Goal: Task Accomplishment & Management: Complete application form

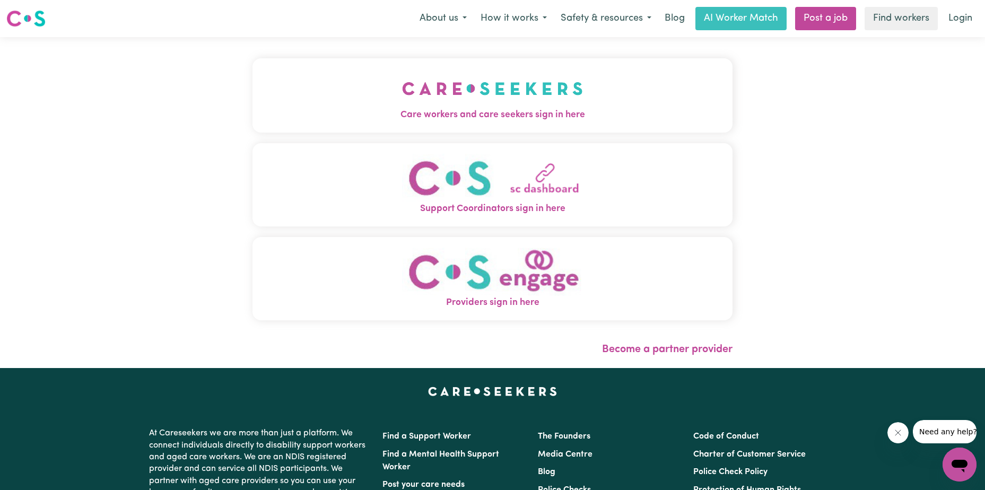
click at [528, 272] on img "Providers sign in here" at bounding box center [492, 272] width 181 height 48
click at [478, 97] on img "Care workers and care seekers sign in here" at bounding box center [492, 88] width 181 height 39
click at [508, 276] on img "Providers sign in here" at bounding box center [492, 272] width 181 height 48
click at [505, 277] on img "Providers sign in here" at bounding box center [492, 272] width 181 height 48
click at [833, 16] on link "Post a job" at bounding box center [825, 18] width 61 height 23
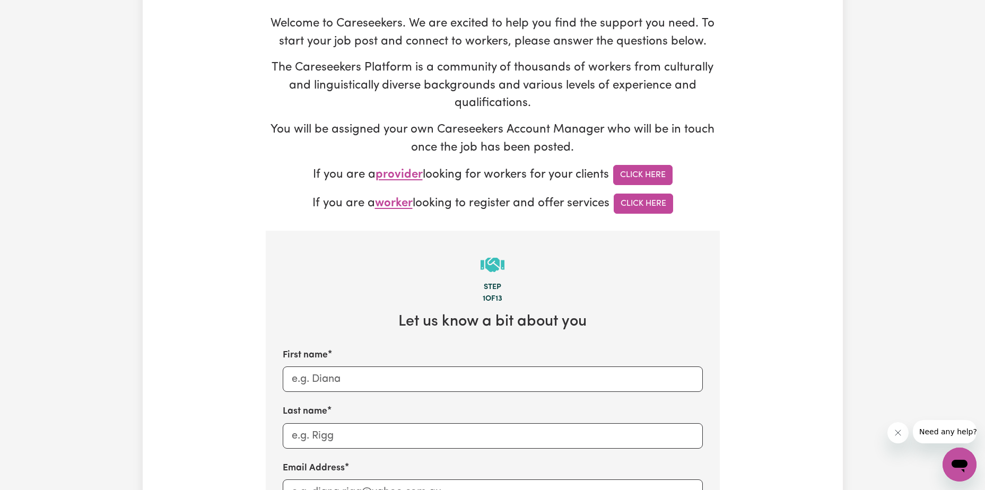
scroll to position [106, 0]
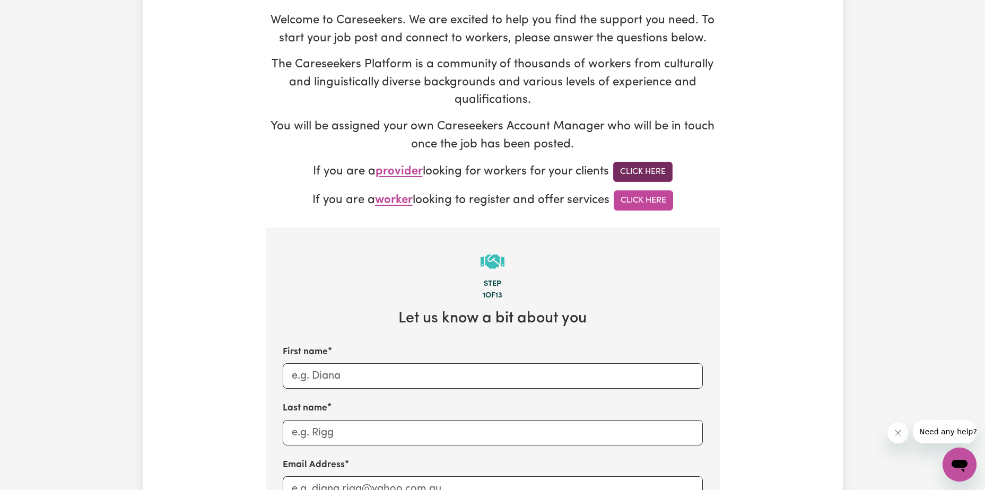
click at [645, 173] on link "Click Here" at bounding box center [642, 172] width 59 height 20
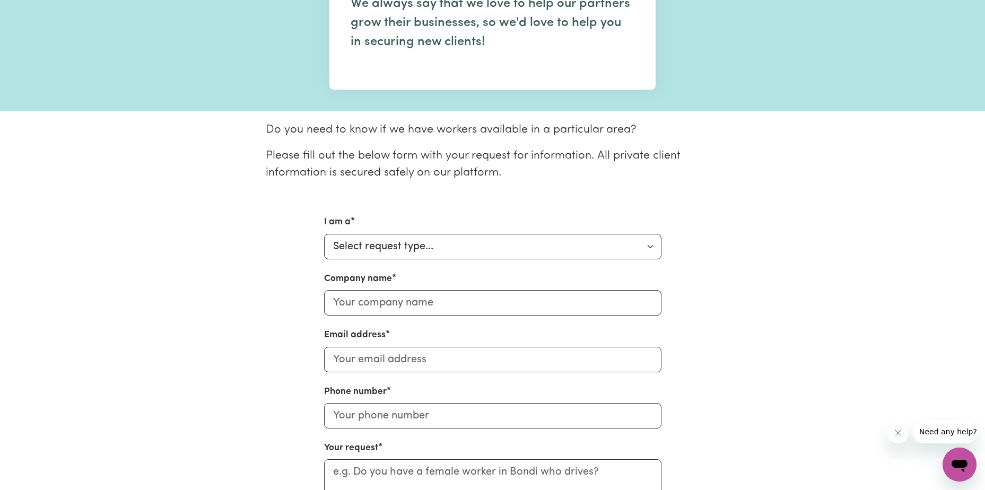
scroll to position [212, 0]
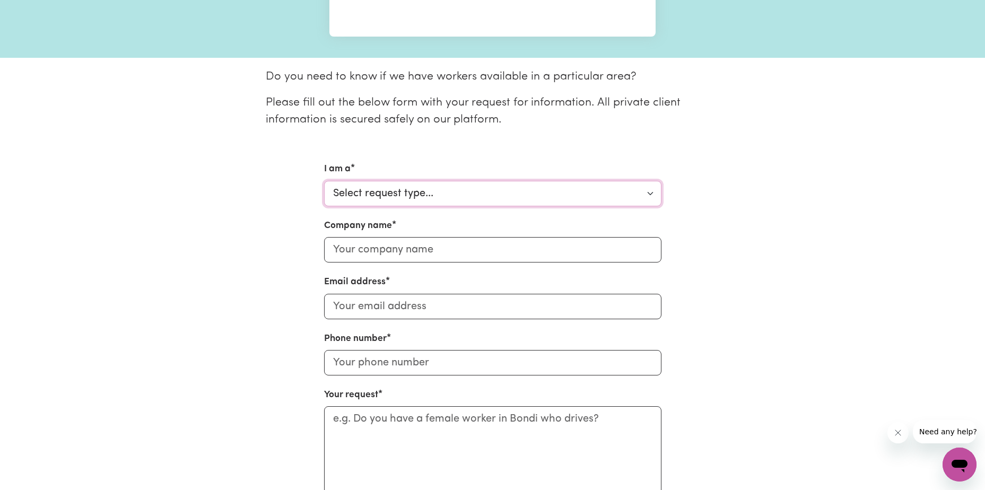
click at [502, 195] on select "Select request type... Individual looking for care and support for myself and m…" at bounding box center [492, 193] width 337 height 25
click at [297, 214] on div "I am a Select request type... Individual looking for care and support for mysel…" at bounding box center [493, 346] width 700 height 369
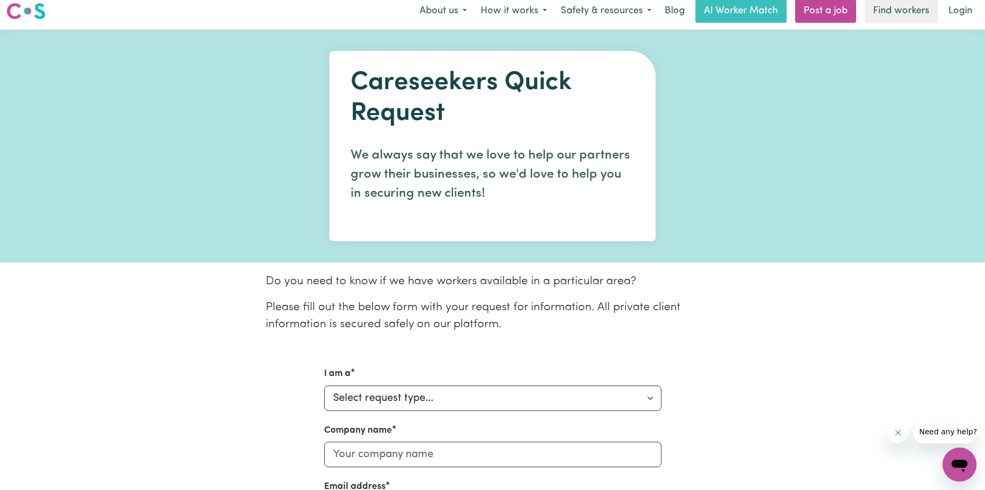
scroll to position [0, 0]
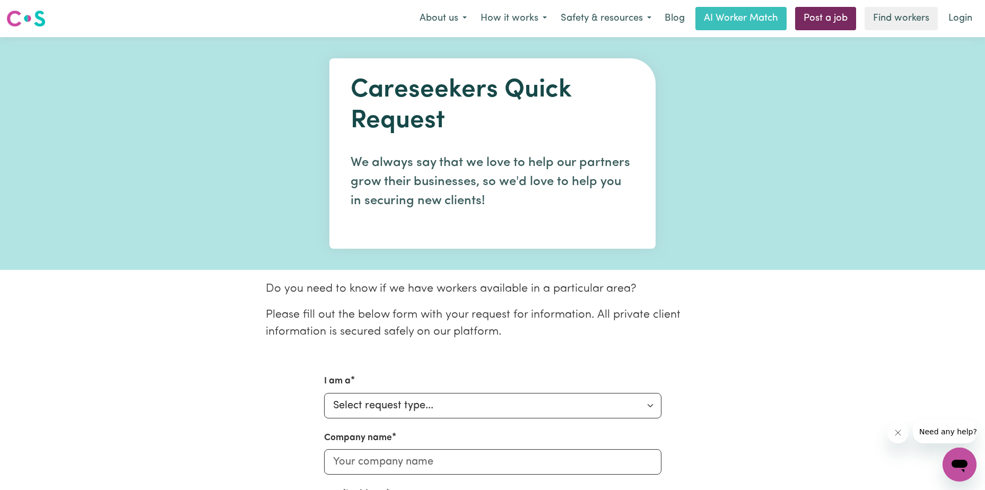
click at [810, 20] on link "Post a job" at bounding box center [825, 18] width 61 height 23
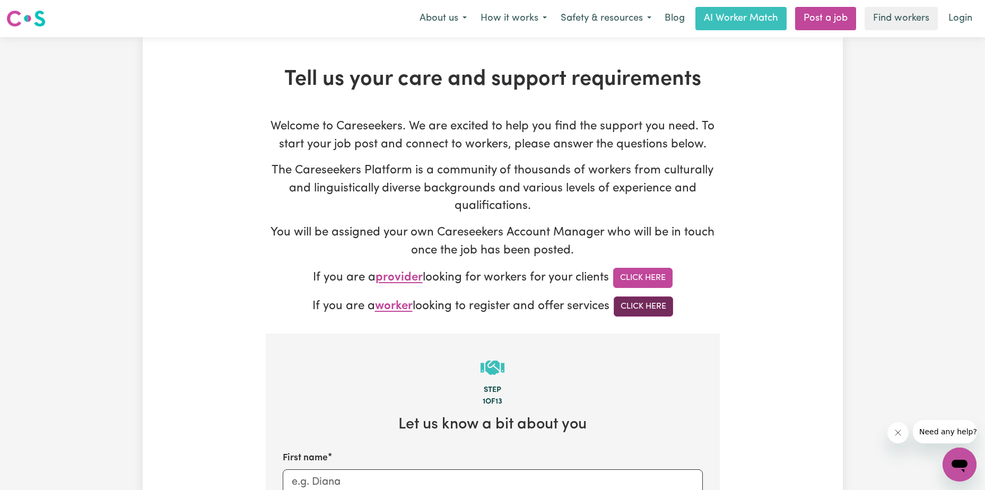
click at [648, 305] on link "Click Here" at bounding box center [643, 307] width 59 height 20
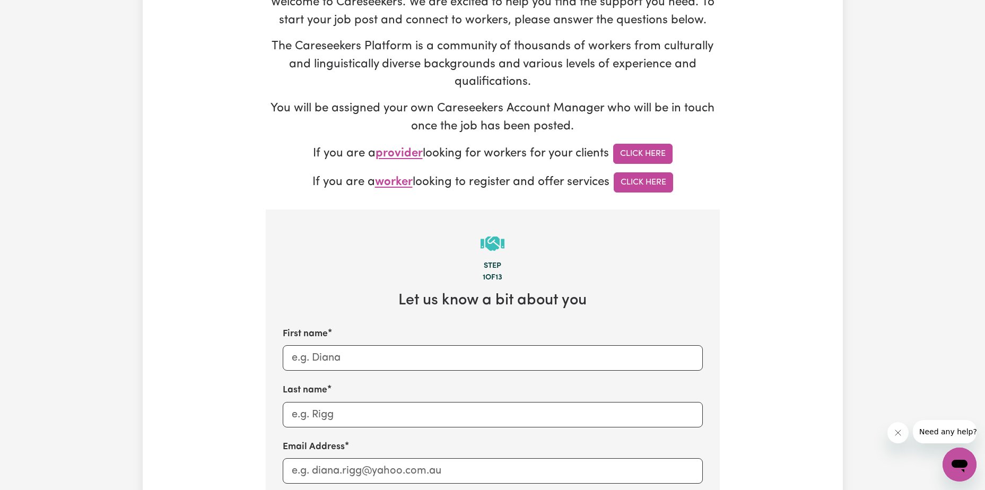
scroll to position [159, 0]
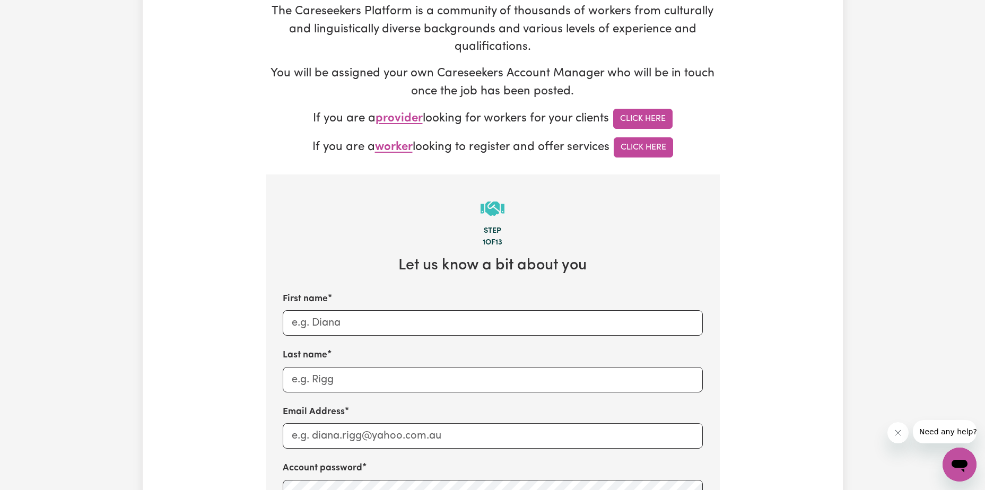
click at [392, 146] on span "worker" at bounding box center [394, 148] width 38 height 12
click at [655, 146] on link "Click Here" at bounding box center [643, 147] width 59 height 20
click at [646, 116] on link "Click Here" at bounding box center [642, 119] width 59 height 20
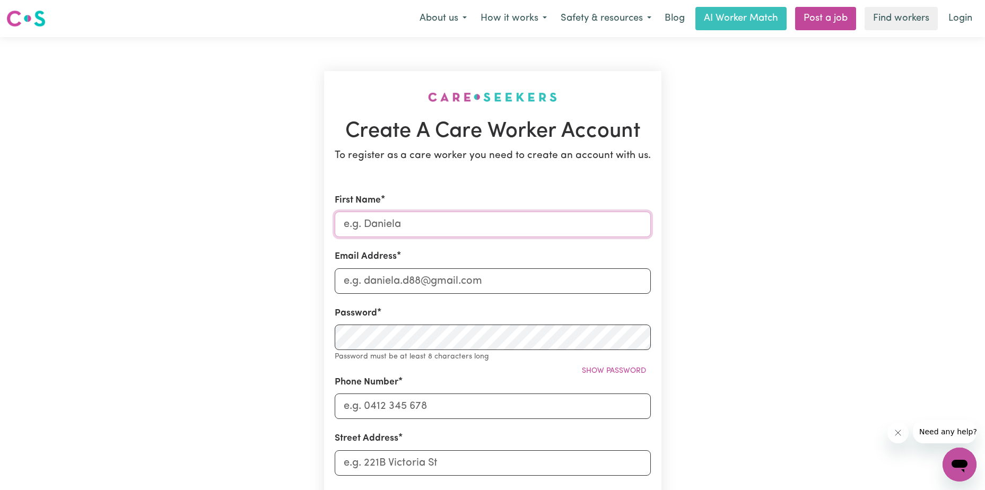
click at [482, 224] on input "First Name" at bounding box center [493, 224] width 316 height 25
type input "[PERSON_NAME]"
click at [412, 283] on input "Email Address" at bounding box center [493, 280] width 316 height 25
type input "[EMAIL_ADDRESS][DOMAIN_NAME]"
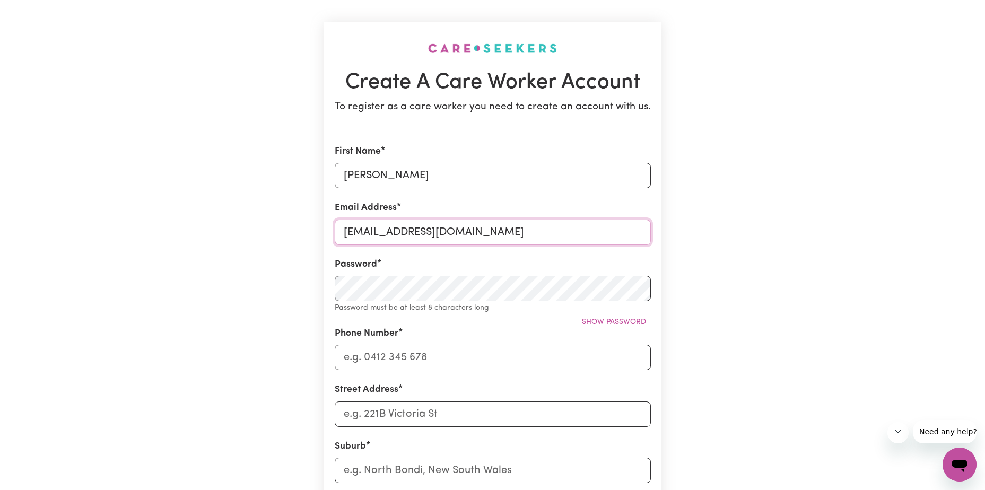
scroll to position [106, 0]
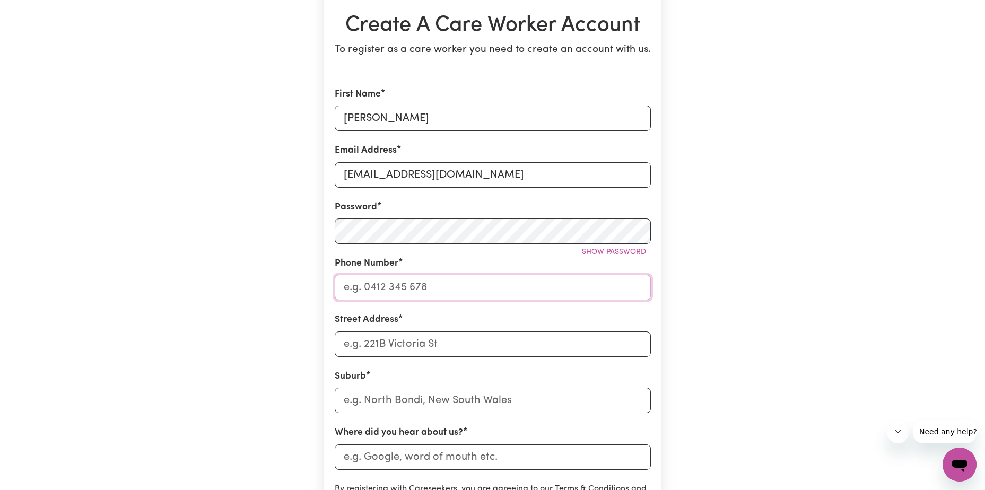
click at [364, 284] on input "Phone Number" at bounding box center [493, 287] width 316 height 25
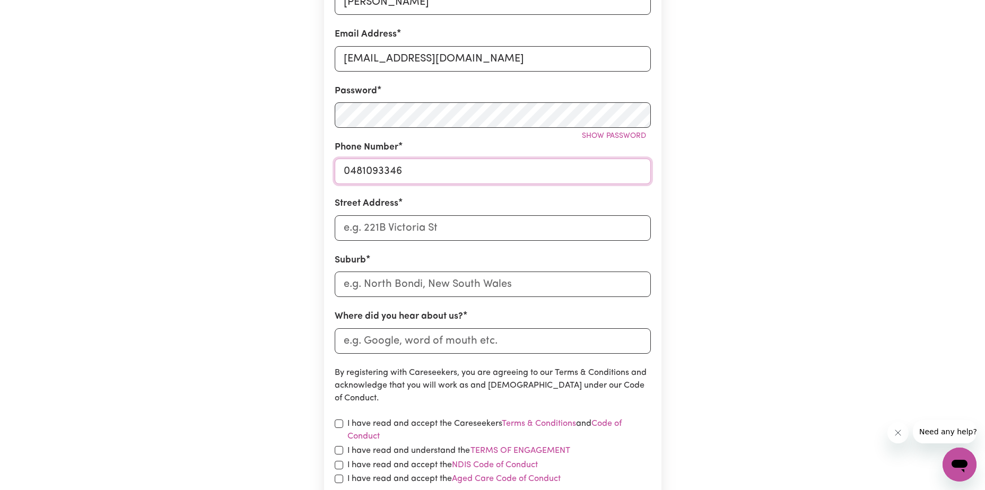
scroll to position [265, 0]
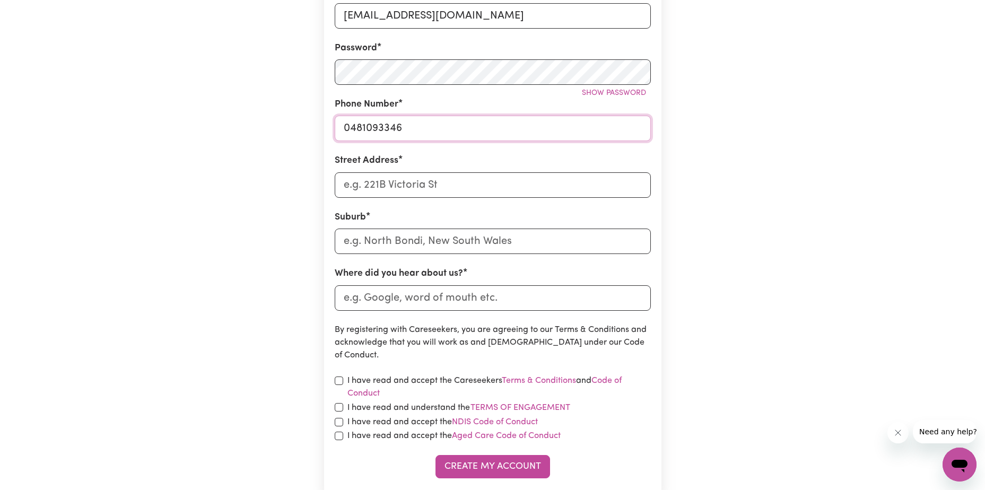
type input "0481093346"
click at [427, 189] on input "Street Address" at bounding box center [493, 184] width 316 height 25
type input "[STREET_ADDRESS]"
click at [405, 246] on input "text" at bounding box center [493, 241] width 316 height 25
type input "Port"
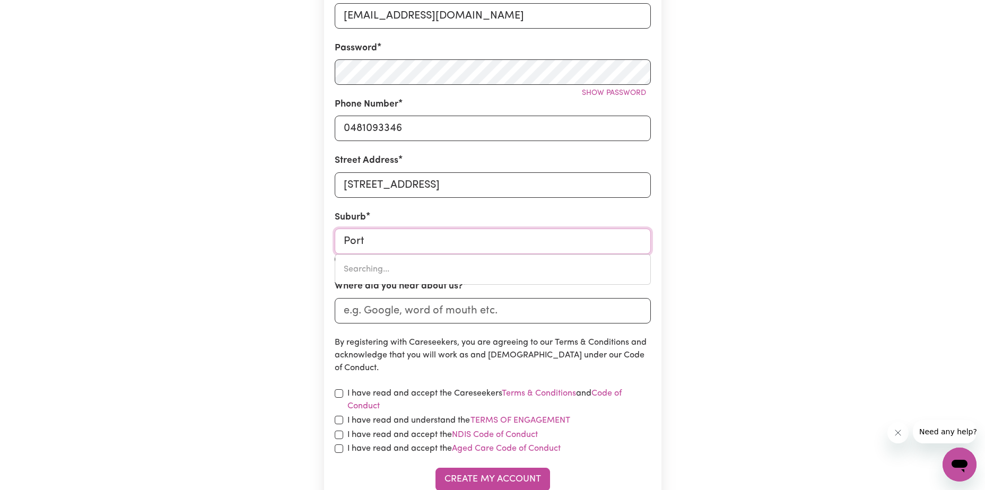
type input "[GEOGRAPHIC_DATA], [GEOGRAPHIC_DATA]"
type input "Port M"
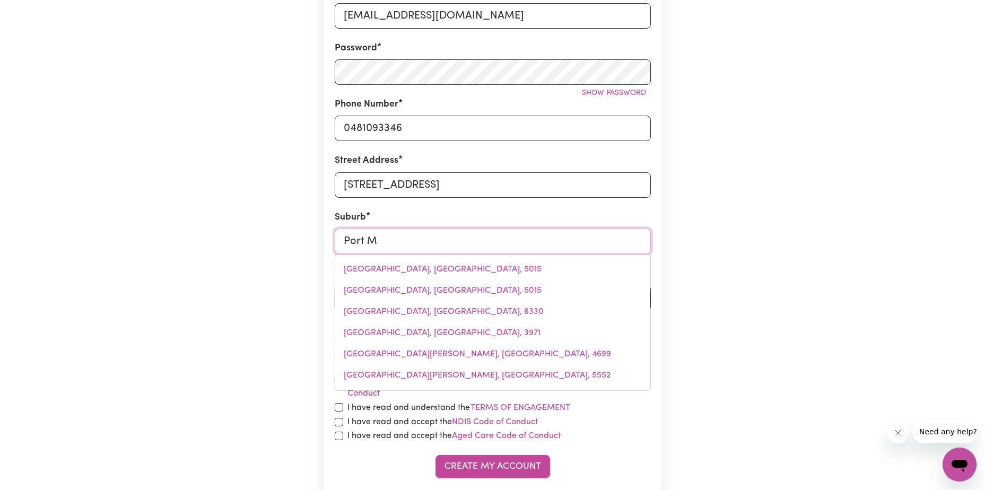
type input "[GEOGRAPHIC_DATA][PERSON_NAME], [GEOGRAPHIC_DATA], 5291"
type input "[GEOGRAPHIC_DATA]"
type input "Port [PERSON_NAME], [GEOGRAPHIC_DATA], 5291"
type input "Port Mac"
type input "[GEOGRAPHIC_DATA][PERSON_NAME], [GEOGRAPHIC_DATA], 5291"
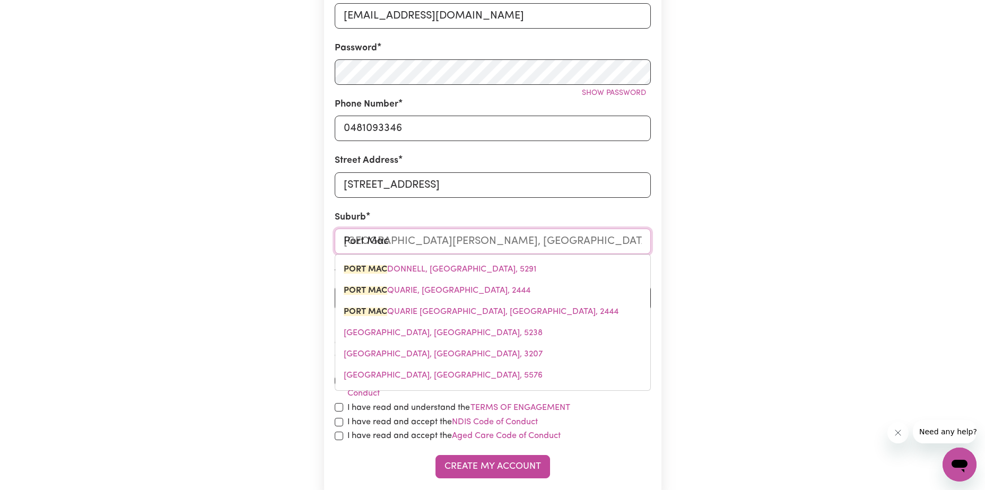
type input "Port Macq"
type input "Port Macquar"
type input "[GEOGRAPHIC_DATA], [GEOGRAPHIC_DATA], 2444"
type input "Port Macquari"
type input "[GEOGRAPHIC_DATA], [GEOGRAPHIC_DATA], 2444"
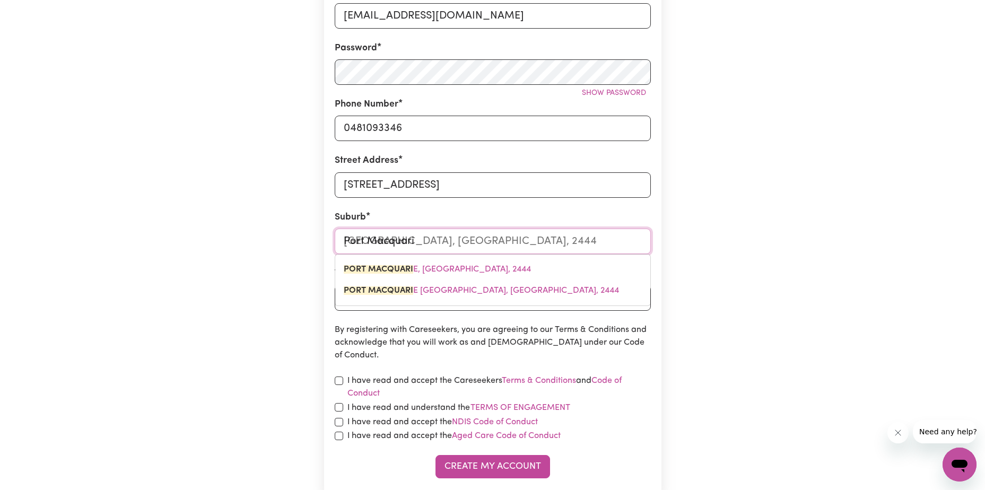
type input "[GEOGRAPHIC_DATA]"
type input "[GEOGRAPHIC_DATA], [GEOGRAPHIC_DATA], 2444"
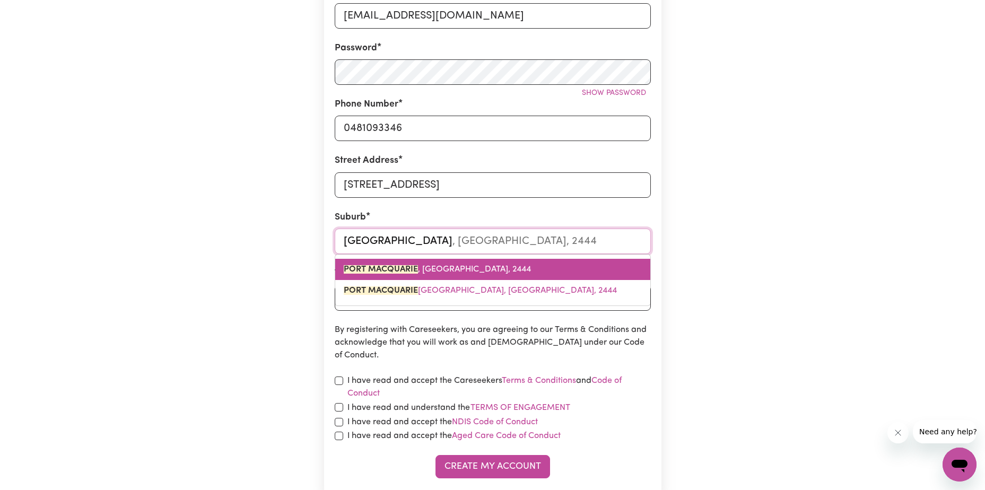
click at [452, 265] on span "PORT MACQUARIE , New South Wales, 2444" at bounding box center [437, 269] width 187 height 8
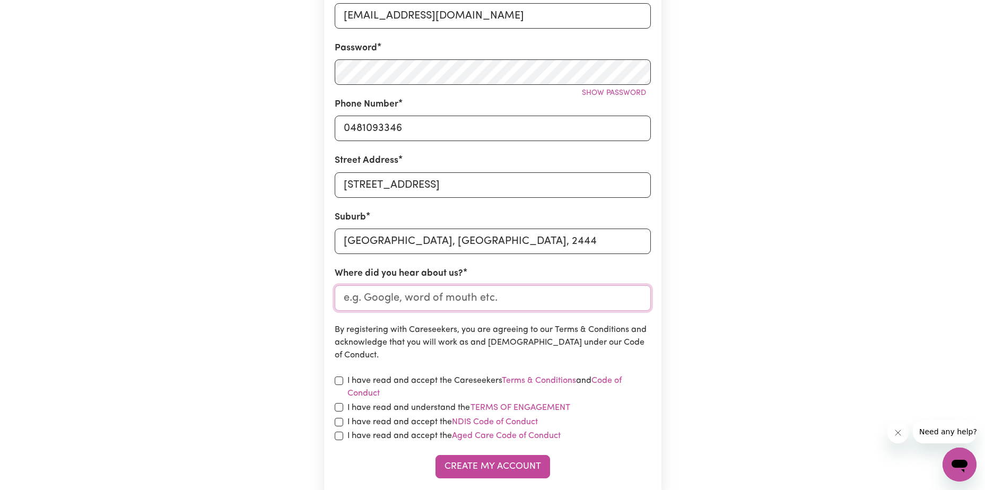
click at [431, 299] on input "Where did you hear about us?" at bounding box center [493, 297] width 316 height 25
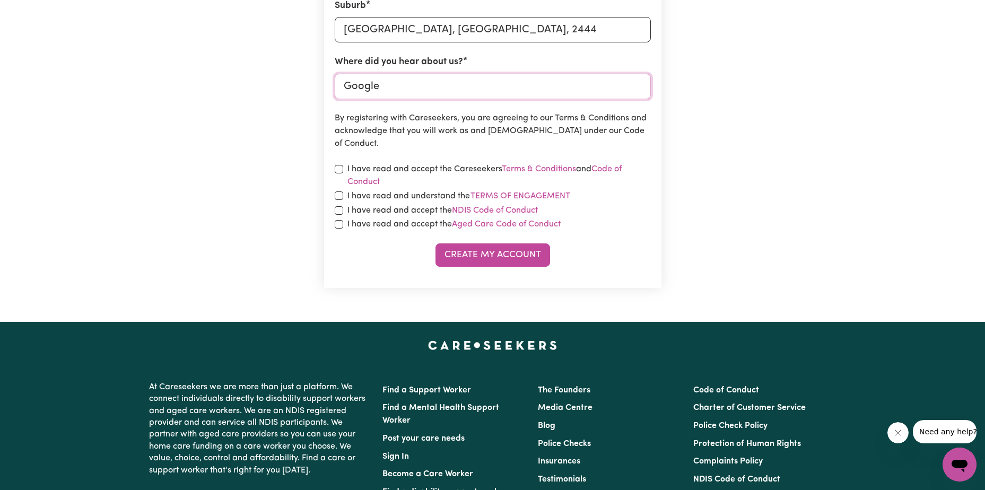
scroll to position [477, 0]
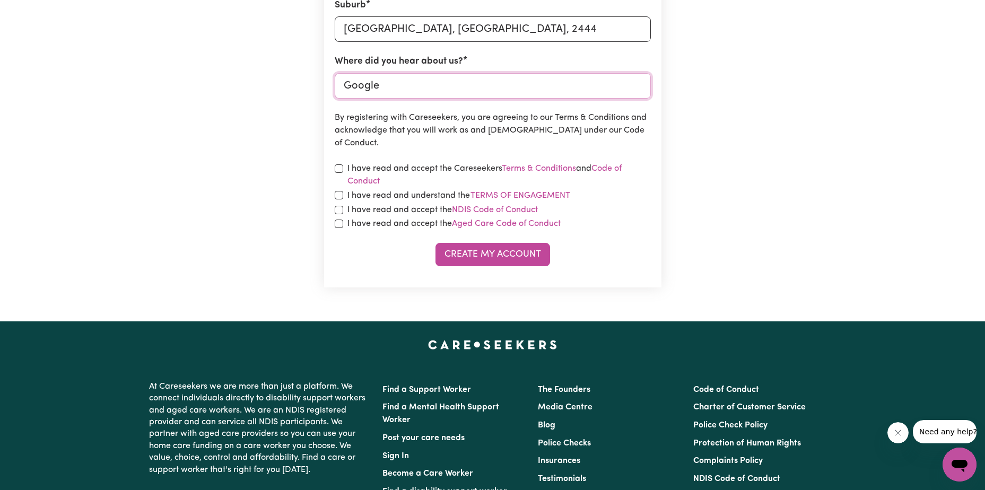
type input "Google"
click at [428, 168] on label "I have read and accept the Careseekers Terms & Conditions and Code of Conduct" at bounding box center [498, 174] width 303 height 25
click at [421, 191] on label "I have read and understand the Terms of Engagement" at bounding box center [458, 196] width 223 height 14
click at [470, 191] on button "Terms of Engagement" at bounding box center [520, 196] width 101 height 14
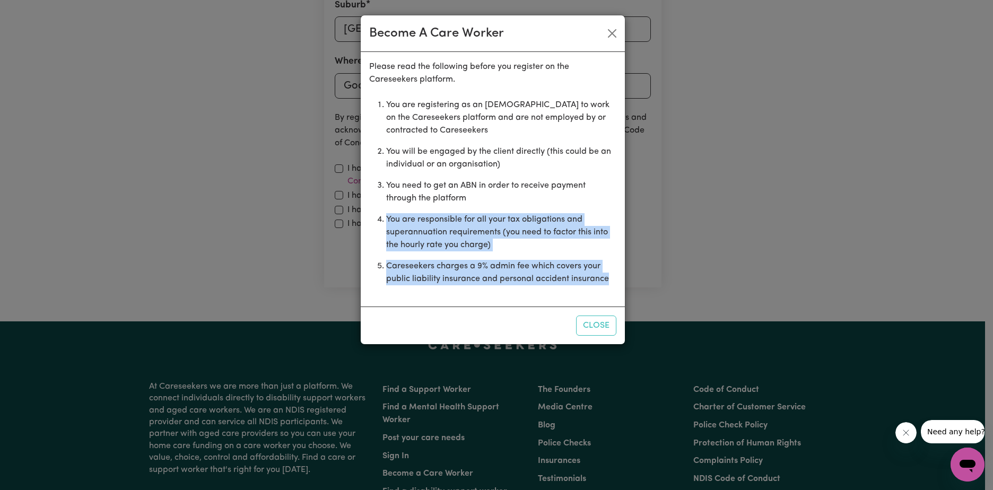
drag, startPoint x: 387, startPoint y: 220, endPoint x: 614, endPoint y: 275, distance: 233.3
click at [614, 275] on ol "You are registering as an independent contractor to work on the Careseekers pla…" at bounding box center [492, 191] width 247 height 195
click at [611, 37] on button "Close" at bounding box center [612, 33] width 17 height 17
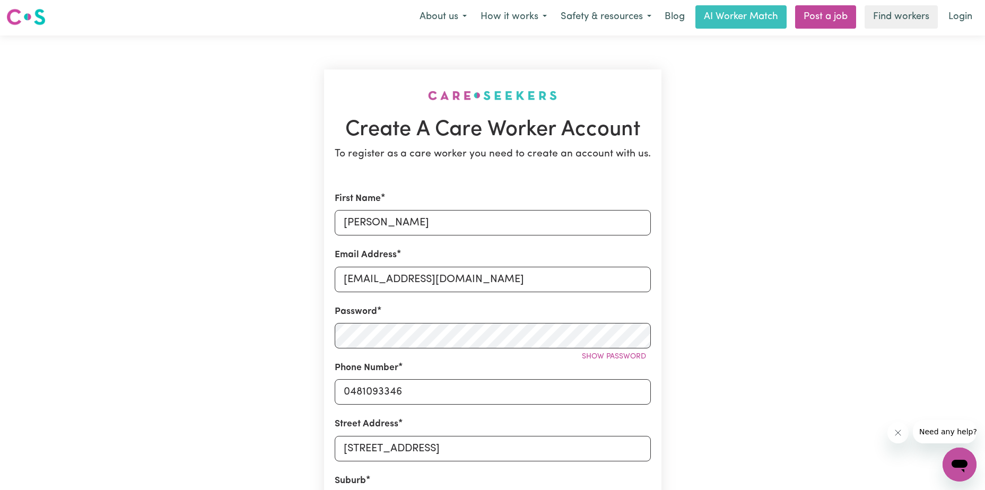
scroll to position [0, 0]
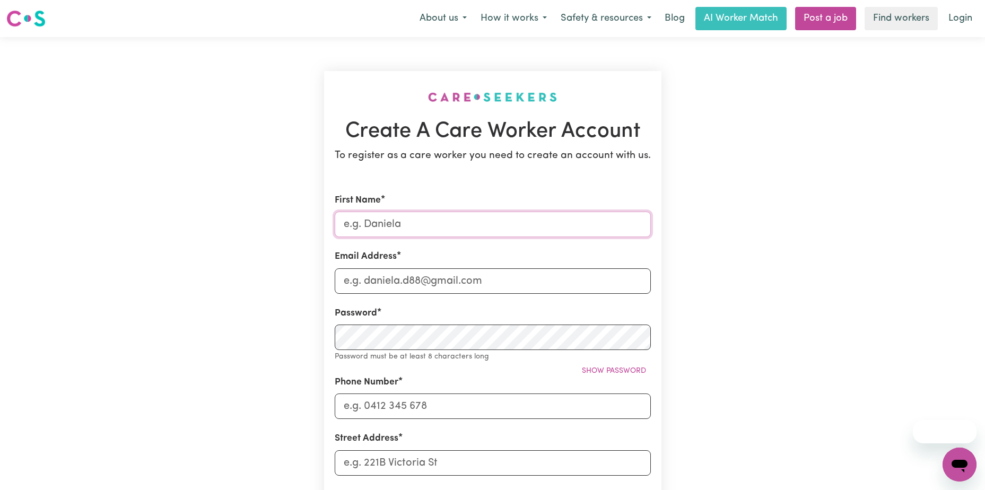
click at [449, 220] on input "First Name" at bounding box center [493, 224] width 316 height 25
type input "Aimee"
click at [403, 279] on input "Email Address" at bounding box center [493, 280] width 316 height 25
type input "aimeemcgregorr@gmail.com"
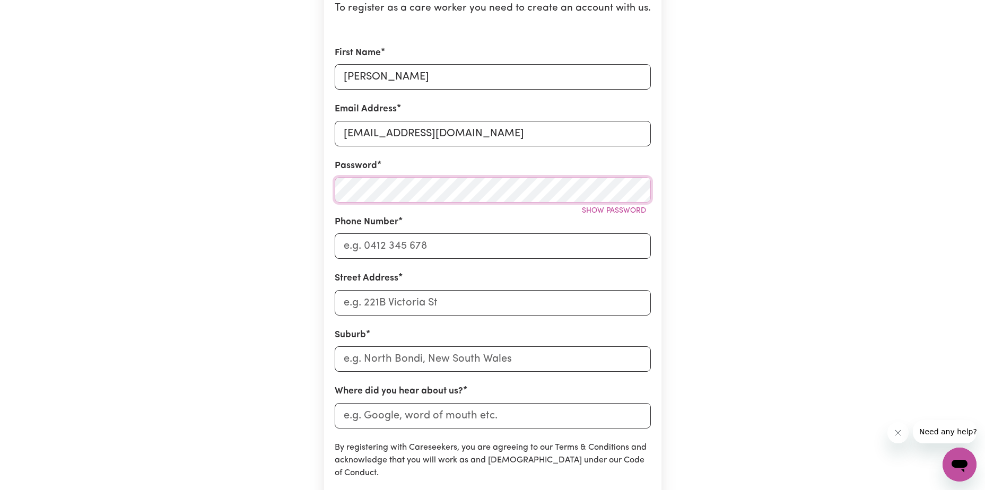
scroll to position [159, 0]
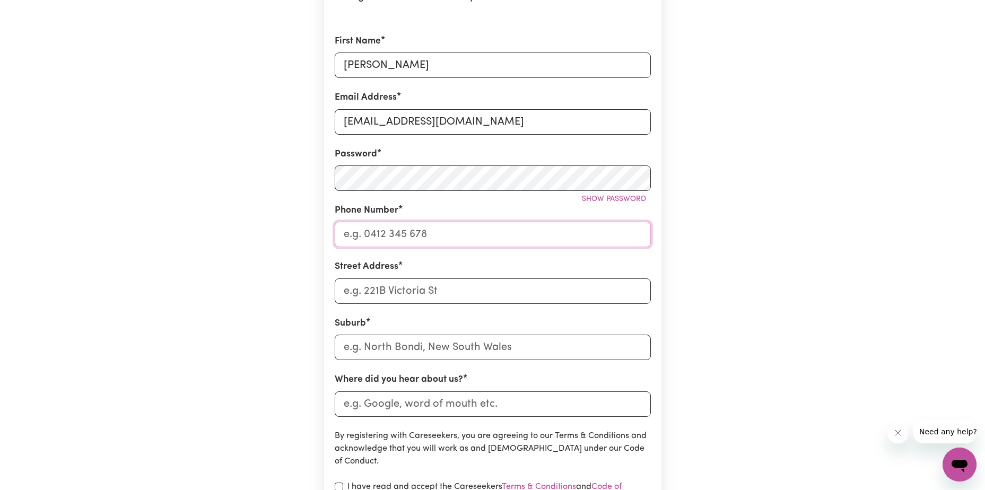
click at [425, 234] on input "Phone Number" at bounding box center [493, 234] width 316 height 25
type input "0481093346"
click at [373, 294] on input "Street Address" at bounding box center [493, 291] width 316 height 25
type input "2/2a Dryandra Place"
click at [390, 350] on input "text" at bounding box center [493, 347] width 316 height 25
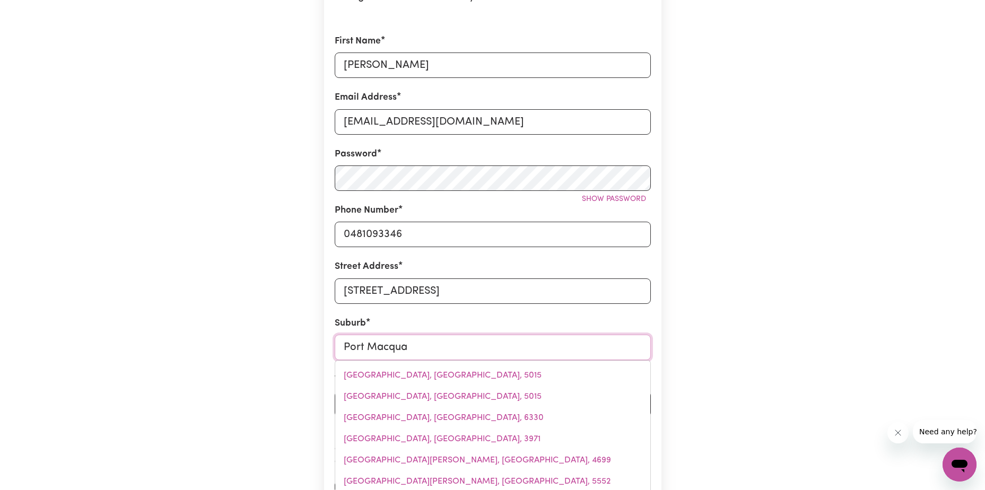
type input "Port Macquar"
type input "Port MacquarIE, New South Wales, 2444"
type input "Port Macquari"
type input "Port MacquariE, New South Wales, 2444"
type input "Port Macquarie"
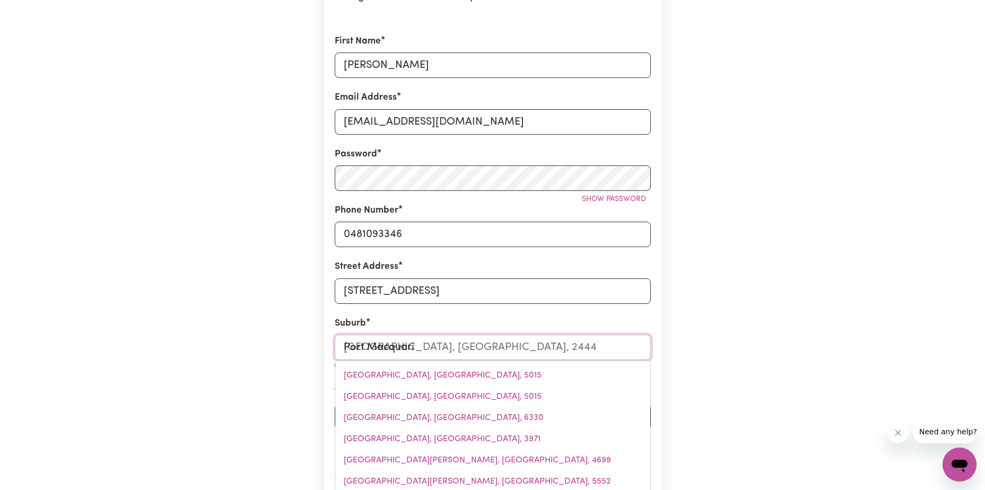
type input "Port Macquarie, New South Wales, 2444"
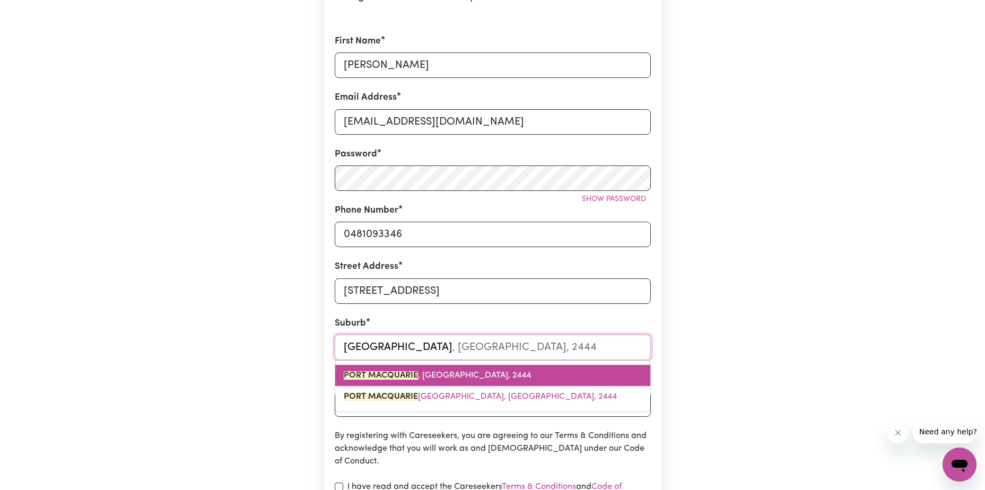
click at [426, 376] on span "PORT MACQUARIE , New South Wales, 2444" at bounding box center [437, 375] width 187 height 8
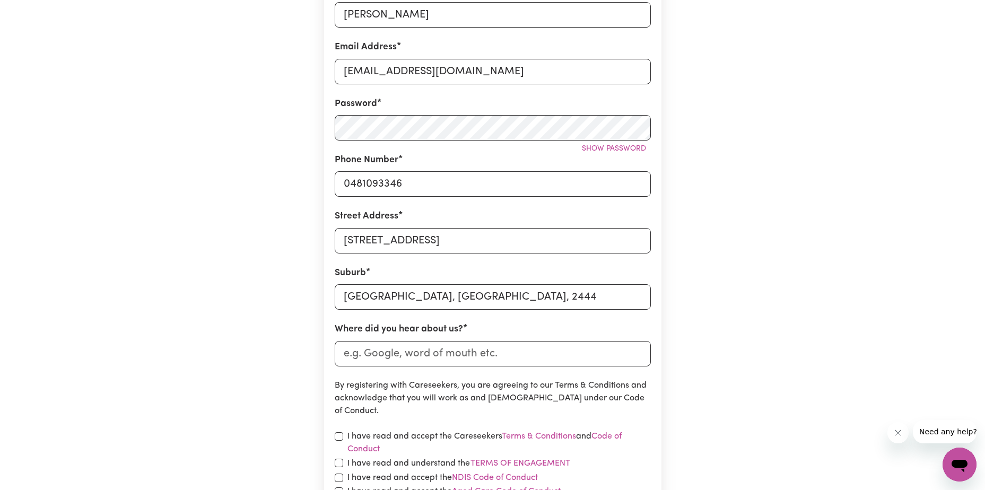
scroll to position [371, 0]
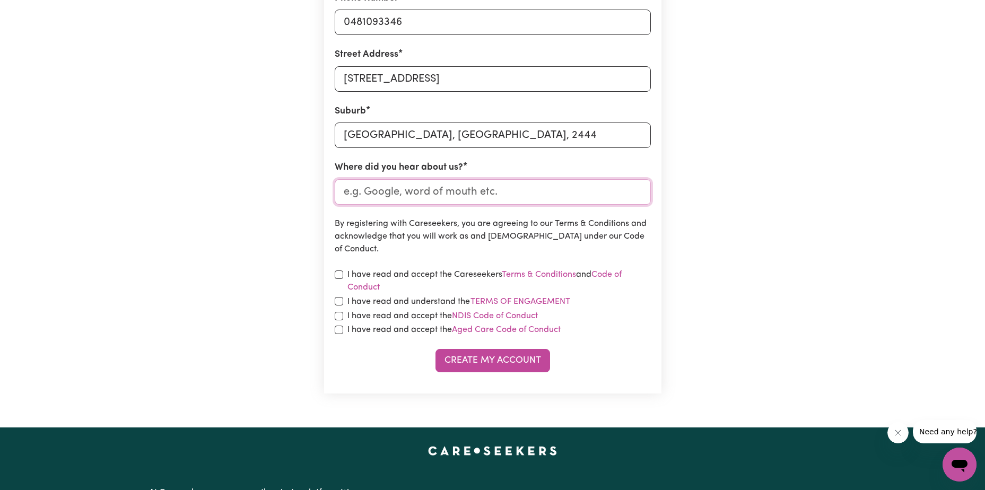
click at [482, 191] on input "Where did you hear about us?" at bounding box center [493, 191] width 316 height 25
type input "Google"
click at [426, 276] on label "I have read and accept the Careseekers Terms & Conditions and Code of Conduct" at bounding box center [498, 280] width 303 height 25
click at [340, 273] on input "checkbox" at bounding box center [339, 275] width 8 height 8
checkbox input "true"
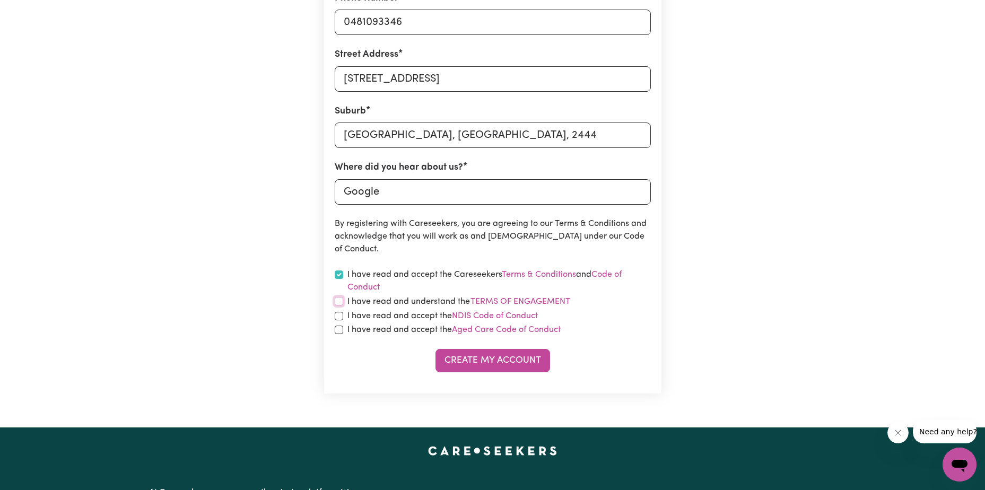
click at [337, 302] on input "checkbox" at bounding box center [339, 301] width 8 height 8
checkbox input "true"
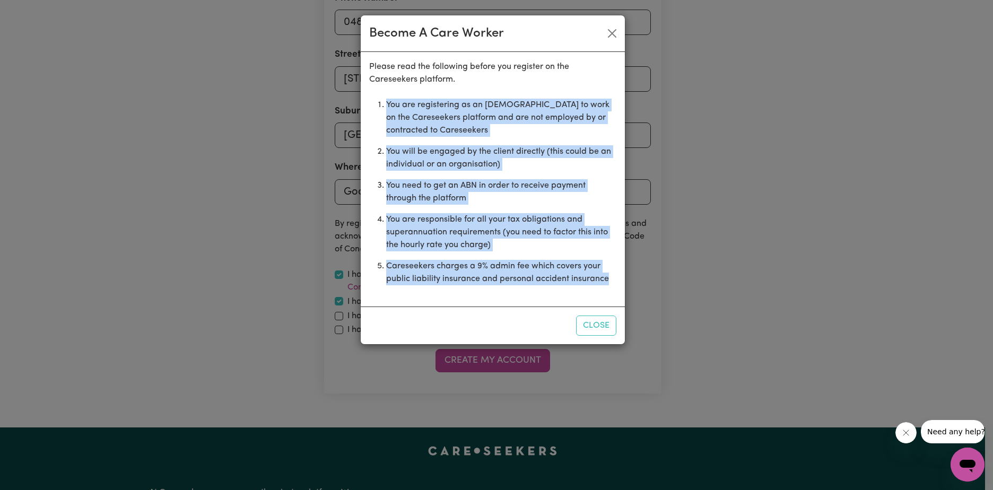
drag, startPoint x: 385, startPoint y: 107, endPoint x: 615, endPoint y: 293, distance: 296.0
click at [615, 293] on div "Please read the following before you register on the Careseekers platform. You …" at bounding box center [493, 179] width 264 height 255
click at [519, 291] on div "Please read the following before you register on the Careseekers platform. You …" at bounding box center [493, 179] width 264 height 255
click at [602, 329] on button "Close" at bounding box center [596, 326] width 40 height 20
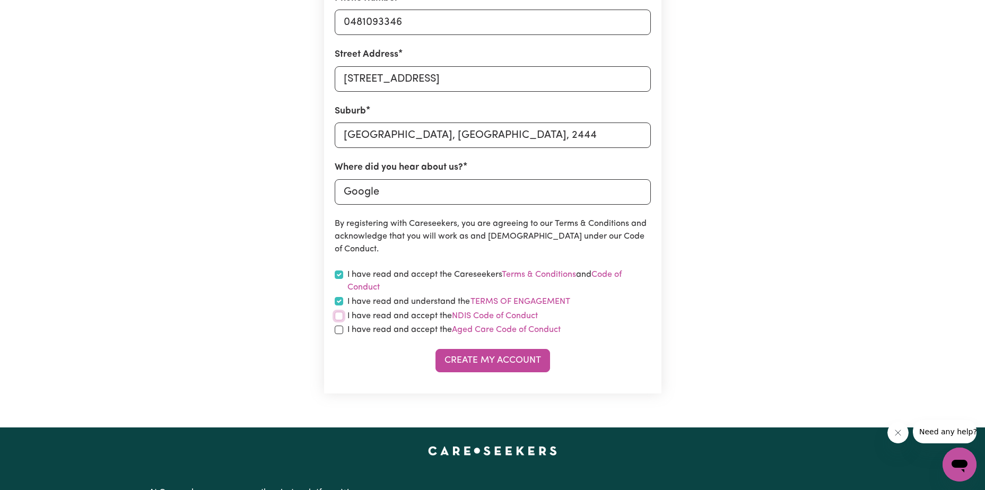
click at [340, 316] on input "checkbox" at bounding box center [339, 316] width 8 height 8
checkbox input "true"
click at [338, 332] on input "checkbox" at bounding box center [339, 330] width 8 height 8
checkbox input "true"
click at [514, 359] on button "Create My Account" at bounding box center [493, 360] width 115 height 23
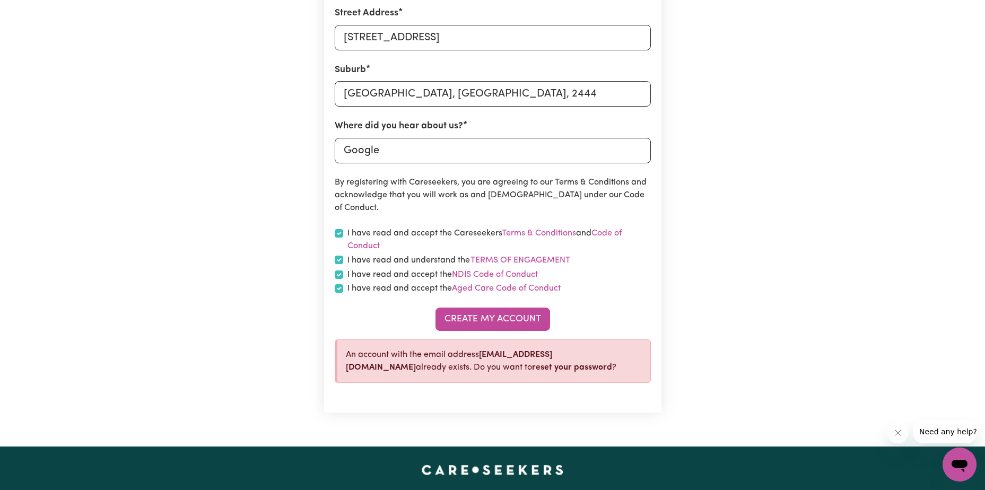
scroll to position [584, 0]
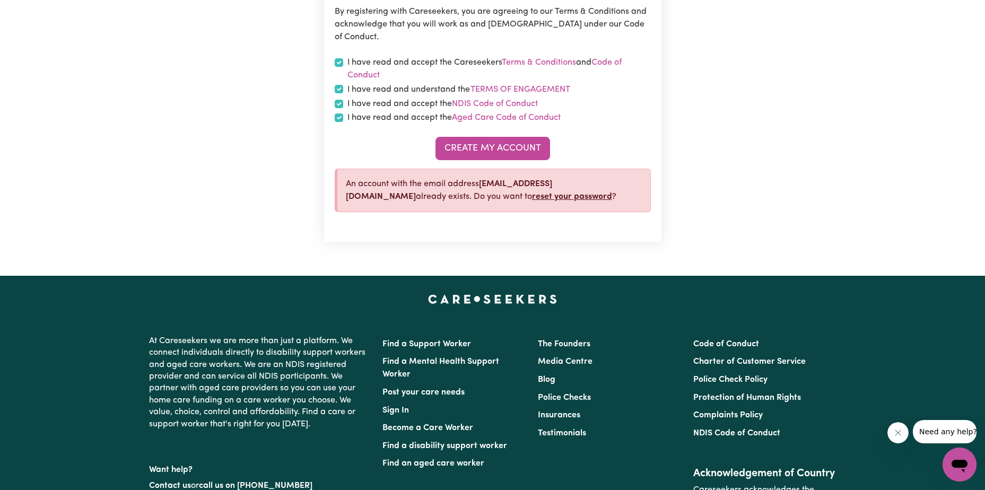
click at [532, 198] on link "reset your password" at bounding box center [572, 197] width 80 height 8
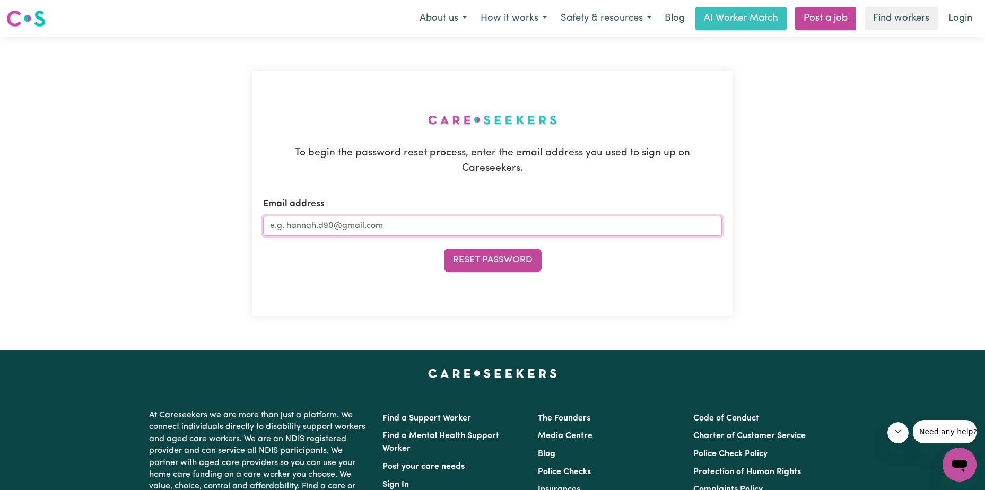
click at [388, 220] on input "Email address" at bounding box center [492, 226] width 459 height 20
type input "aimeemcgregorr@gmail.com"
click at [495, 249] on button "Reset Password" at bounding box center [493, 260] width 98 height 23
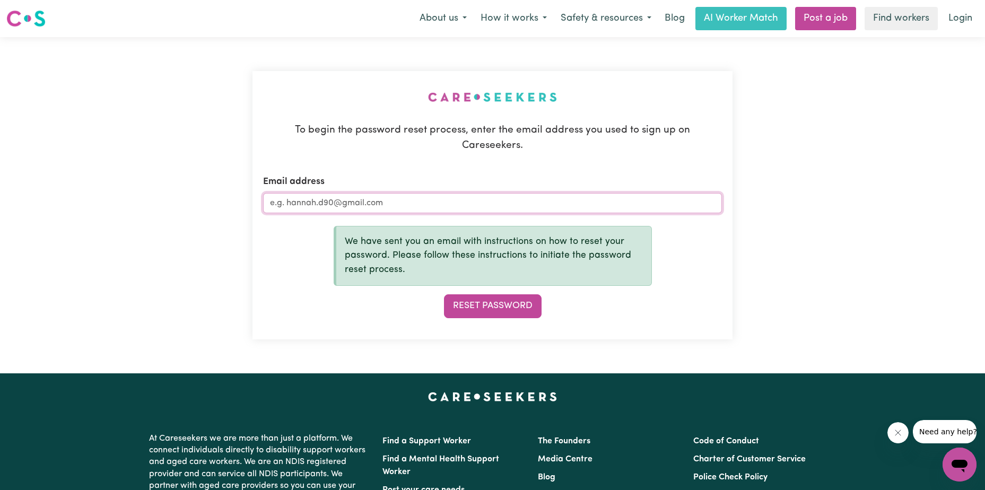
click at [462, 193] on input "Email address" at bounding box center [492, 203] width 459 height 20
click at [960, 19] on link "Login" at bounding box center [960, 18] width 37 height 23
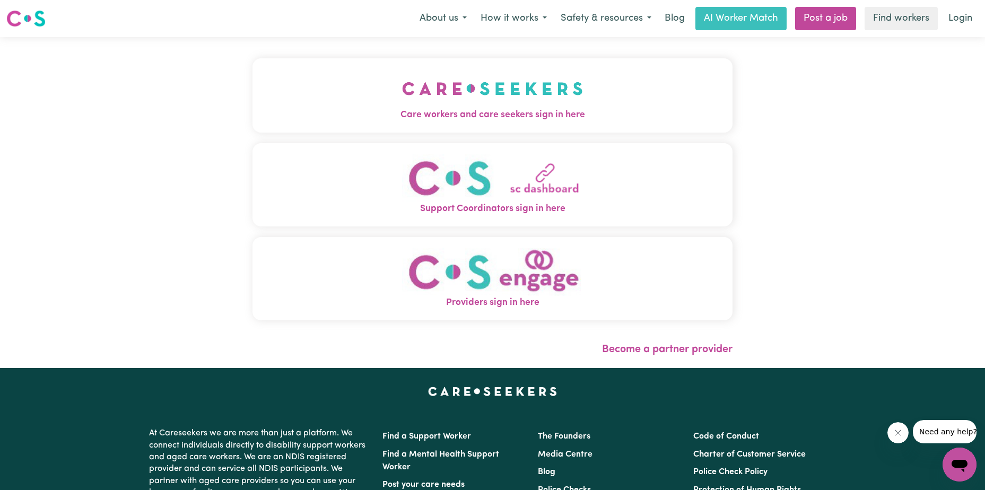
click at [547, 281] on img "Providers sign in here" at bounding box center [492, 272] width 181 height 48
click at [521, 92] on img "Care workers and care seekers sign in here" at bounding box center [492, 88] width 181 height 39
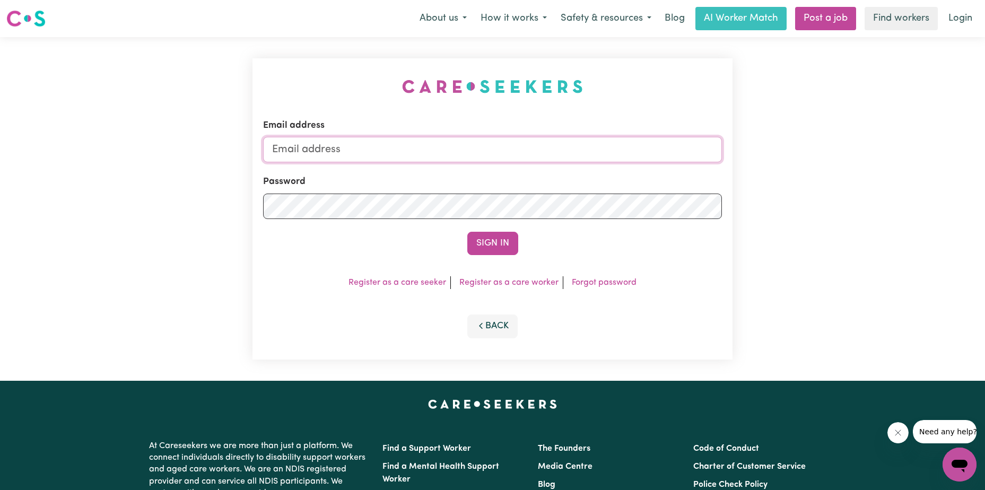
click at [398, 152] on input "Email address" at bounding box center [492, 149] width 459 height 25
type input "aimeemcgregorr@gmail.com"
click at [467, 232] on button "Sign In" at bounding box center [492, 243] width 51 height 23
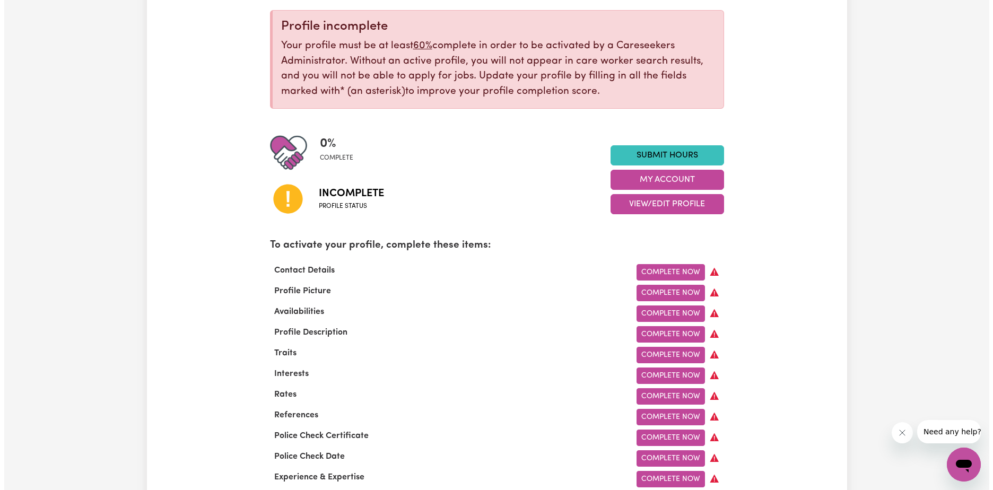
scroll to position [159, 0]
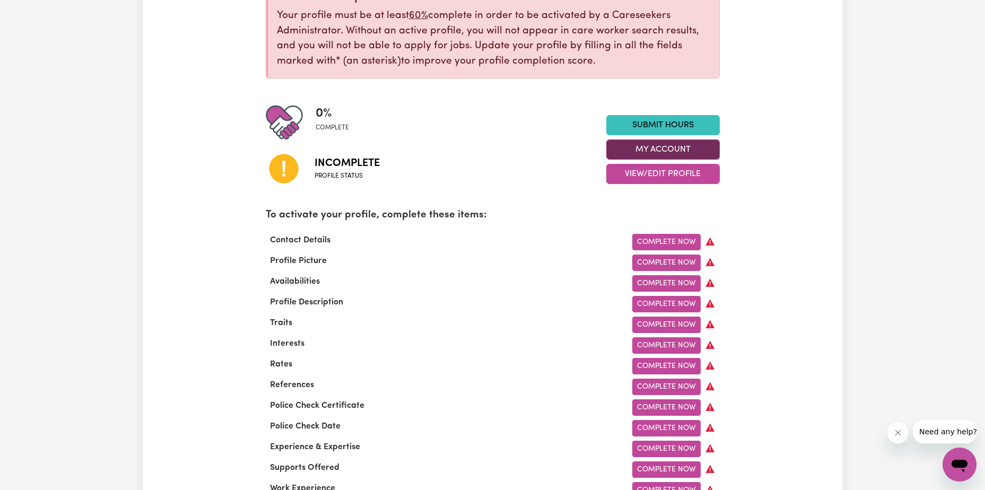
click at [669, 150] on button "My Account" at bounding box center [663, 150] width 114 height 20
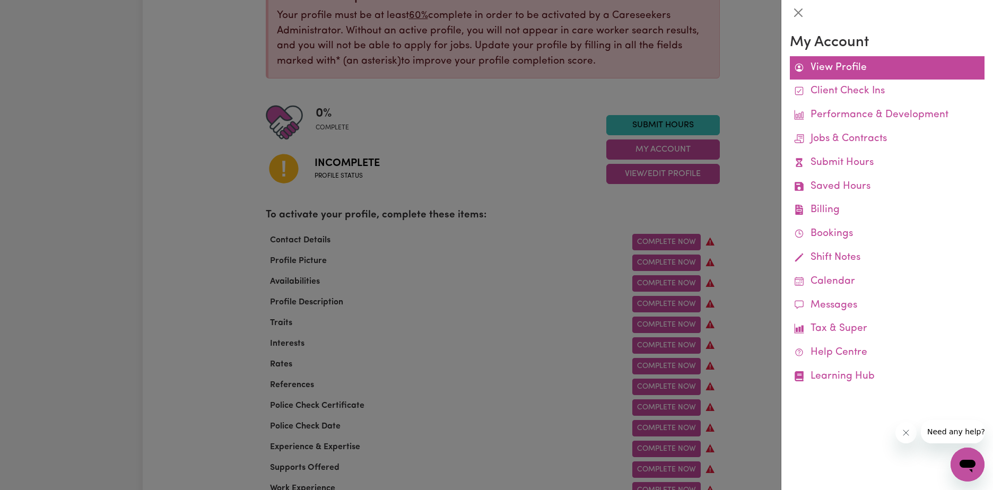
click at [833, 67] on link "View Profile" at bounding box center [887, 68] width 195 height 24
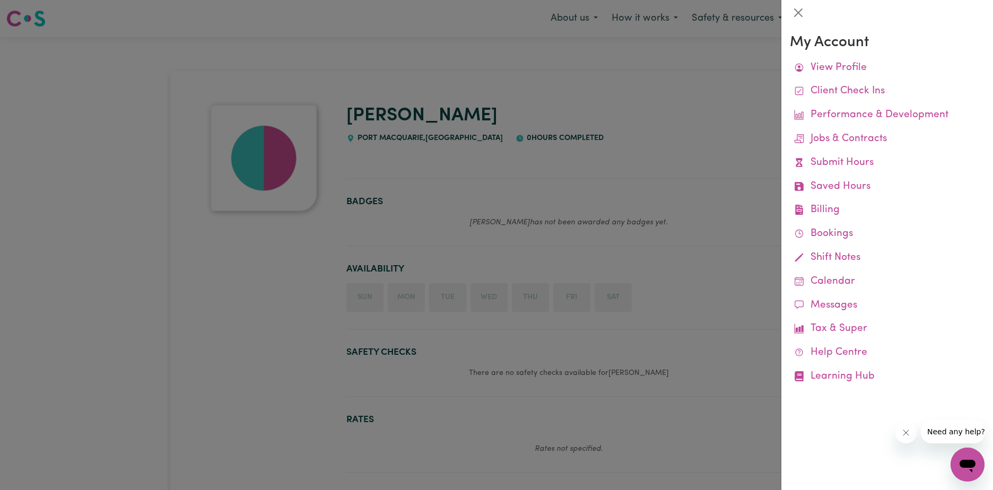
click at [491, 203] on div at bounding box center [496, 245] width 993 height 490
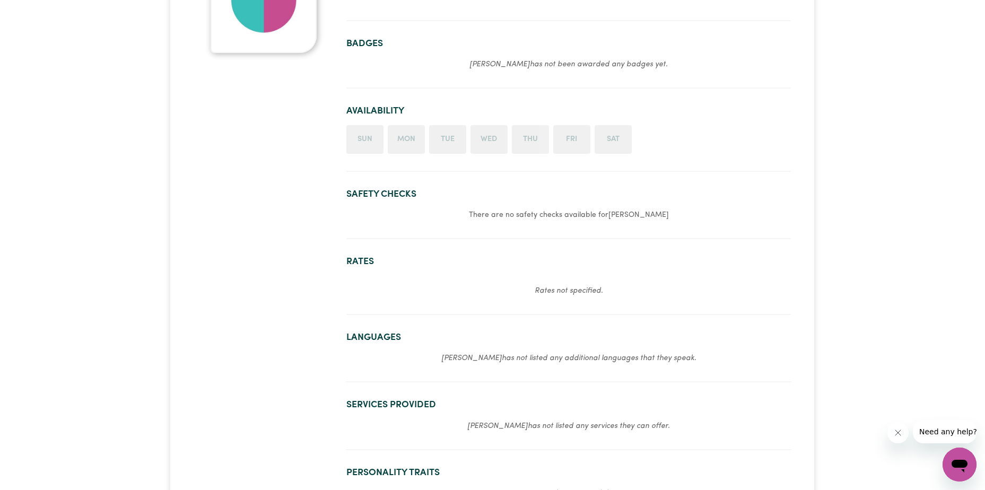
scroll to position [159, 0]
click at [405, 137] on li "Mon" at bounding box center [406, 138] width 37 height 29
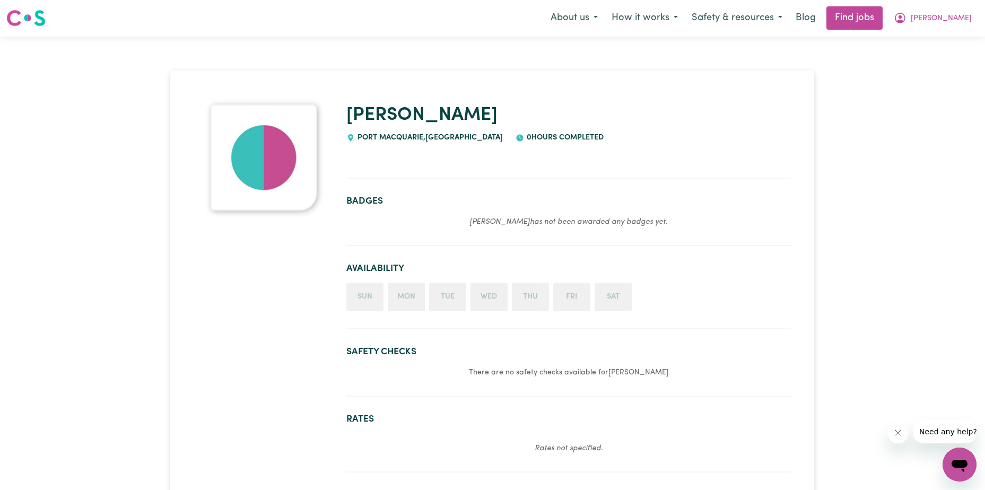
scroll to position [0, 0]
click at [963, 14] on span "Aimee" at bounding box center [941, 19] width 61 height 12
click at [937, 42] on link "My Account" at bounding box center [936, 41] width 84 height 20
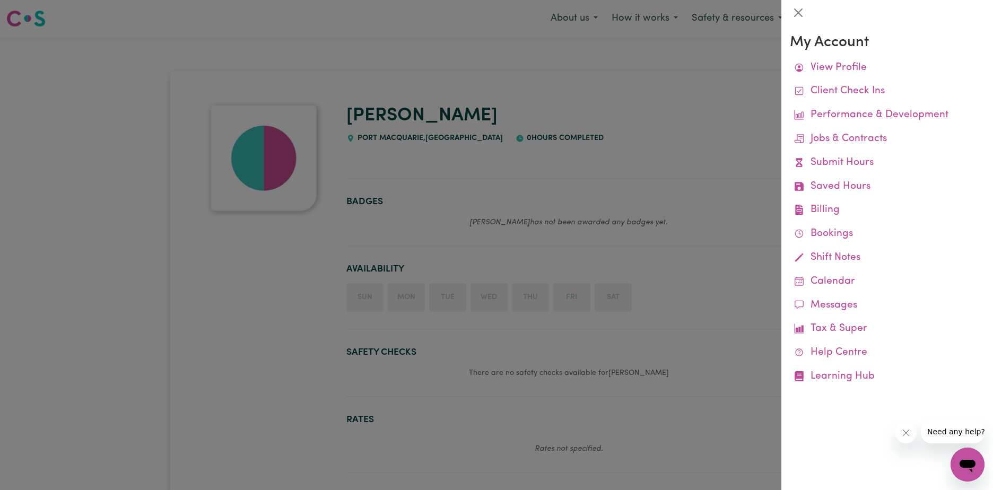
click at [511, 162] on div at bounding box center [496, 245] width 993 height 490
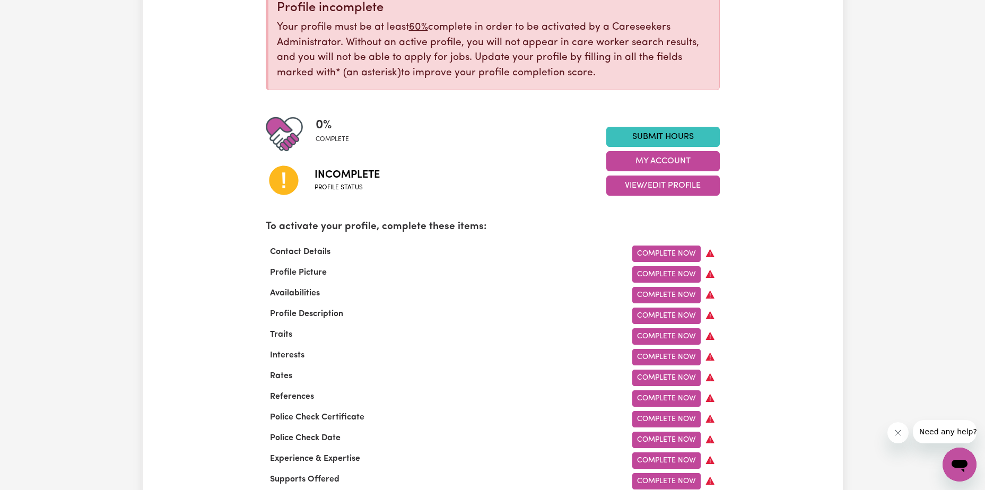
scroll to position [159, 0]
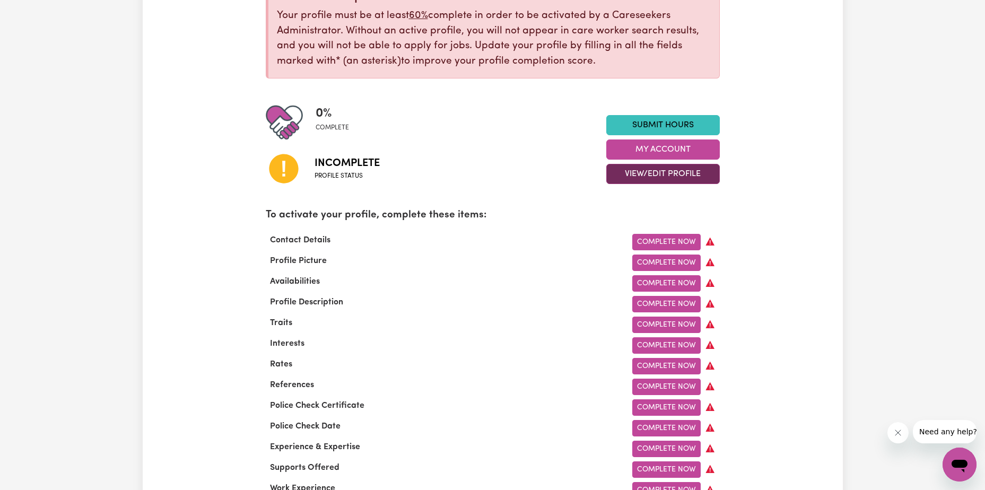
click at [636, 171] on button "View/Edit Profile" at bounding box center [663, 174] width 114 height 20
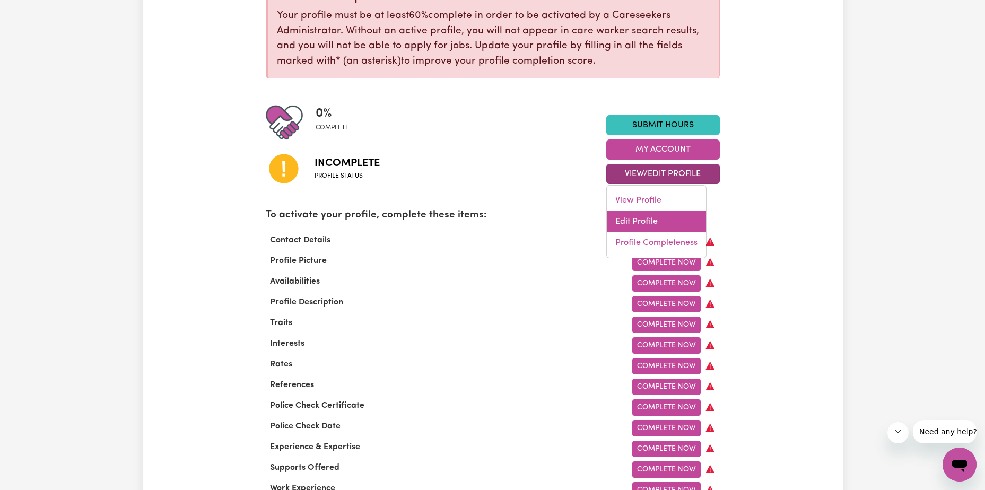
click at [631, 223] on link "Edit Profile" at bounding box center [656, 221] width 99 height 21
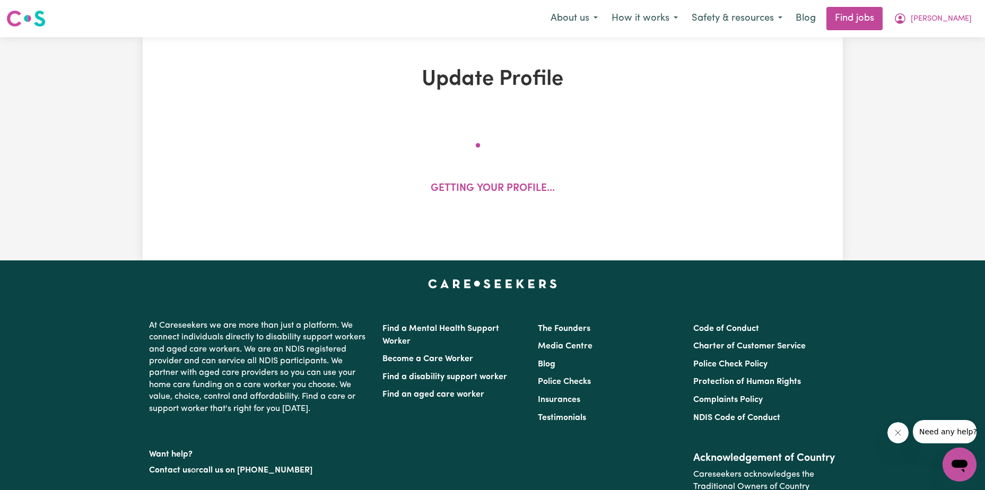
select select "Studying a healthcare related degree or qualification"
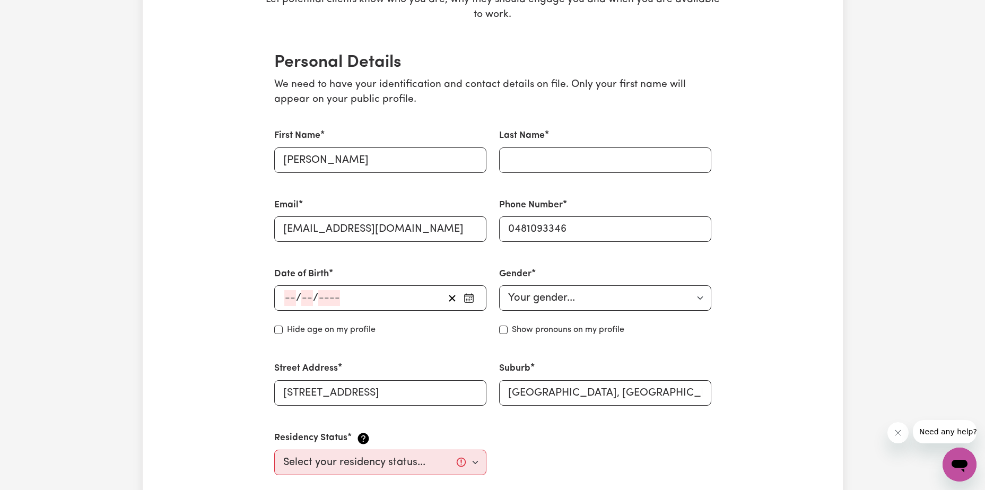
scroll to position [212, 0]
click at [554, 159] on input "Last Name" at bounding box center [605, 158] width 212 height 25
type input "McGregor"
click at [477, 102] on p "We need to have your identification and contact details on file. Only your firs…" at bounding box center [492, 91] width 437 height 31
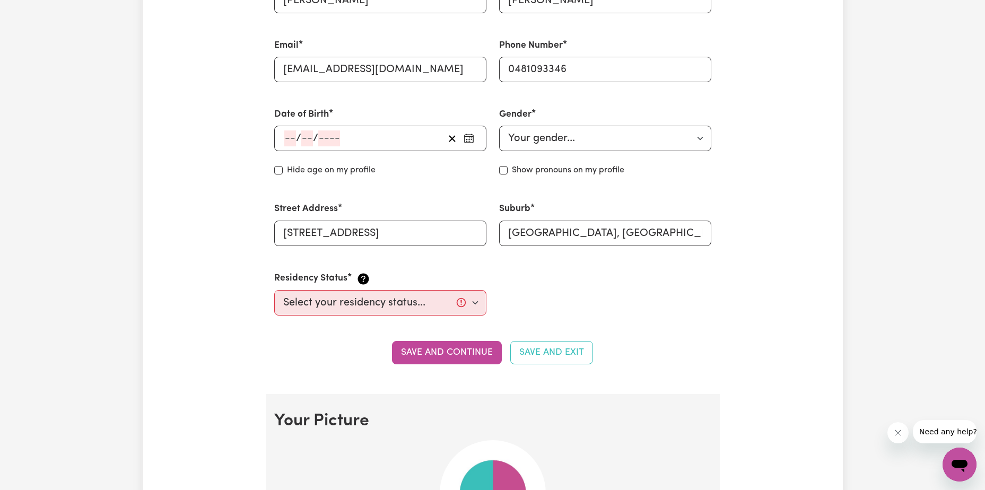
scroll to position [371, 0]
click at [291, 135] on div "/ /" at bounding box center [380, 137] width 212 height 25
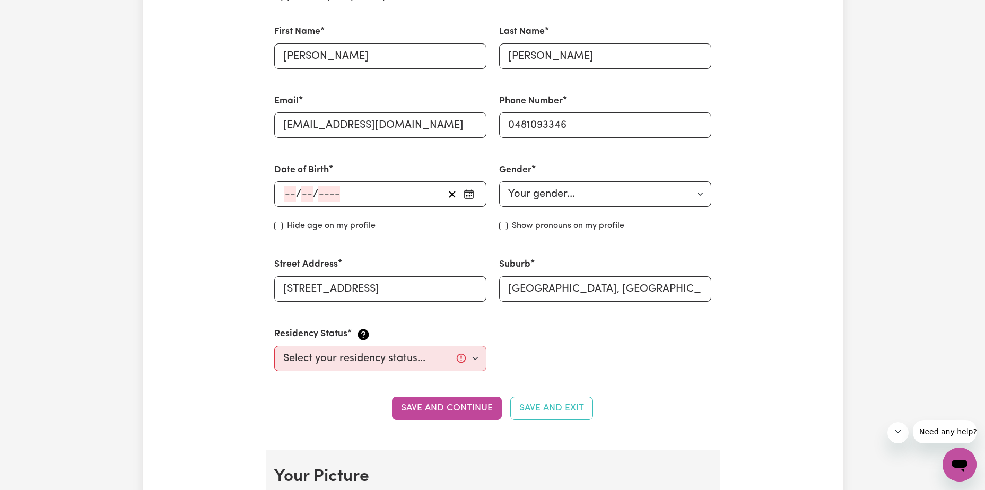
scroll to position [318, 0]
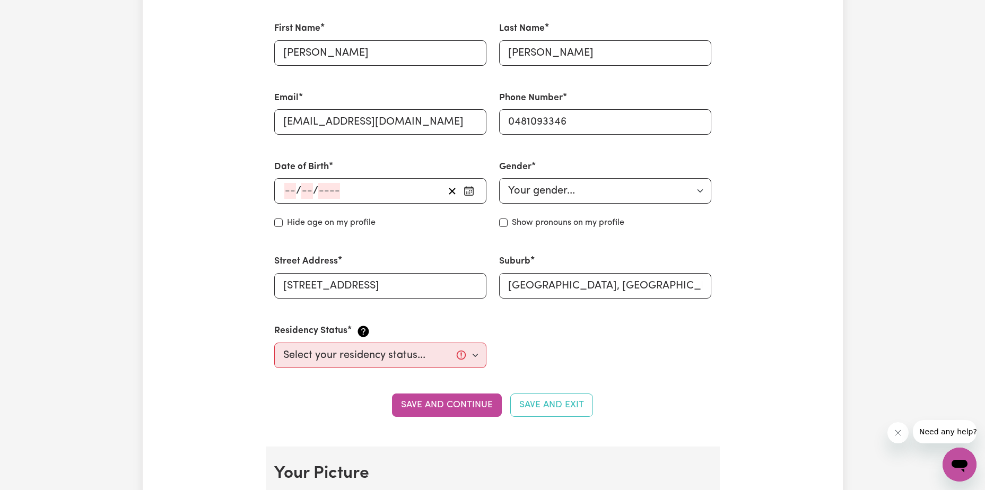
click at [289, 195] on input "number" at bounding box center [290, 191] width 12 height 16
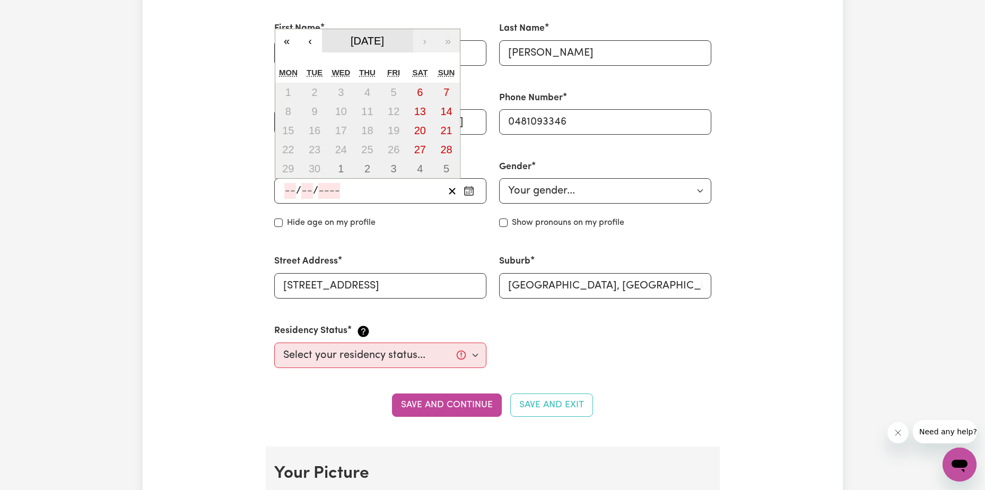
click at [362, 44] on span "September 2025" at bounding box center [367, 41] width 33 height 12
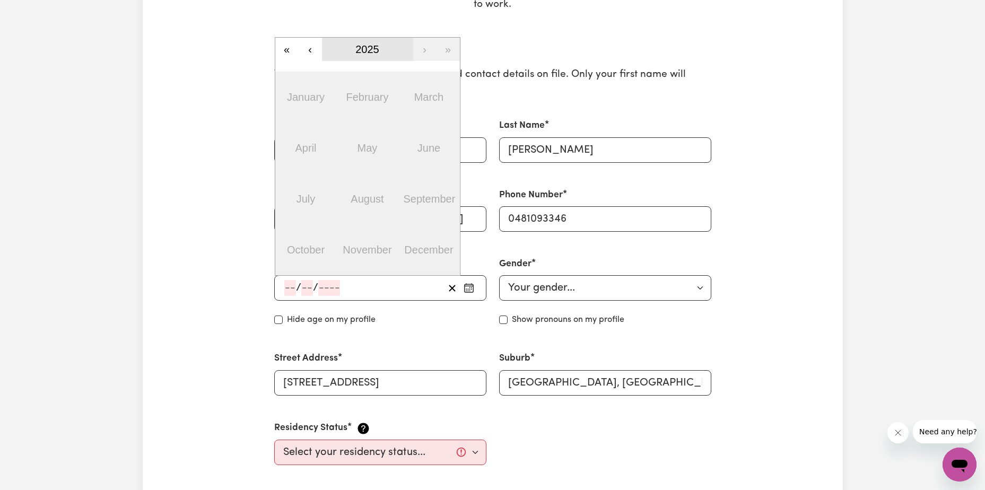
scroll to position [212, 0]
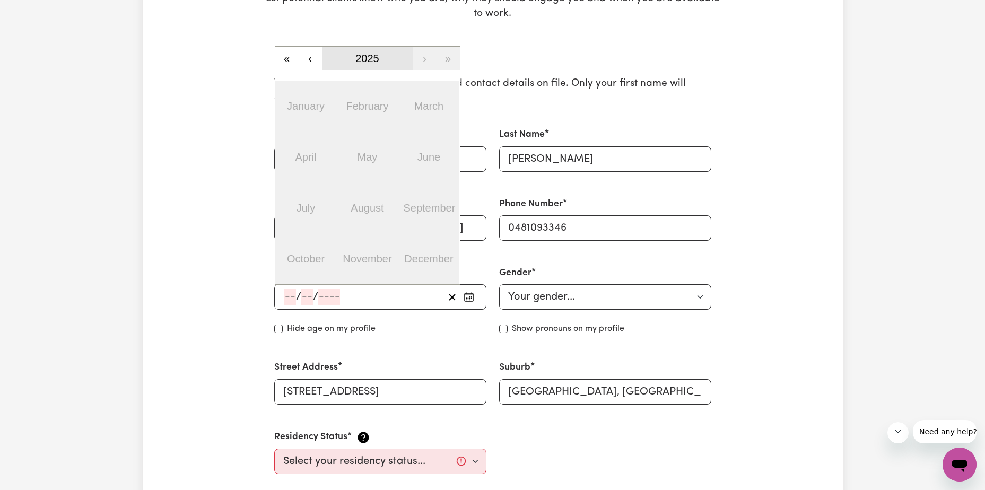
click at [367, 57] on span "2025" at bounding box center [367, 59] width 24 height 12
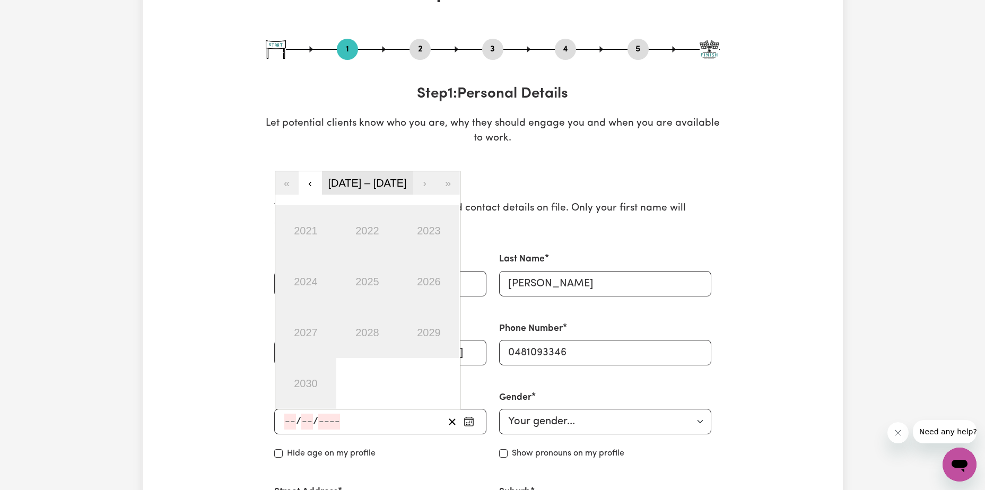
scroll to position [106, 0]
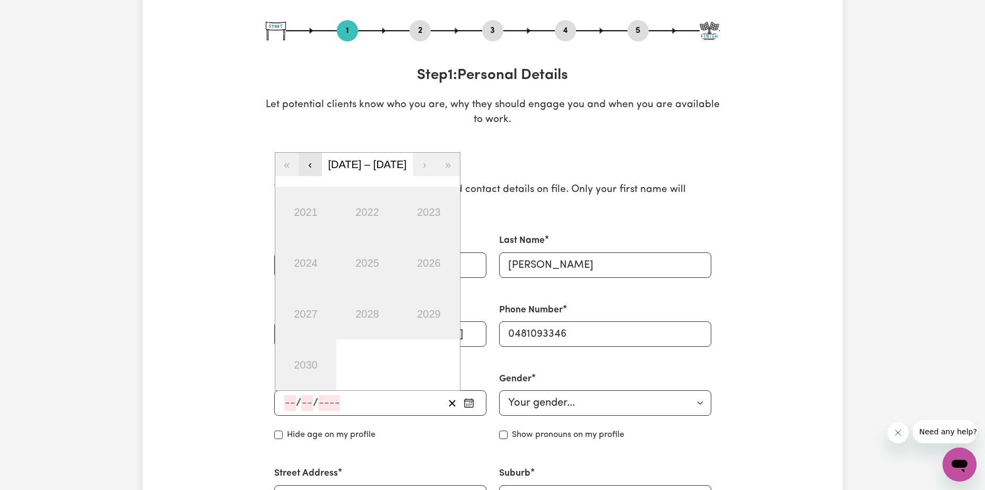
click at [305, 164] on button "‹" at bounding box center [310, 164] width 23 height 23
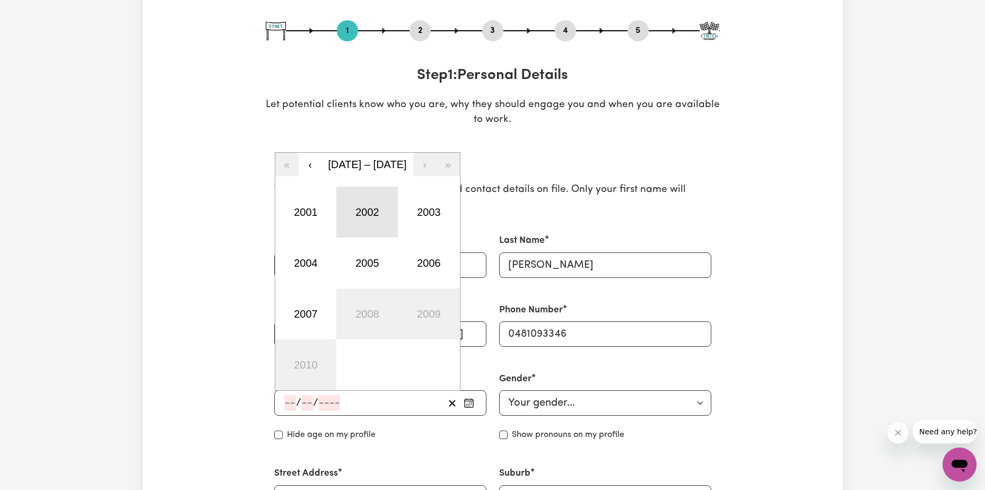
click at [362, 203] on button "2002" at bounding box center [367, 212] width 62 height 51
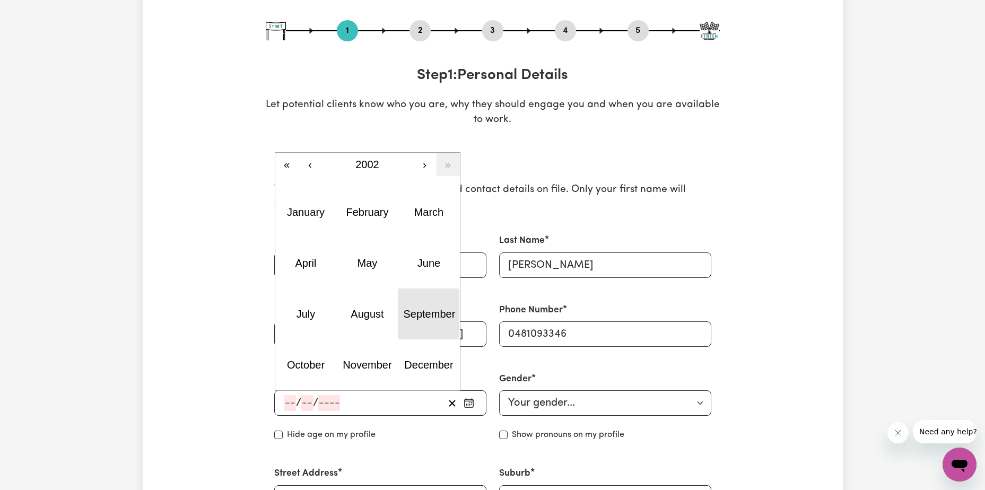
click at [407, 317] on abbr "September" at bounding box center [429, 314] width 52 height 12
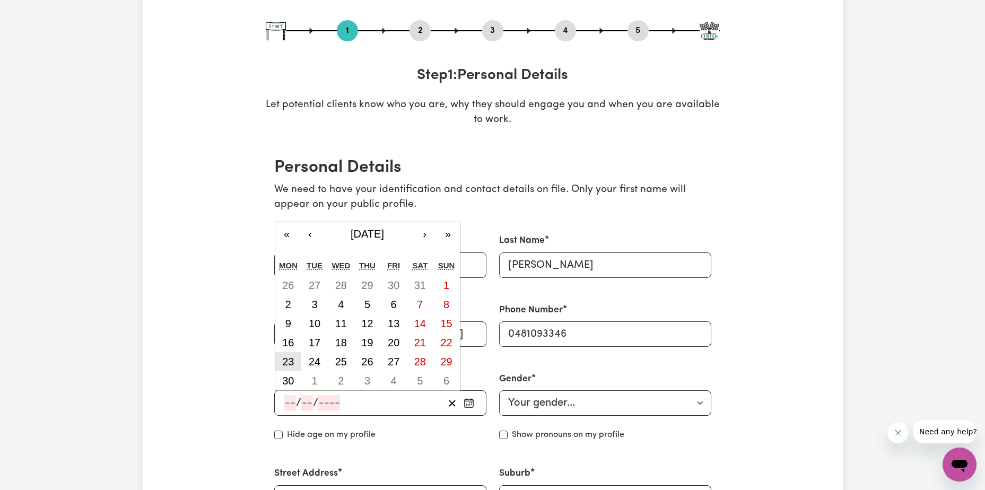
click at [291, 360] on abbr "23" at bounding box center [288, 362] width 12 height 12
type input "2002-09-23"
type input "23"
type input "9"
type input "2002"
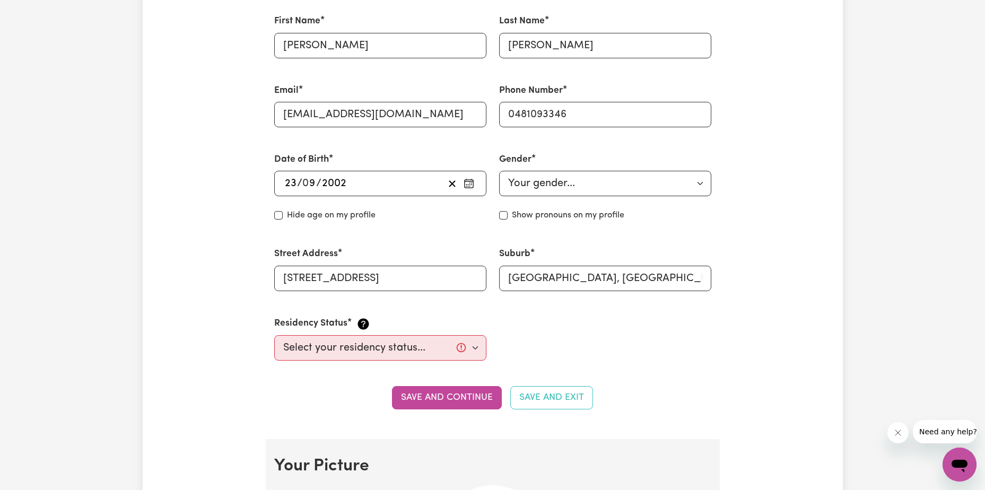
scroll to position [371, 0]
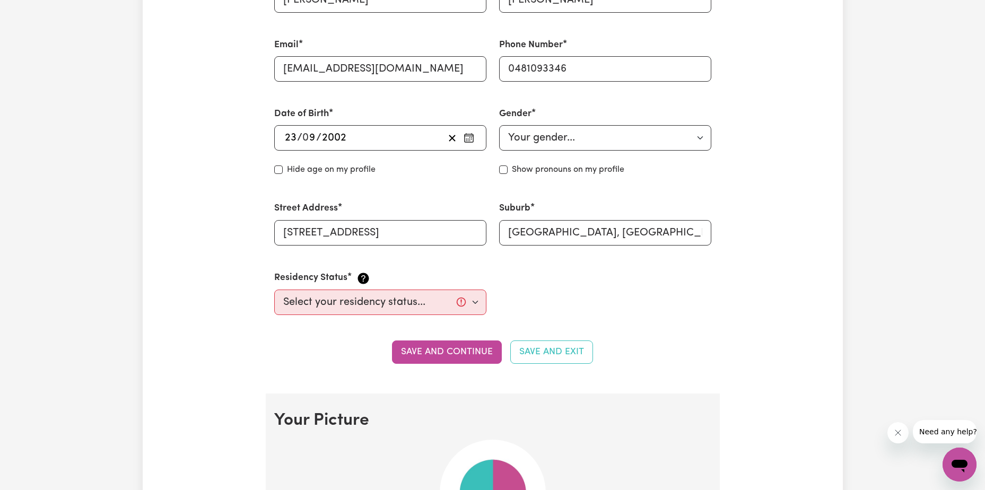
click at [361, 170] on label "Hide age on my profile" at bounding box center [331, 169] width 89 height 13
click at [283, 170] on input "Hide age" at bounding box center [278, 170] width 8 height 8
checkbox input "true"
click at [564, 138] on select "Your gender... Female Male Non-binary Other Prefer not to say" at bounding box center [605, 137] width 212 height 25
select select "female"
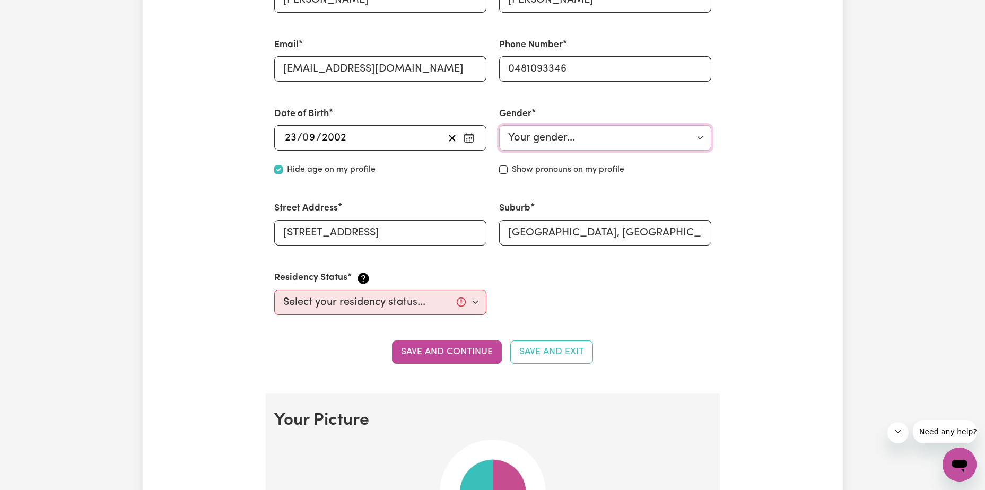
click at [499, 125] on select "Your gender... Female Male Non-binary Other Prefer not to say" at bounding box center [605, 137] width 212 height 25
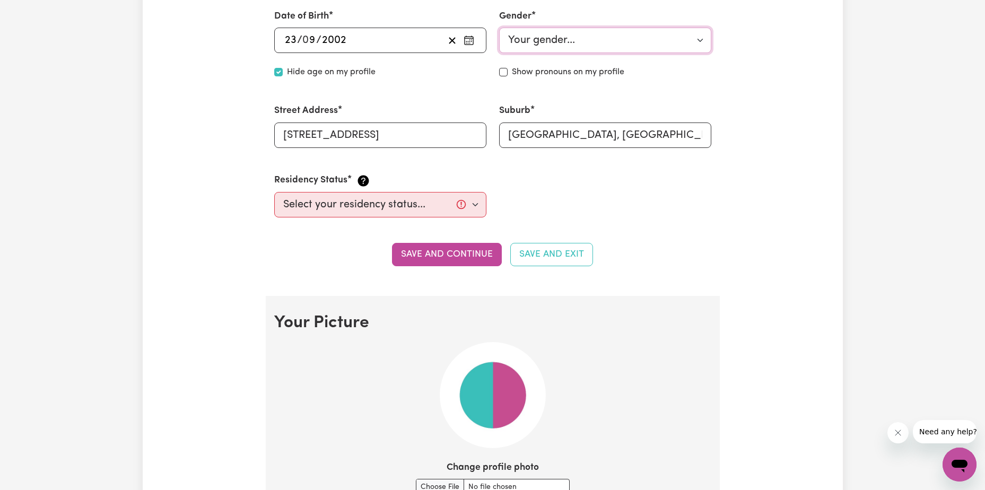
scroll to position [477, 0]
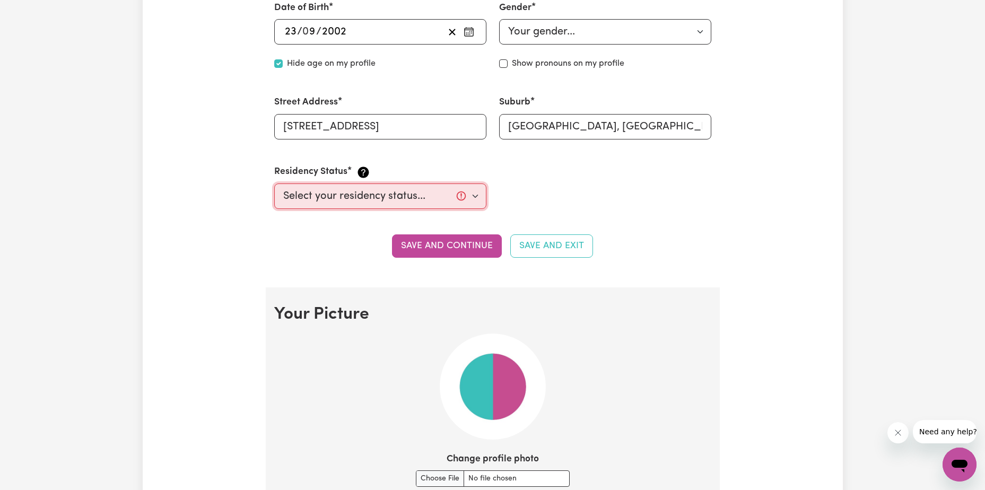
click at [349, 193] on select "Select your residency status... Australian citizen Australian PR Temporary Work…" at bounding box center [380, 196] width 212 height 25
select select "Australian Citizen"
click at [274, 184] on select "Select your residency status... Australian citizen Australian PR Temporary Work…" at bounding box center [380, 196] width 212 height 25
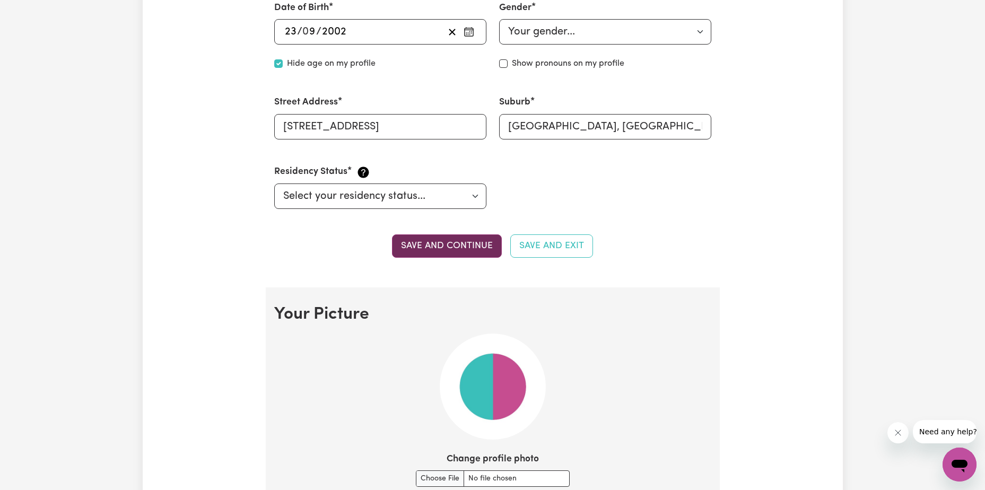
click at [448, 242] on button "Save and continue" at bounding box center [447, 245] width 110 height 23
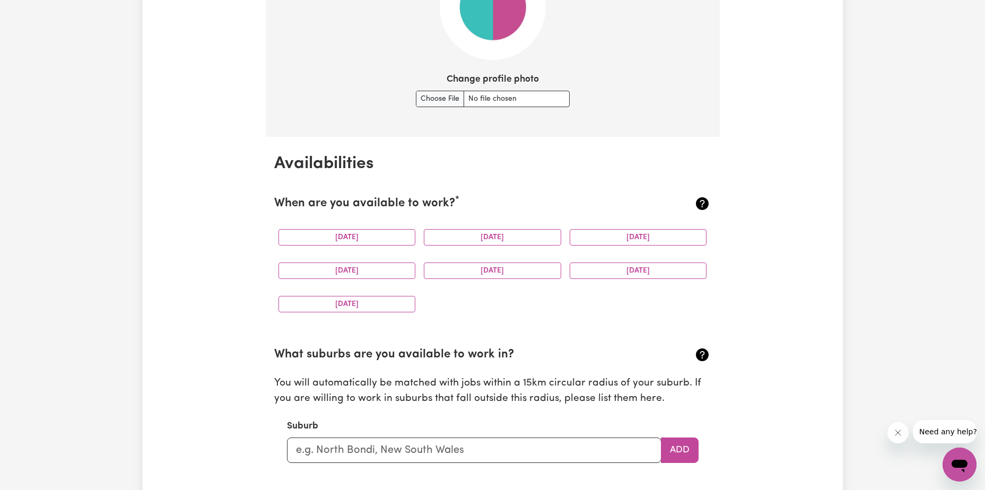
scroll to position [871, 0]
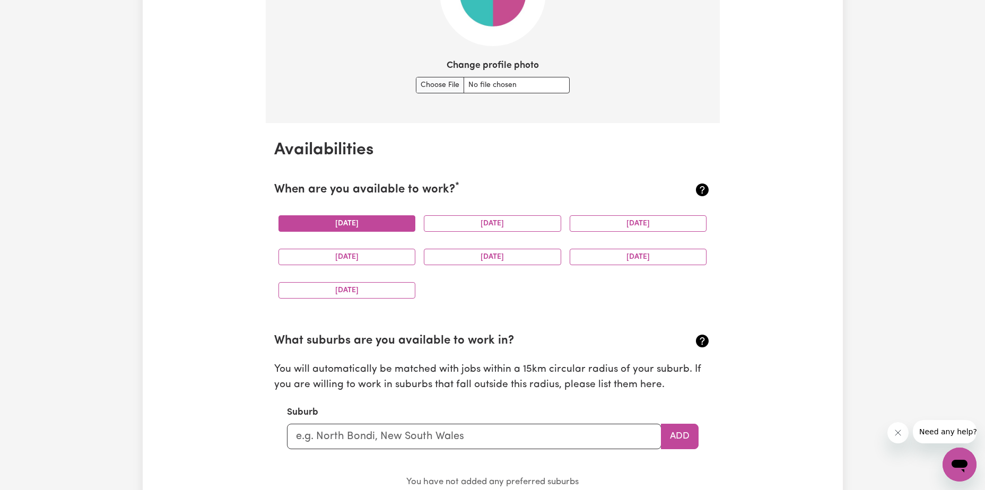
click at [374, 223] on button "Monday" at bounding box center [347, 223] width 137 height 16
click at [464, 256] on button "Friday" at bounding box center [492, 257] width 137 height 16
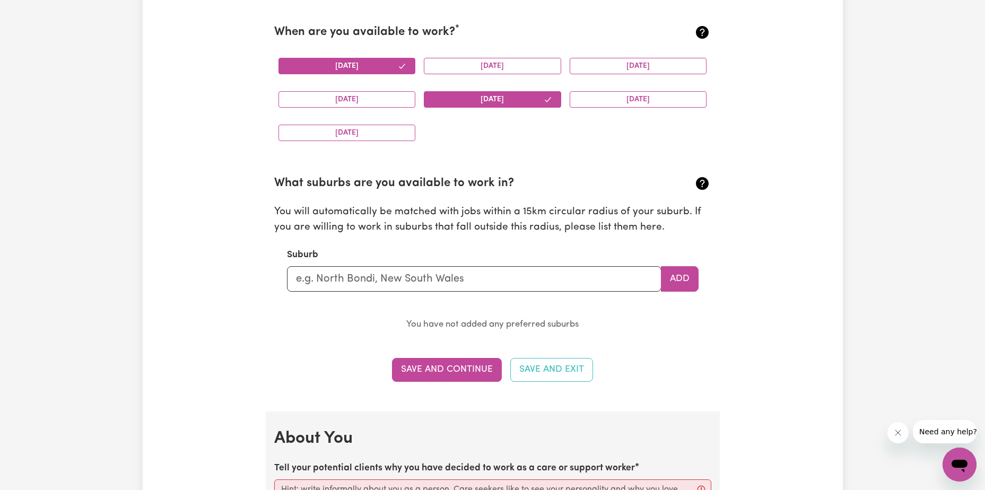
scroll to position [1030, 0]
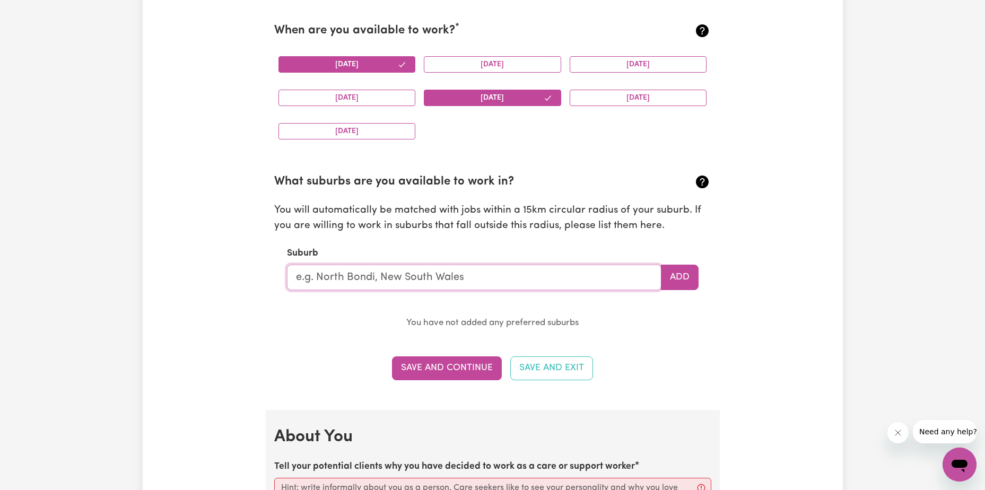
click at [378, 275] on input "text" at bounding box center [474, 277] width 375 height 25
type input "Mid"
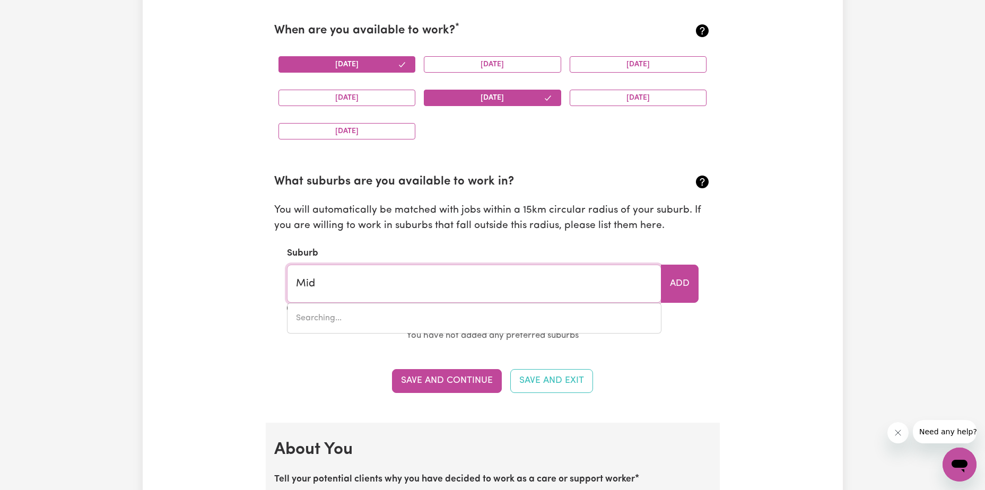
type input "MidDLE ARM, New South Wales, 2580"
type input "Mid"
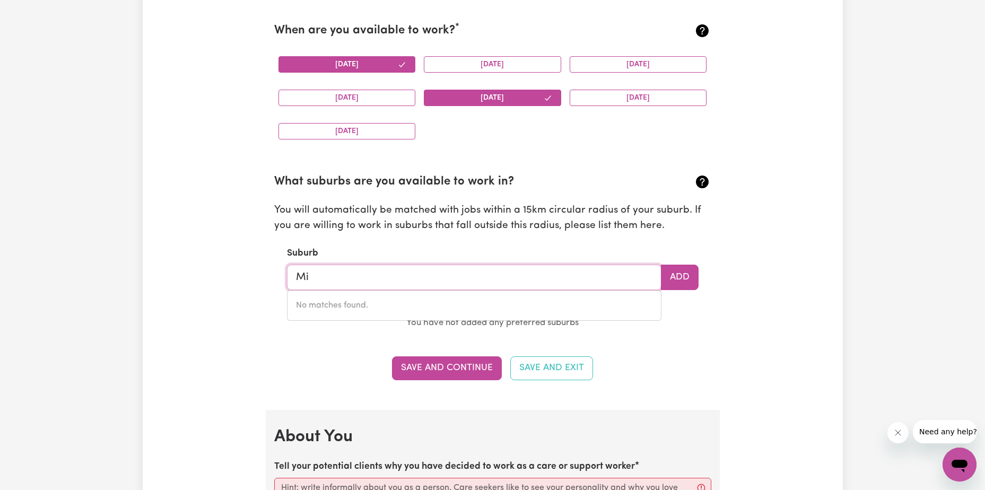
type input "M"
type input "Port ma"
type input "Port maCDONNELL, South Australia, 5291"
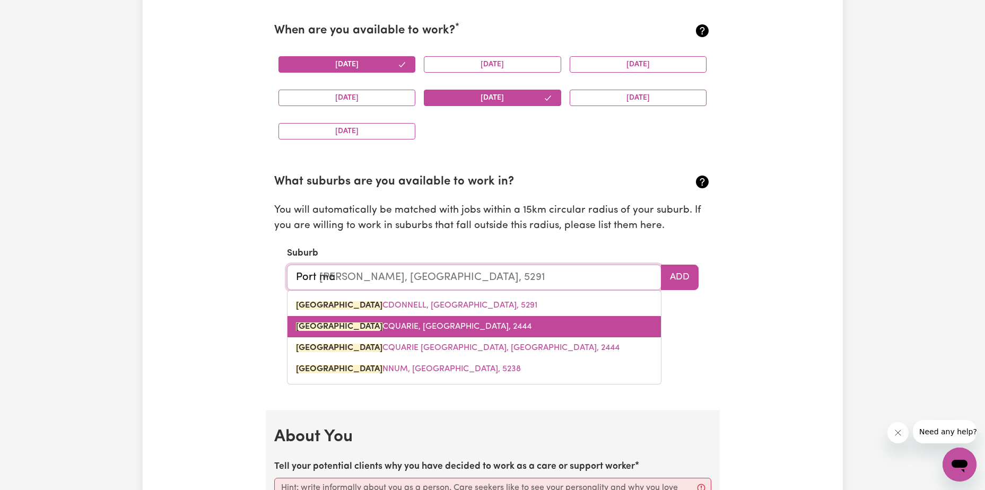
click at [389, 331] on span "PORT MA CQUARIE, New South Wales, 2444" at bounding box center [414, 327] width 236 height 8
type input "PORT MACQUARIE, New South Wales, 2444"
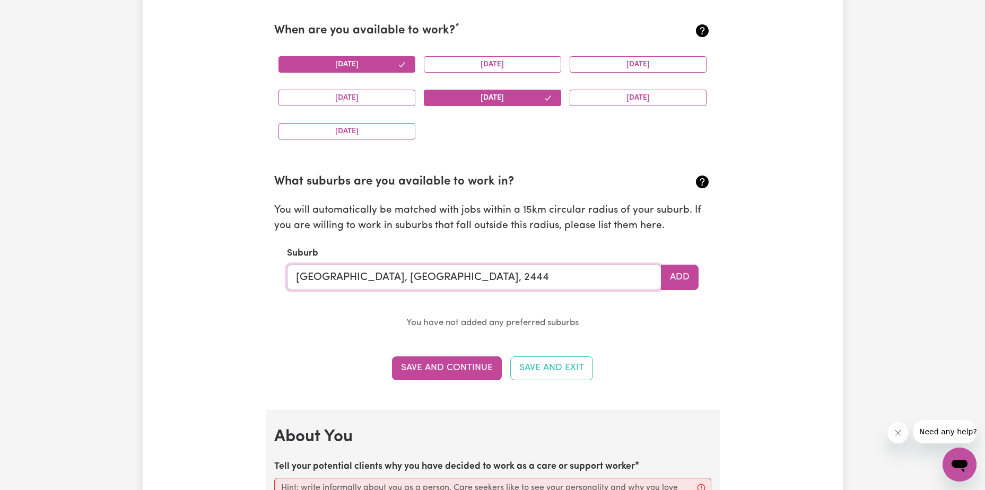
type input "PORT MACQUARIE, New South Wales, 2444"
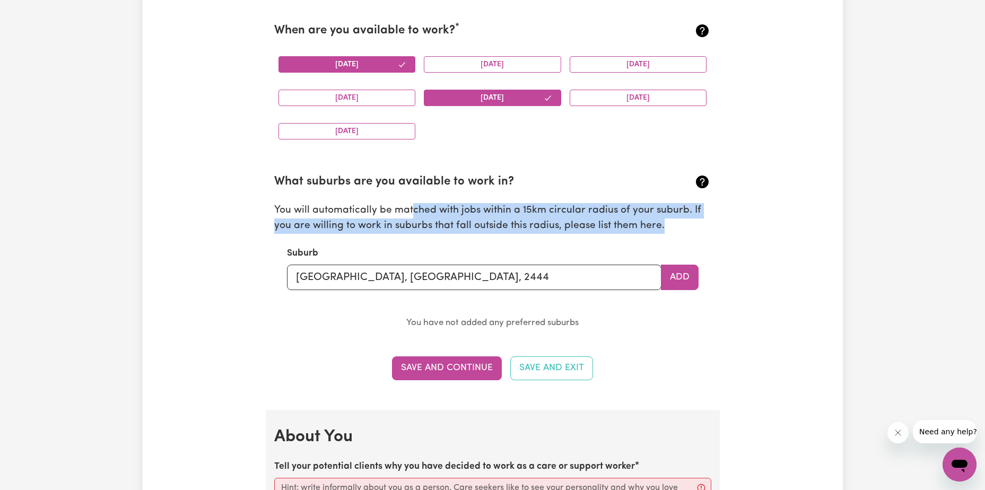
drag, startPoint x: 412, startPoint y: 209, endPoint x: 701, endPoint y: 222, distance: 290.0
click at [701, 222] on p "You will automatically be matched with jobs within a 15km circular radius of yo…" at bounding box center [492, 218] width 437 height 31
drag, startPoint x: 701, startPoint y: 222, endPoint x: 684, endPoint y: 223, distance: 17.0
click at [684, 223] on p "You will automatically be matched with jobs within a 15km circular radius of yo…" at bounding box center [492, 218] width 437 height 31
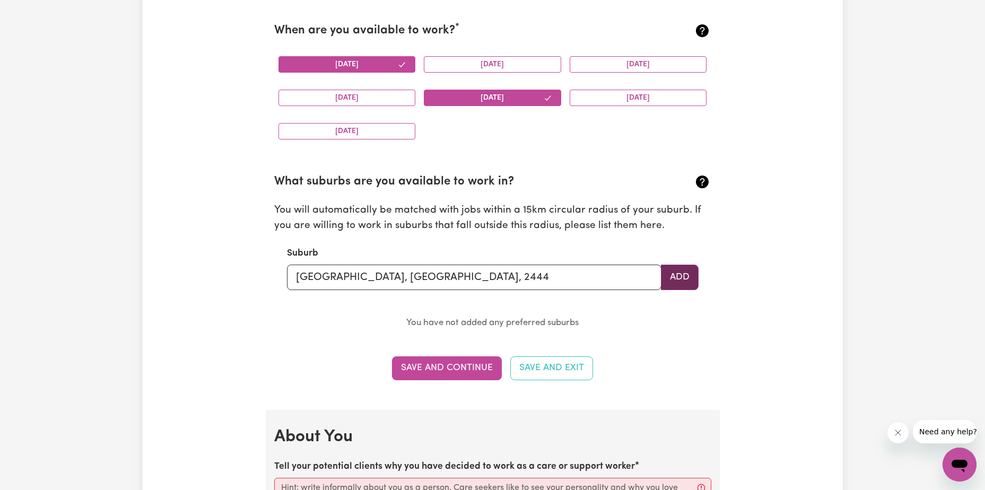
click at [679, 275] on button "Add" at bounding box center [680, 277] width 38 height 25
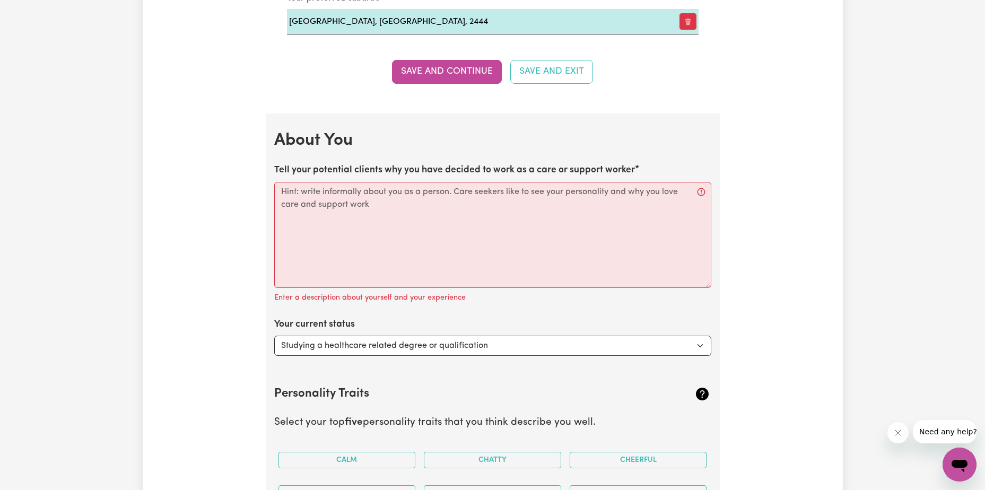
scroll to position [1349, 0]
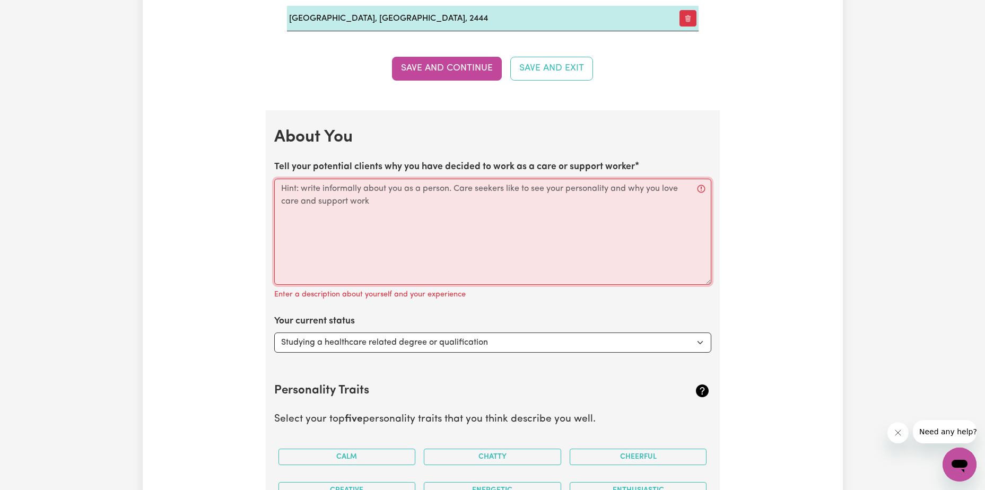
click at [482, 220] on textarea "Tell your potential clients why you have decided to work as a care or support w…" at bounding box center [492, 232] width 437 height 106
click at [467, 338] on select "Select... Studying a healthcare related degree or qualification Studying a non-…" at bounding box center [492, 343] width 437 height 20
select select "Looking for extra work to fill my week and/or weekends"
click at [274, 333] on select "Select... Studying a healthcare related degree or qualification Studying a non-…" at bounding box center [492, 343] width 437 height 20
click at [388, 206] on textarea "Tell your potential clients why you have decided to work as a care or support w…" at bounding box center [492, 232] width 437 height 106
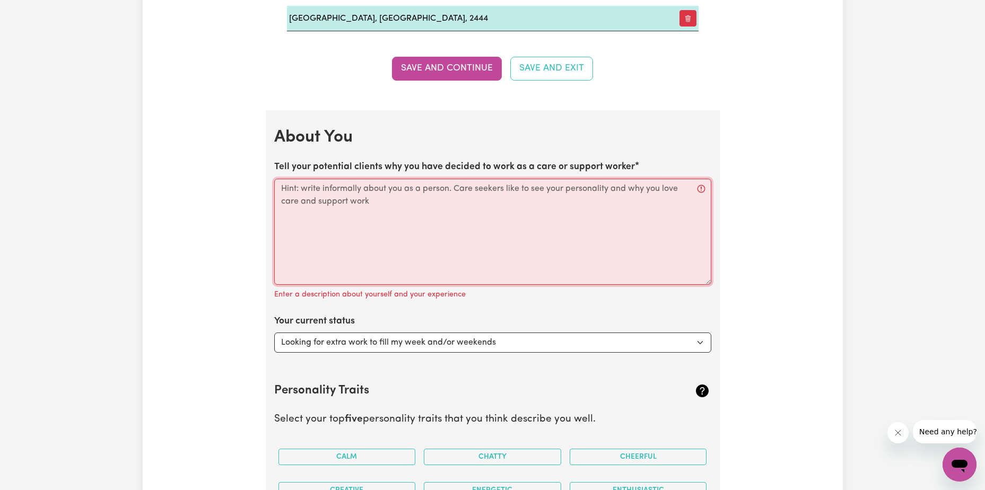
paste textarea "I know first-hand the challenges that people can face, and I have several years…"
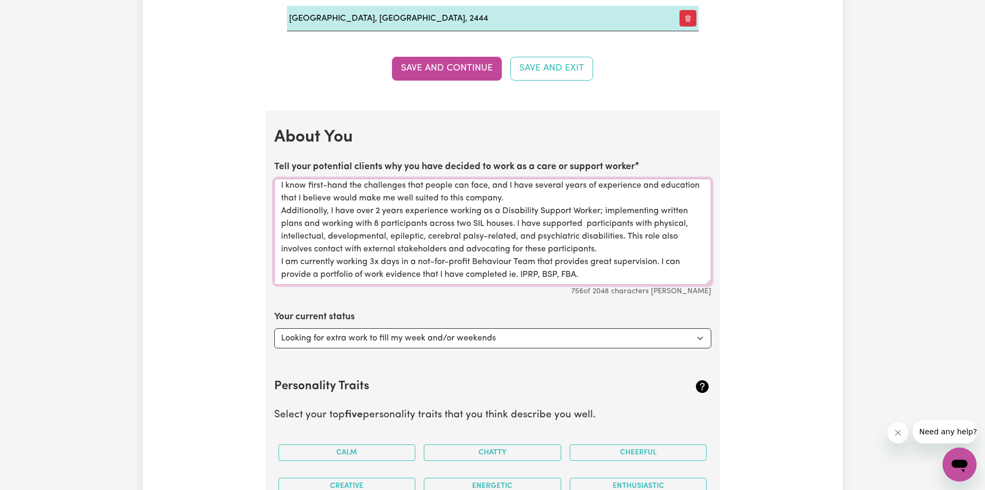
scroll to position [0, 0]
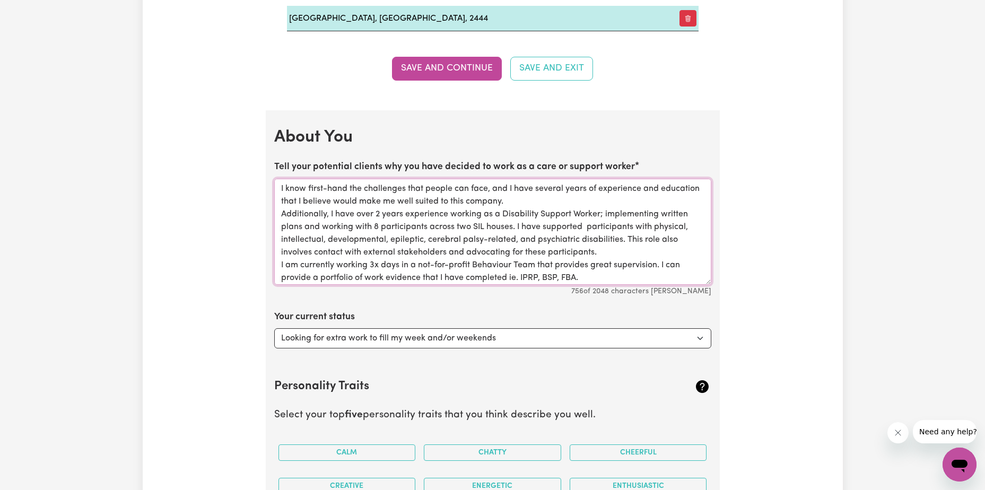
click at [281, 214] on textarea "I know first-hand the challenges that people can face, and I have several years…" at bounding box center [492, 232] width 437 height 106
drag, startPoint x: 491, startPoint y: 200, endPoint x: 572, endPoint y: 198, distance: 81.7
click at [572, 198] on textarea "I know first-hand the challenges that people can face, and I have several years…" at bounding box center [492, 232] width 437 height 106
drag, startPoint x: 331, startPoint y: 214, endPoint x: 268, endPoint y: 218, distance: 62.2
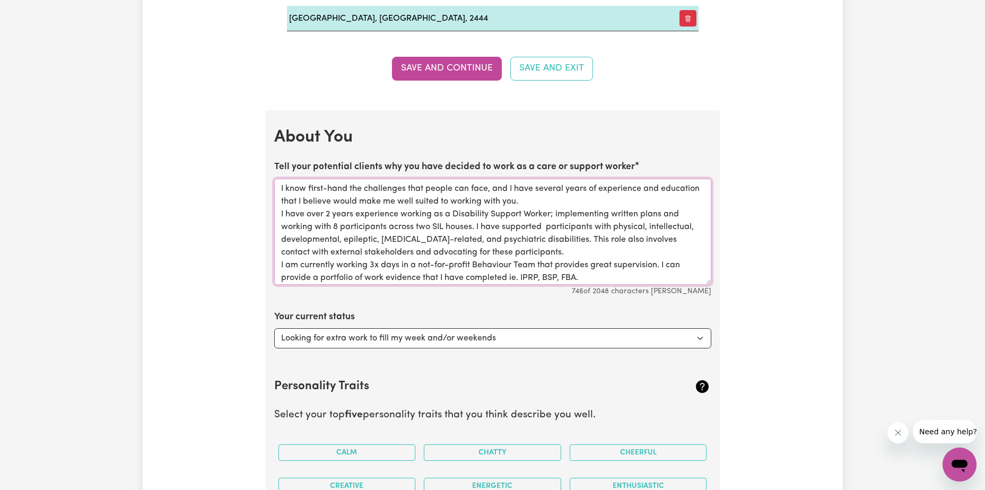
click at [541, 253] on textarea "I know first-hand the challenges that people can face, and I have several years…" at bounding box center [492, 232] width 437 height 106
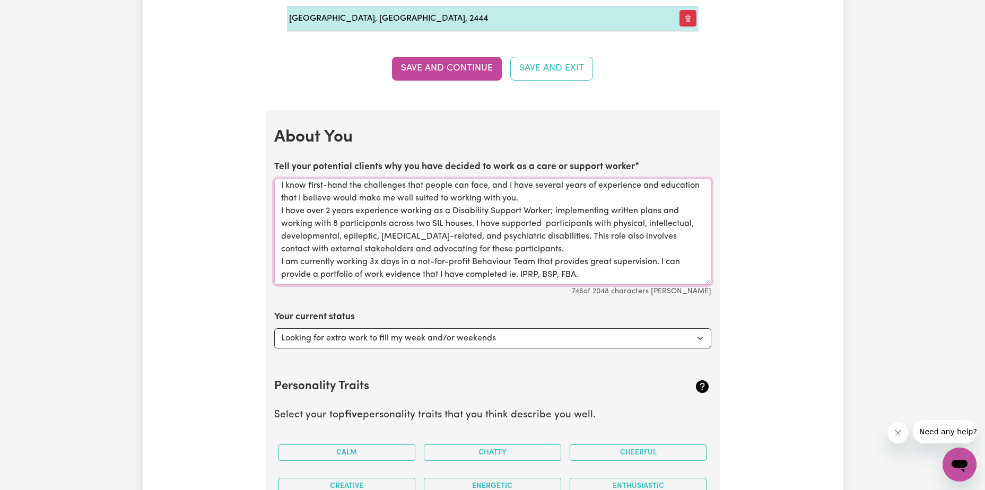
scroll to position [16, 0]
drag, startPoint x: 418, startPoint y: 250, endPoint x: 370, endPoint y: 250, distance: 47.7
click at [370, 250] on textarea "I know first-hand the challenges that people can face, and I have several years…" at bounding box center [492, 232] width 437 height 106
click at [562, 273] on textarea "I know first-hand the challenges that people can face, and I have several years…" at bounding box center [492, 232] width 437 height 106
drag, startPoint x: 555, startPoint y: 262, endPoint x: 636, endPoint y: 249, distance: 81.0
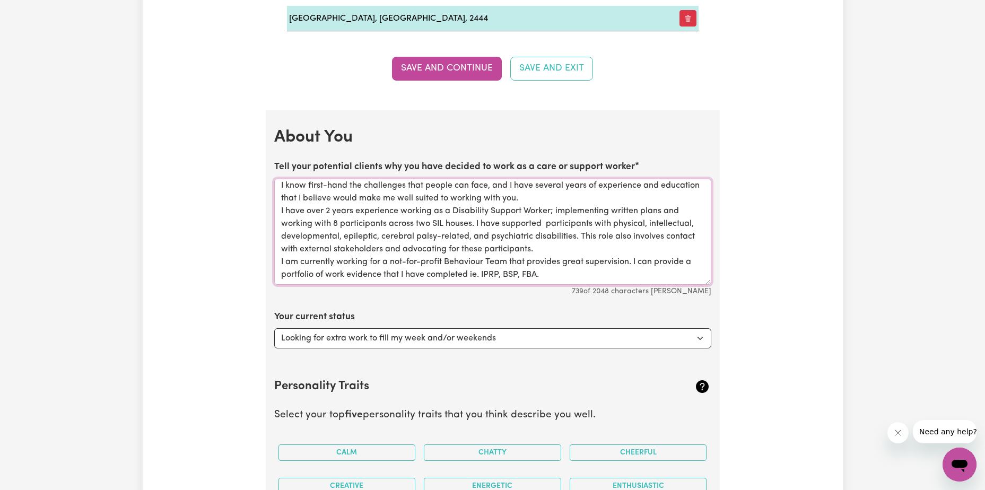
click at [636, 249] on textarea "I know first-hand the challenges that people can face, and I have several years…" at bounding box center [492, 232] width 437 height 106
drag, startPoint x: 368, startPoint y: 251, endPoint x: 288, endPoint y: 250, distance: 80.6
click at [288, 250] on textarea "I know first-hand the challenges that people can face, and I have several years…" at bounding box center [492, 232] width 437 height 106
drag, startPoint x: 522, startPoint y: 249, endPoint x: 462, endPoint y: 251, distance: 60.0
click at [462, 251] on textarea "I know first-hand the challenges that people can face, and I have several years…" at bounding box center [492, 232] width 437 height 106
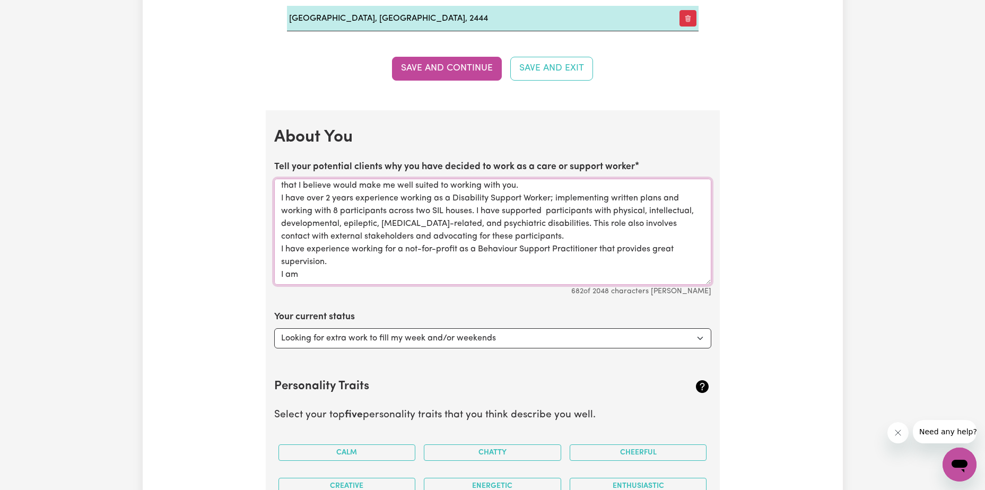
click at [422, 264] on textarea "I know first-hand the challenges that people can face, and I have several years…" at bounding box center [492, 232] width 437 height 106
click at [394, 276] on textarea "I know first-hand the challenges that people can face, and I have several years…" at bounding box center [492, 232] width 437 height 106
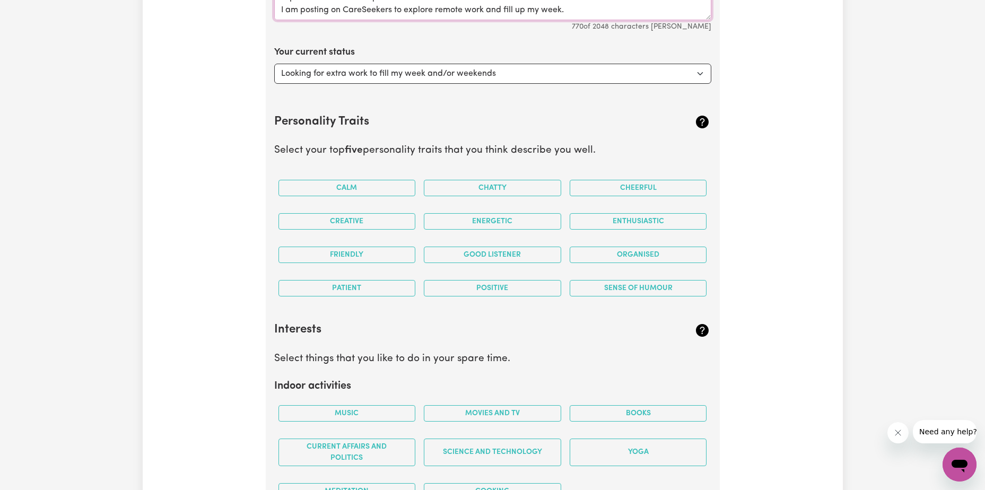
scroll to position [1614, 0]
type textarea "I know first-hand the challenges that people can face, and I have several years…"
click at [356, 187] on button "Calm" at bounding box center [347, 187] width 137 height 16
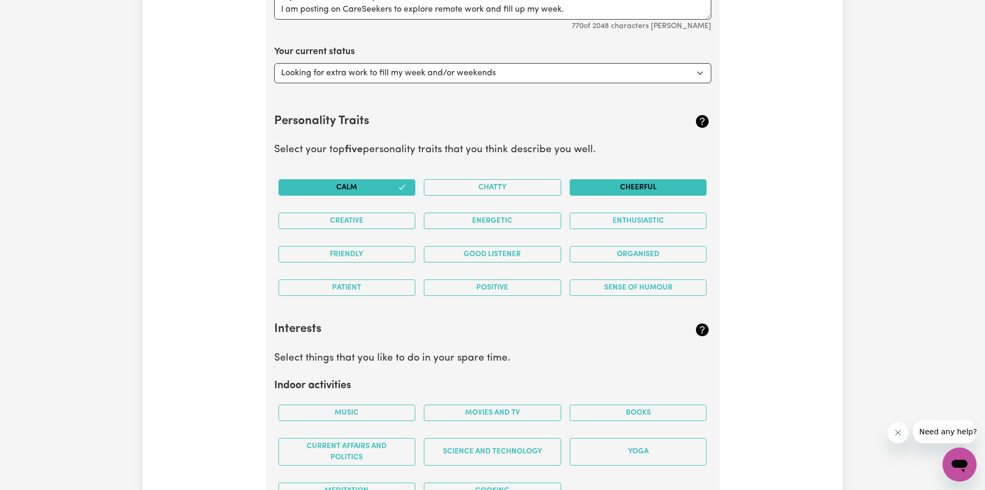
click at [619, 188] on button "Cheerful" at bounding box center [638, 187] width 137 height 16
click at [369, 252] on button "Friendly" at bounding box center [347, 254] width 137 height 16
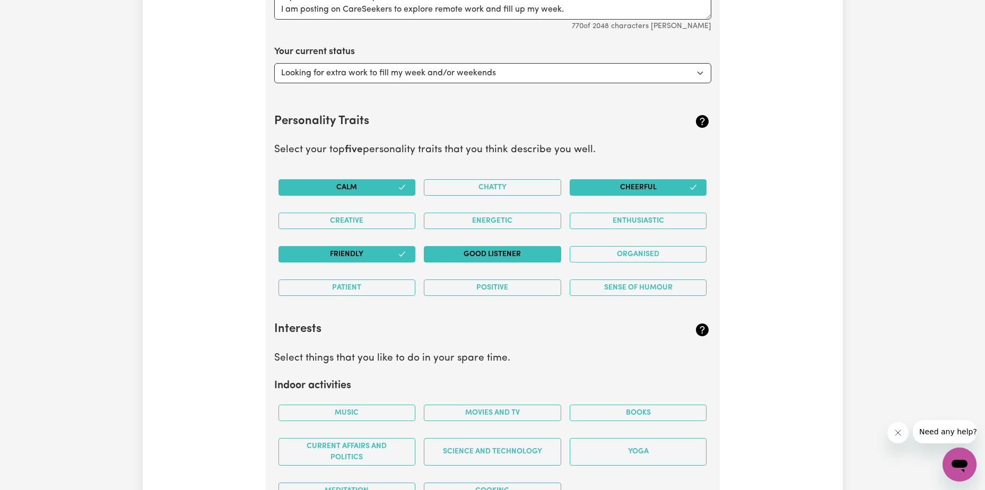
click at [464, 254] on button "Good Listener" at bounding box center [492, 254] width 137 height 16
click at [607, 255] on button "Organised" at bounding box center [638, 254] width 137 height 16
click at [636, 187] on button "Cheerful" at bounding box center [638, 187] width 137 height 16
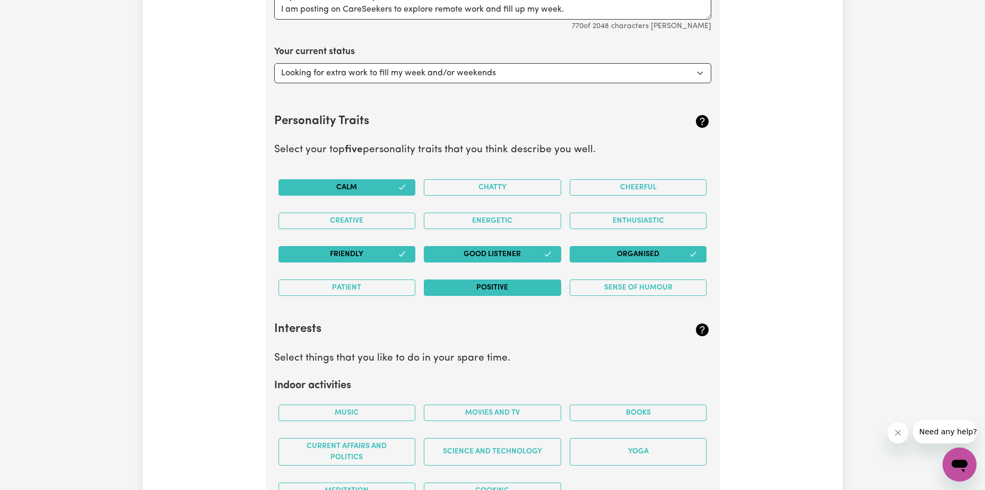
click at [489, 289] on button "Positive" at bounding box center [492, 288] width 137 height 16
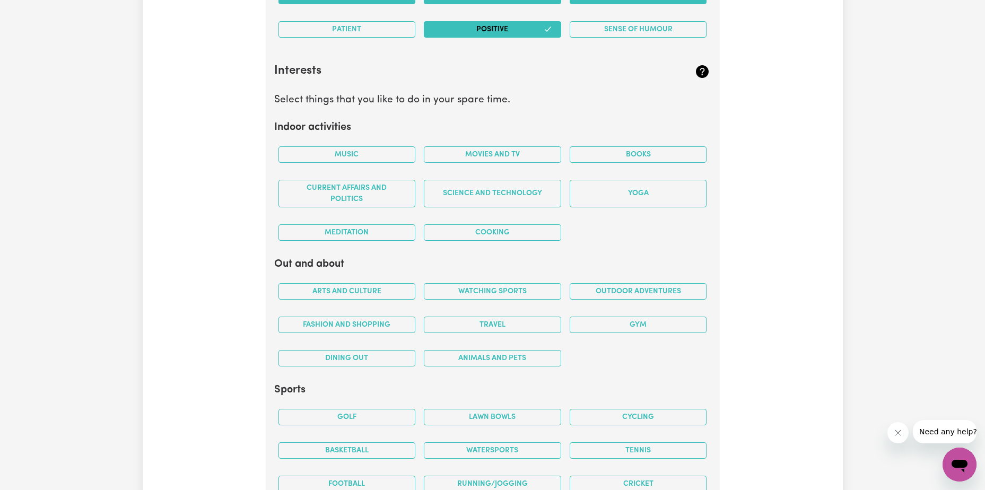
scroll to position [1879, 0]
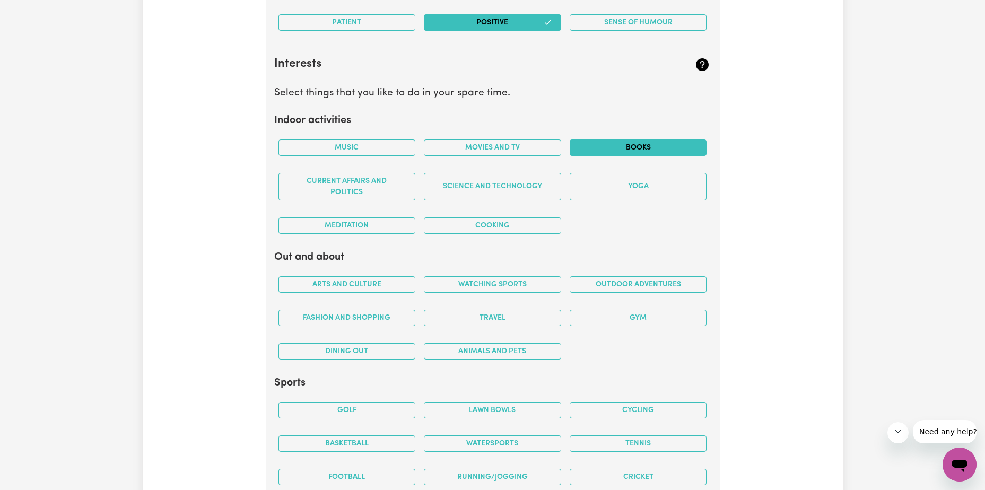
click at [634, 147] on button "Books" at bounding box center [638, 148] width 137 height 16
click at [497, 220] on button "Cooking" at bounding box center [492, 226] width 137 height 16
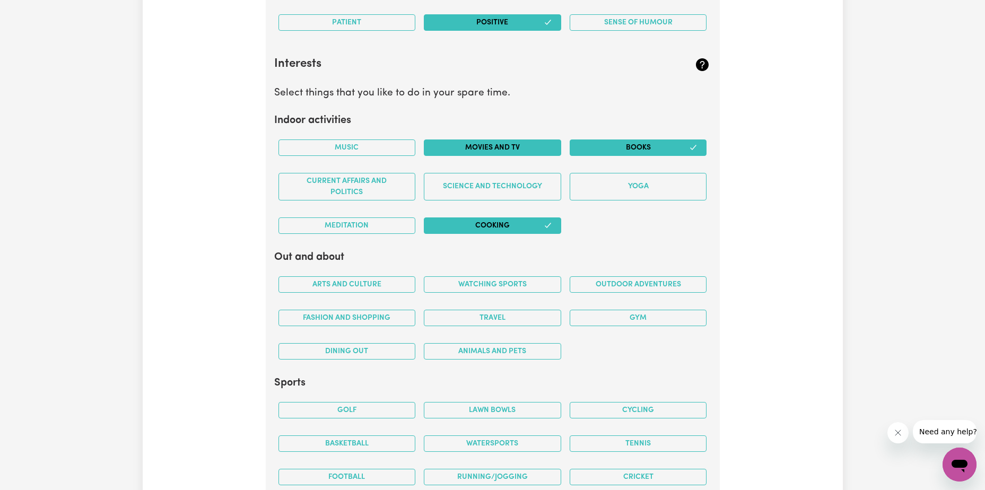
click at [496, 149] on button "Movies and TV" at bounding box center [492, 148] width 137 height 16
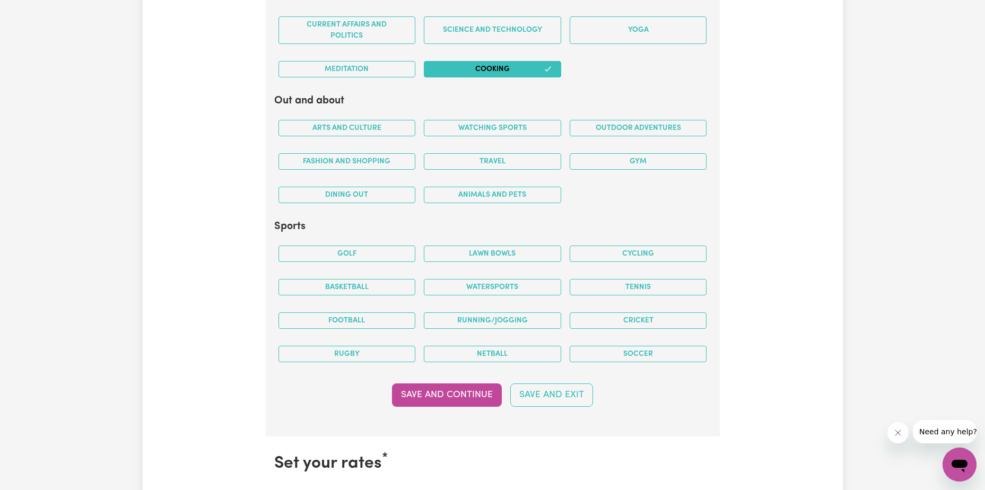
scroll to position [2038, 0]
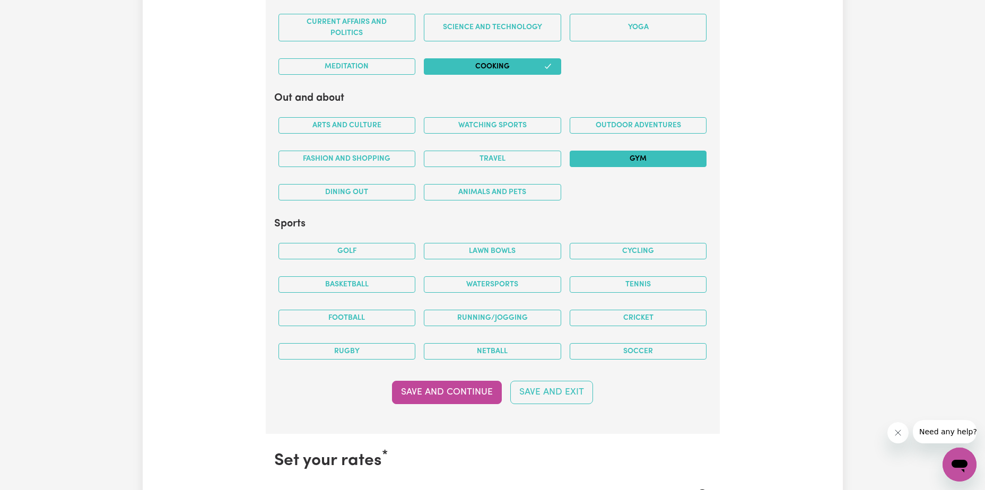
click at [637, 158] on button "Gym" at bounding box center [638, 159] width 137 height 16
click at [501, 154] on button "Travel" at bounding box center [492, 159] width 137 height 16
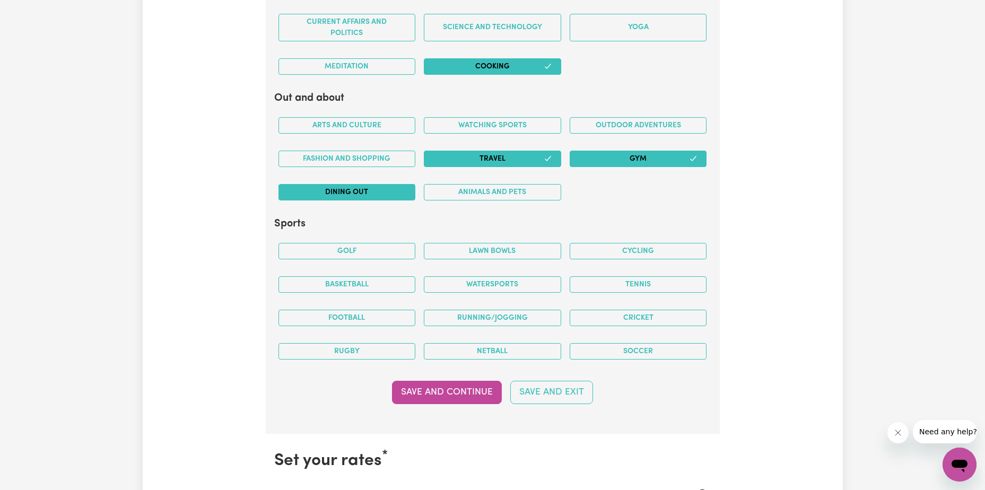
click at [368, 188] on button "Dining out" at bounding box center [347, 192] width 137 height 16
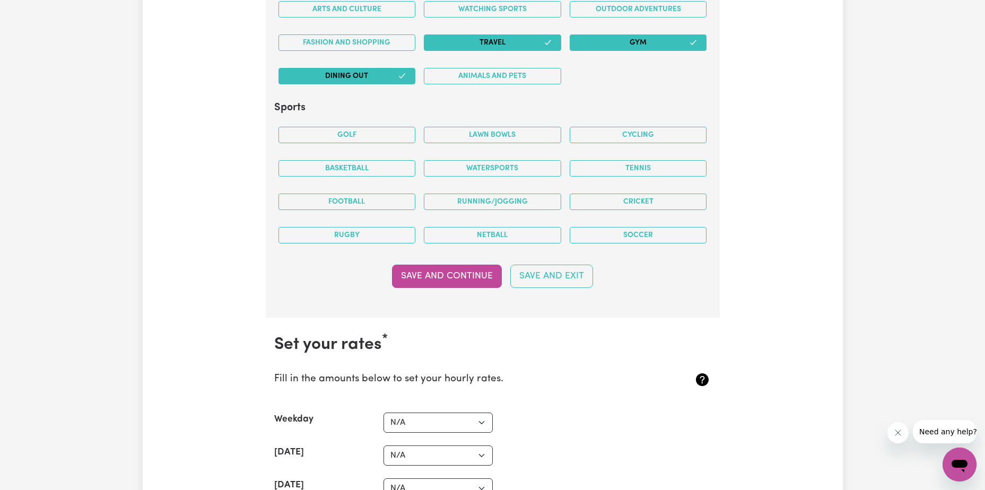
scroll to position [2197, 0]
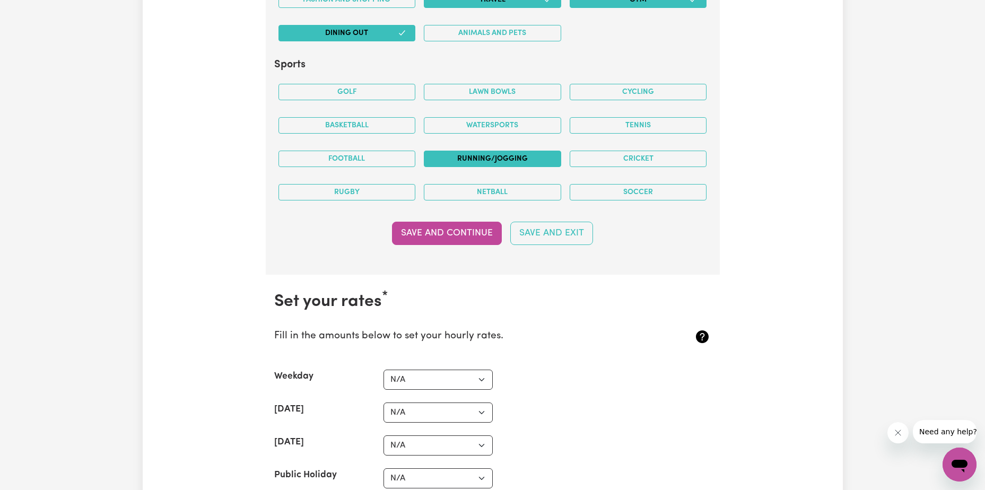
click at [509, 158] on button "Running/Jogging" at bounding box center [492, 159] width 137 height 16
click at [662, 121] on button "Tennis" at bounding box center [638, 125] width 137 height 16
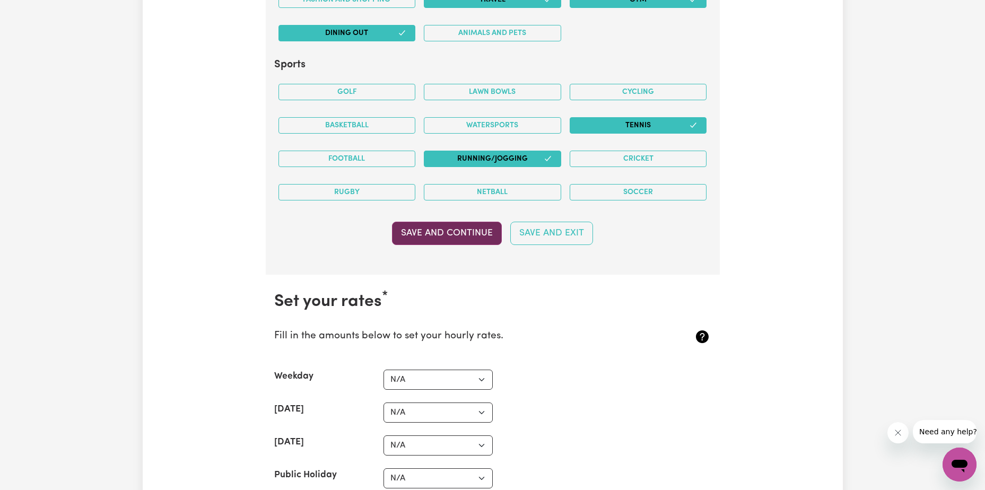
click at [458, 240] on button "Save and Continue" at bounding box center [447, 233] width 110 height 23
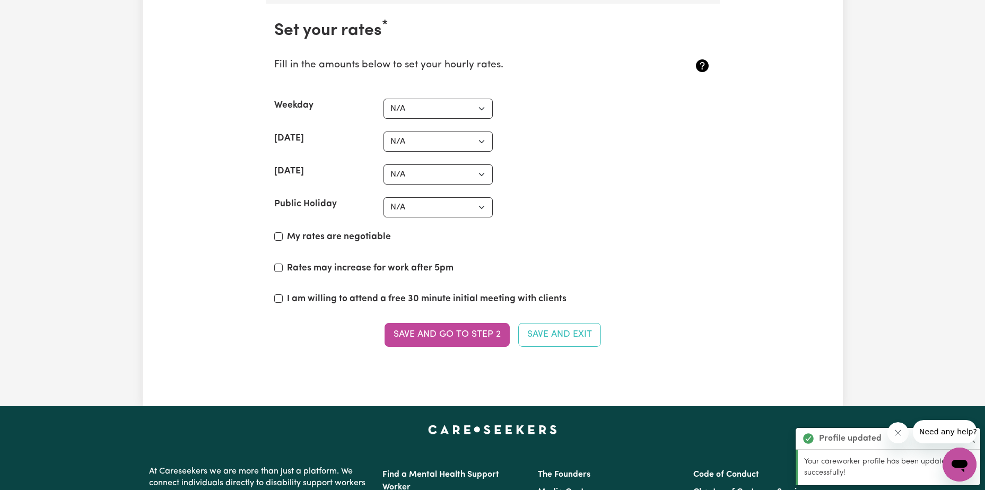
scroll to position [2472, 0]
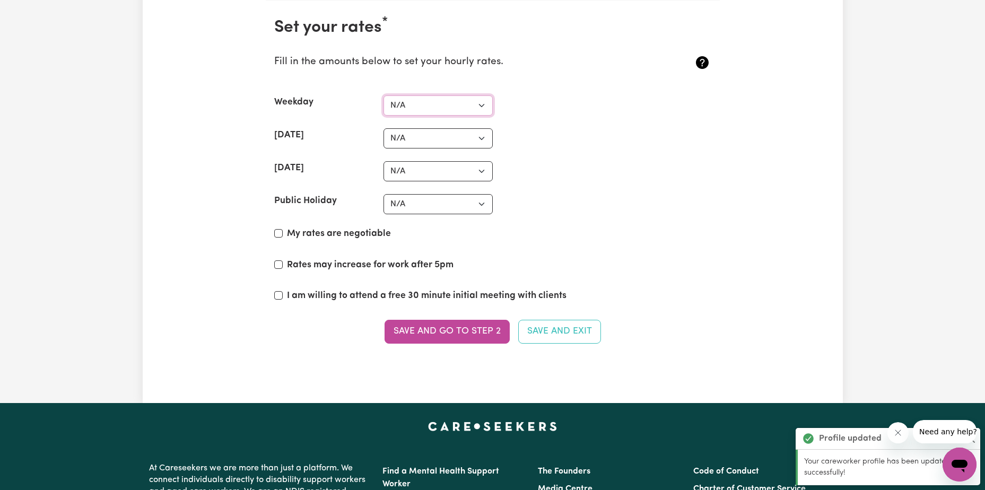
click at [443, 107] on select "N/A $37 $38 $39 $40 $41 $42 $43 $44 $45 $46 $47 $48 $49 $50 $51 $52 $53 $54 $55…" at bounding box center [438, 105] width 109 height 20
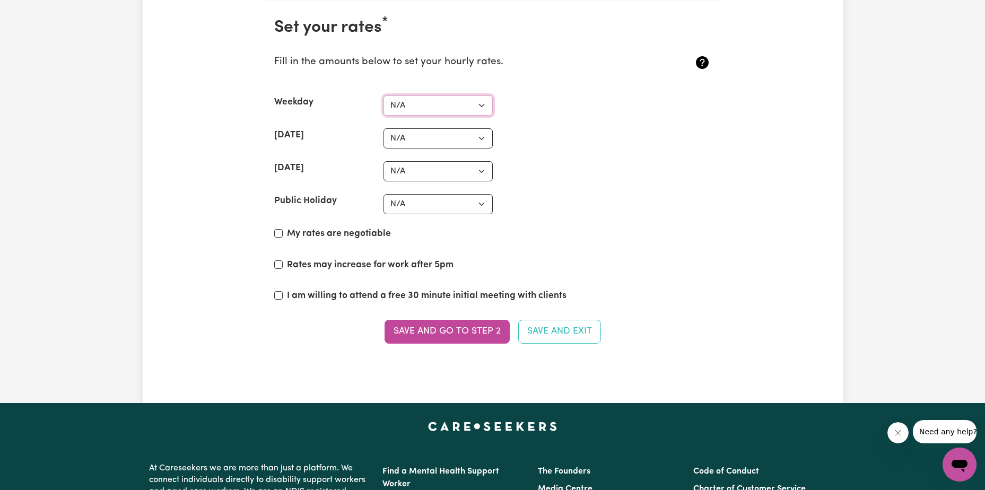
click at [417, 105] on select "N/A $37 $38 $39 $40 $41 $42 $43 $44 $45 $46 $47 $48 $49 $50 $51 $52 $53 $54 $55…" at bounding box center [438, 105] width 109 height 20
click at [558, 176] on div "Sunday N/A $37 $38 $39 $40 $41 $42 $43 $44 $45 $46 $47 $48 $49 $50 $51 $52 $53 …" at bounding box center [492, 171] width 437 height 20
click at [390, 138] on select "N/A $37 $38 $39 $40 $41 $42 $43 $44 $45 $46 $47 $48 $49 $50 $51 $52 $53 $54 $55…" at bounding box center [438, 138] width 109 height 20
click at [601, 156] on section "Set your rates * Fill in the amounts below to set your hourly rates. Weekday N/…" at bounding box center [493, 187] width 454 height 373
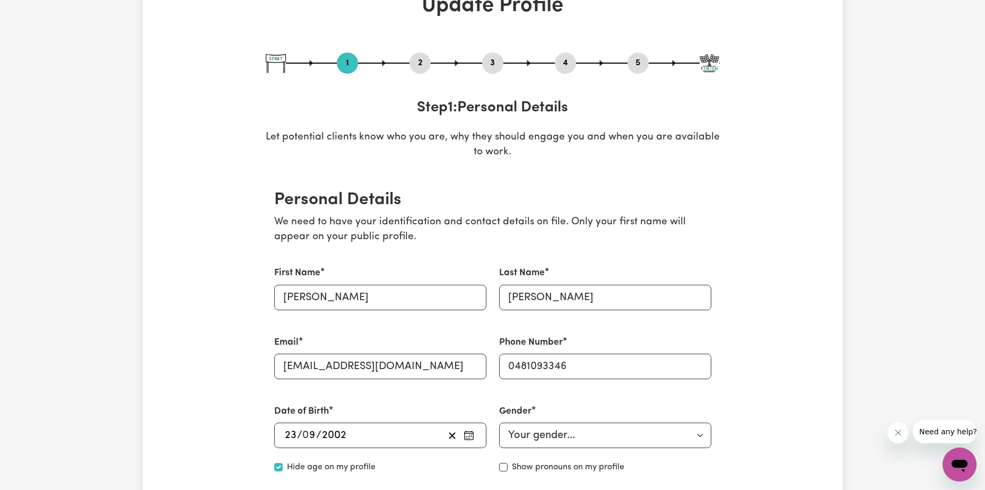
scroll to position [0, 0]
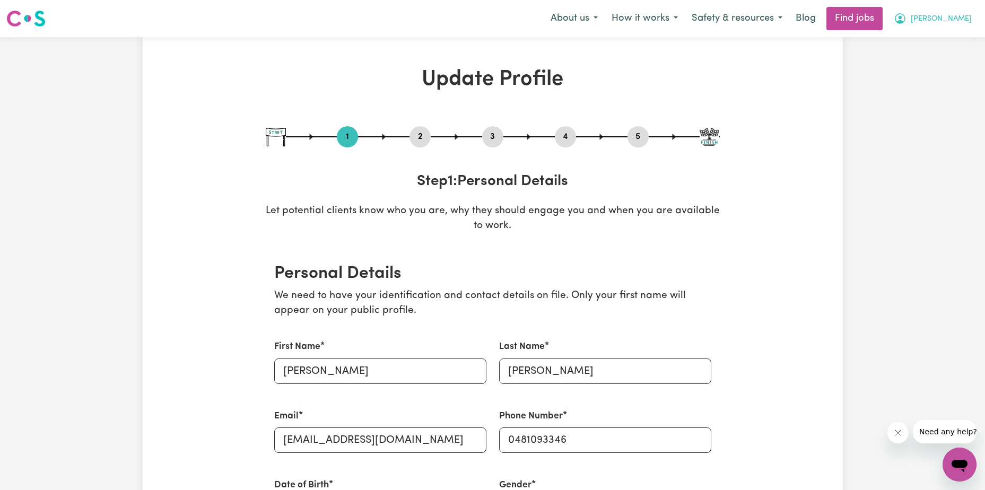
click at [950, 21] on span "Aimee" at bounding box center [941, 19] width 61 height 12
click at [947, 38] on link "My Account" at bounding box center [936, 41] width 84 height 20
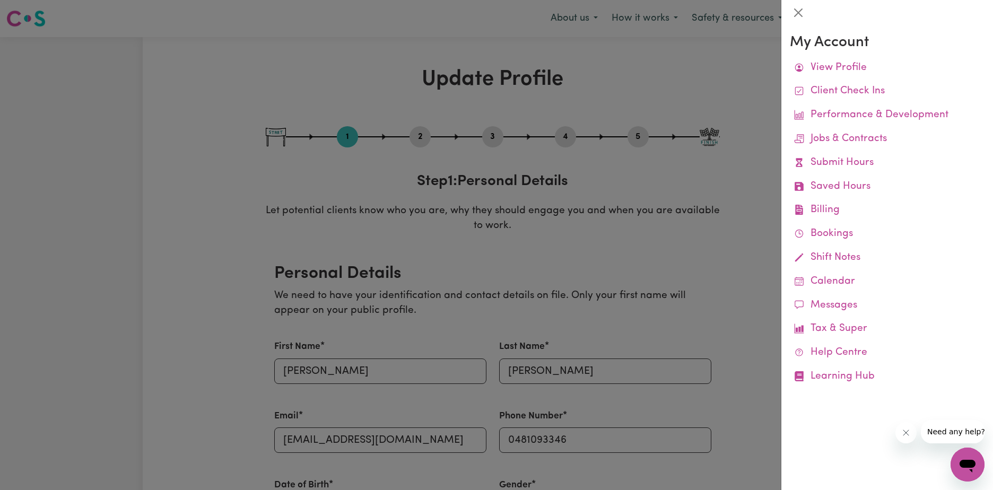
click at [695, 224] on div at bounding box center [496, 245] width 993 height 490
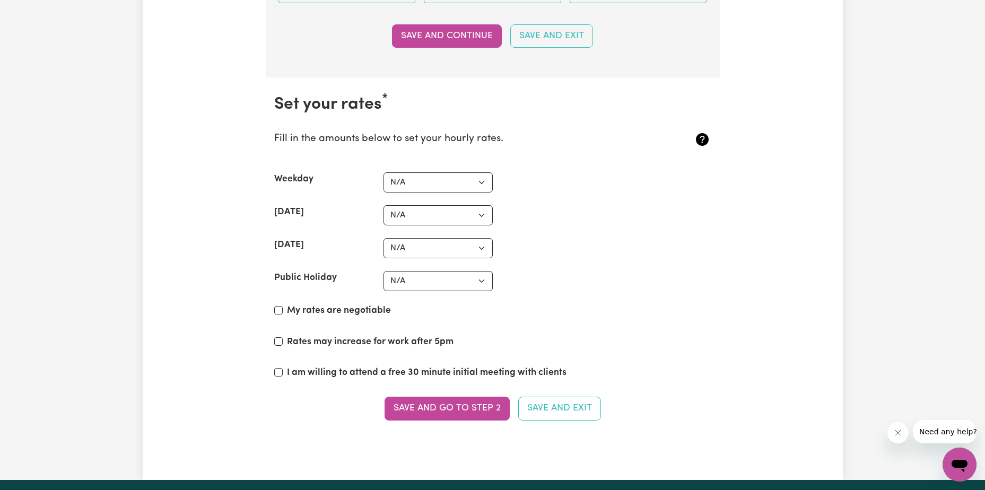
scroll to position [2387, 0]
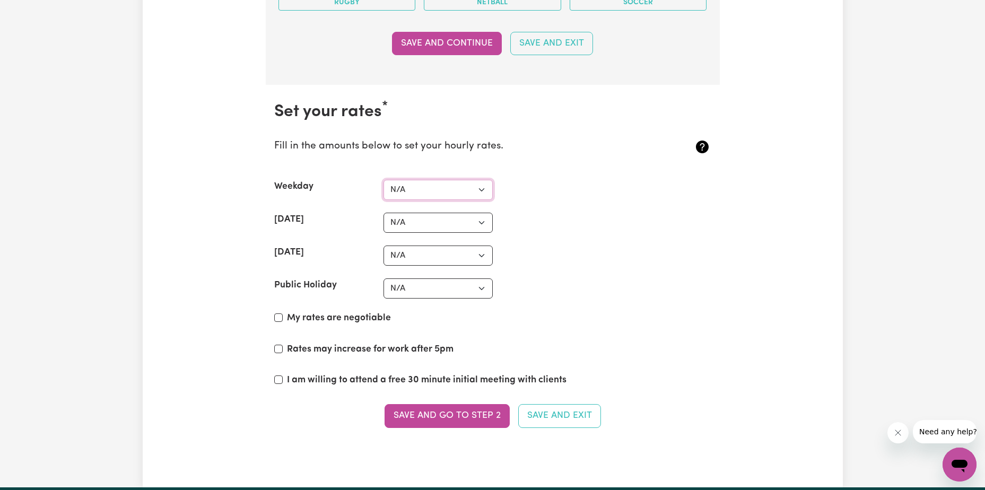
click at [433, 183] on select "N/A $37 $38 $39 $40 $41 $42 $43 $44 $45 $46 $47 $48 $49 $50 $51 $52 $53 $54 $55…" at bounding box center [438, 190] width 109 height 20
select select "162"
click at [384, 180] on select "N/A $37 $38 $39 $40 $41 $42 $43 $44 $45 $46 $47 $48 $49 $50 $51 $52 $53 $54 $55…" at bounding box center [438, 190] width 109 height 20
click at [353, 347] on label "Rates may increase for work after 5pm" at bounding box center [370, 350] width 167 height 14
drag, startPoint x: 353, startPoint y: 347, endPoint x: 346, endPoint y: 351, distance: 7.8
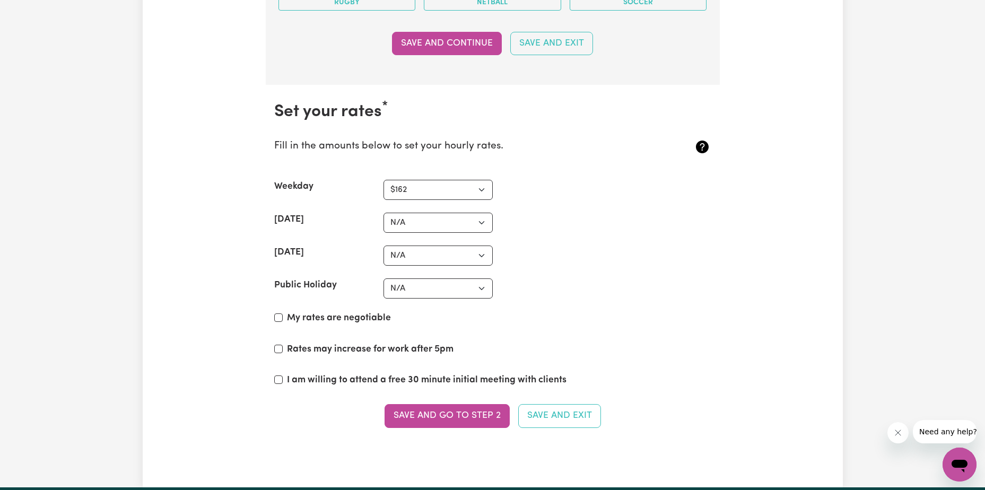
click at [346, 351] on label "Rates may increase for work after 5pm" at bounding box center [370, 350] width 167 height 14
click at [283, 351] on input "Rates may increase for work after 5pm" at bounding box center [278, 349] width 8 height 8
checkbox input "true"
click at [460, 415] on button "Save and go to Step 2" at bounding box center [447, 415] width 125 height 23
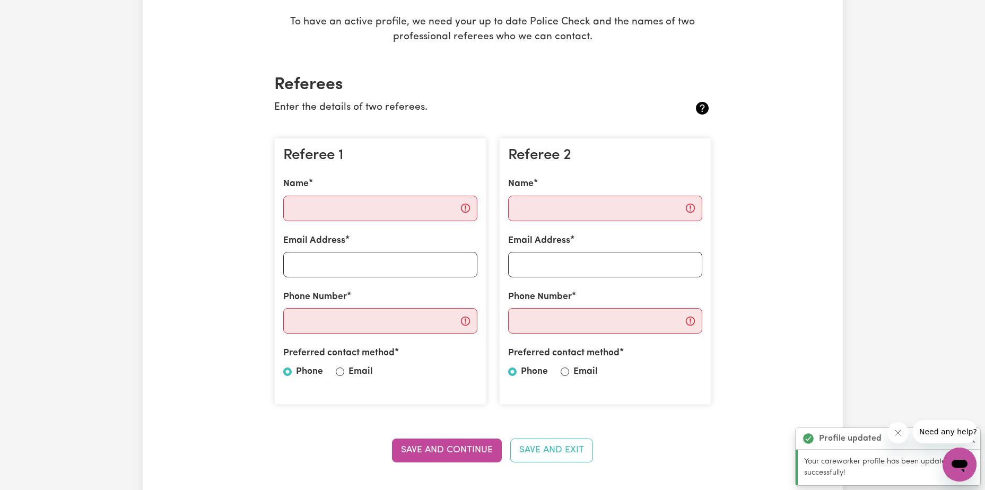
scroll to position [212, 0]
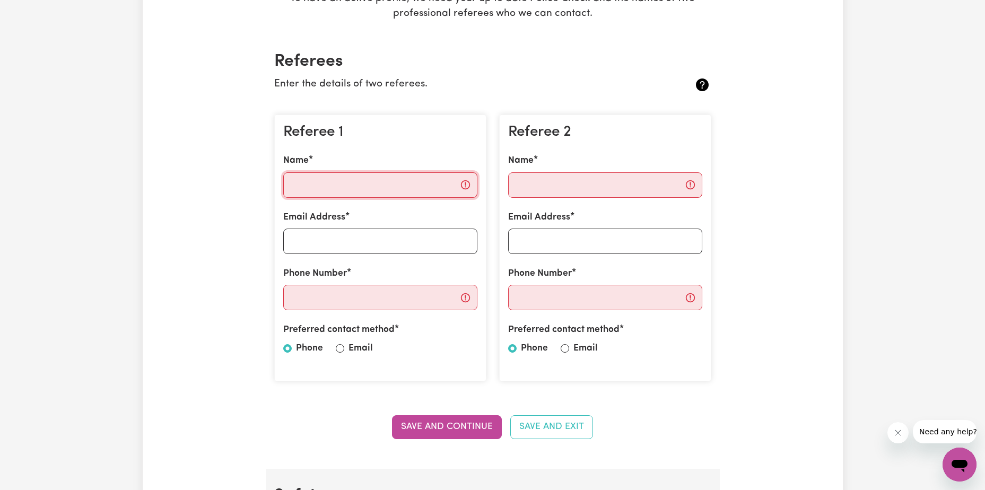
click at [378, 185] on input "Name" at bounding box center [380, 184] width 194 height 25
click at [379, 149] on div "Referee 1 Name Email Address Phone Number Preferred contact method Phone Email" at bounding box center [380, 248] width 212 height 267
click at [345, 188] on input "Name" at bounding box center [380, 184] width 194 height 25
type input "Connor John McGregor"
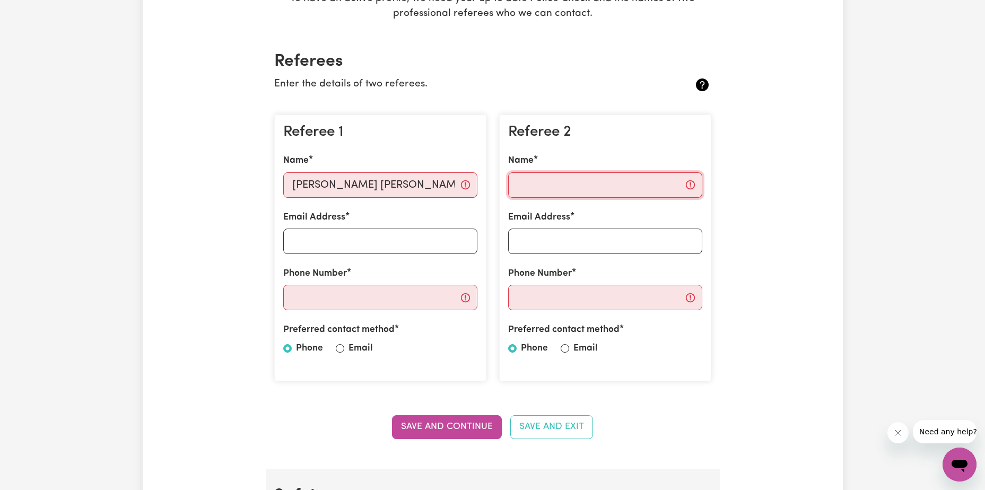
type input "Connor John McGregor"
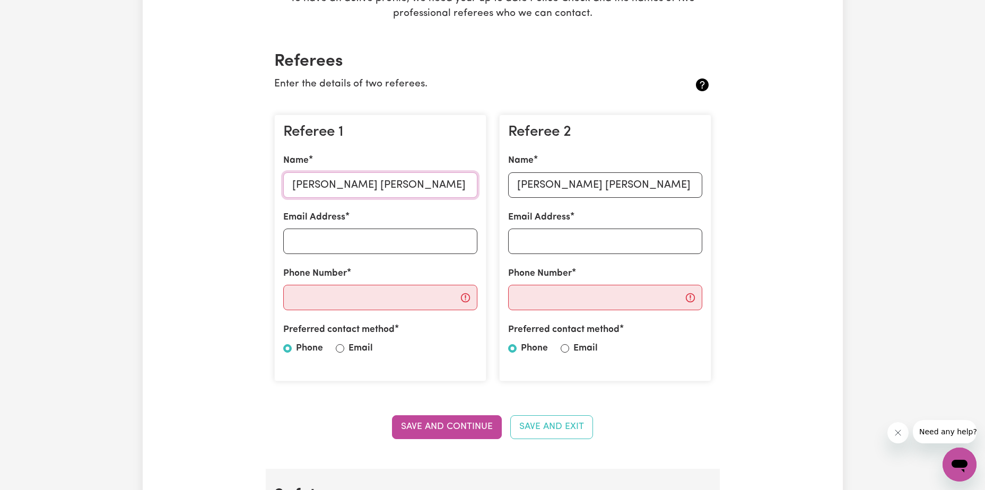
type input "Connor"
type input "aimeemcgregorr@gmail.com"
type input "0481093346"
type input "aimeemcgregorr@gmail.com"
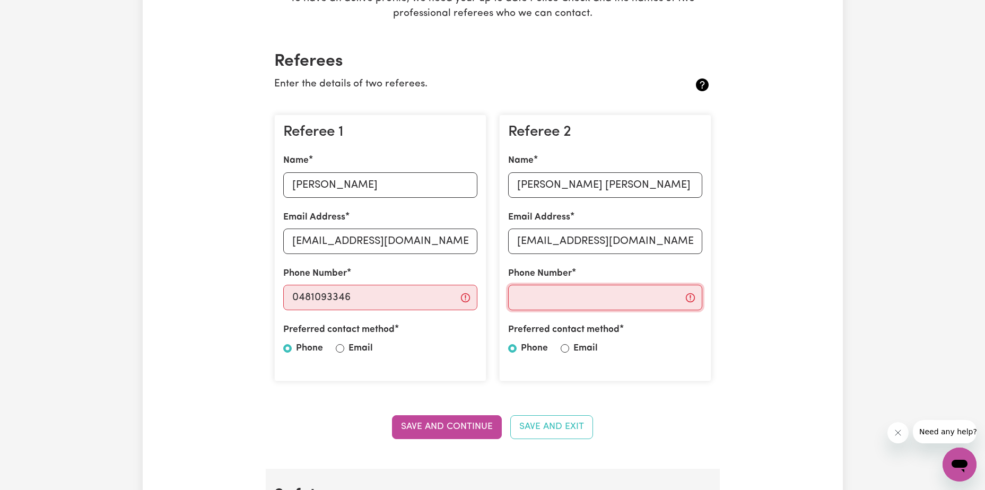
type input "0481093346"
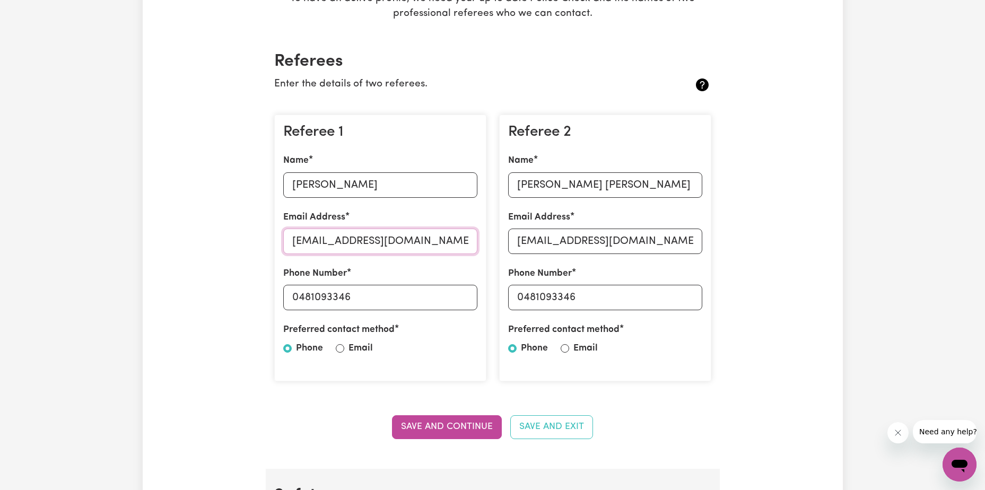
drag, startPoint x: 445, startPoint y: 244, endPoint x: 289, endPoint y: 243, distance: 155.4
click at [289, 243] on input "aimeemcgregorr@gmail.com" at bounding box center [380, 241] width 194 height 25
click at [396, 151] on div "Referee 1 Name Connor Email Address aimeemcgregorr@gmail.com Phone Number 04810…" at bounding box center [380, 248] width 212 height 267
drag, startPoint x: 342, startPoint y: 184, endPoint x: 198, endPoint y: 180, distance: 143.8
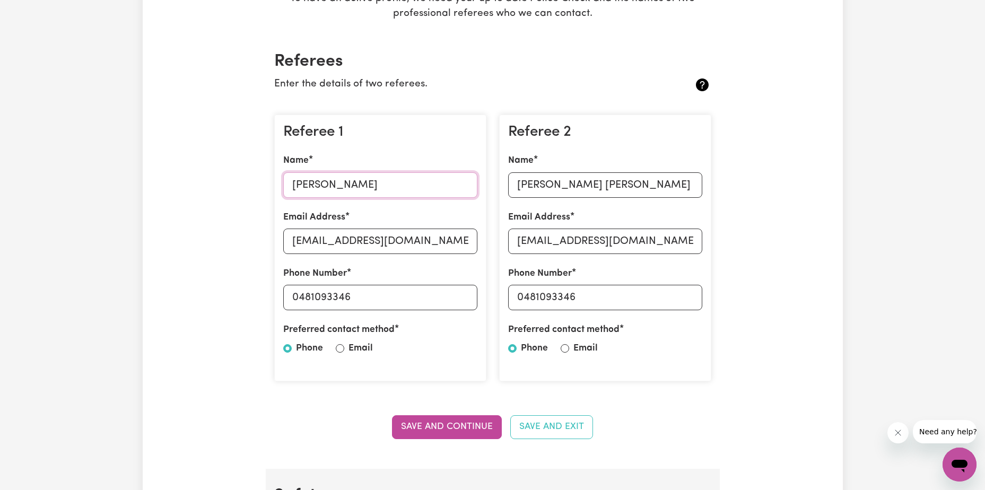
type input "Aimee Murrells"
click at [372, 240] on input "aimeemcgregorr@gmail.com" at bounding box center [380, 241] width 194 height 25
drag, startPoint x: 374, startPoint y: 241, endPoint x: 334, endPoint y: 245, distance: 40.0
click at [334, 245] on input "aimeemcgregorr@gmail.com" at bounding box center [380, 241] width 194 height 25
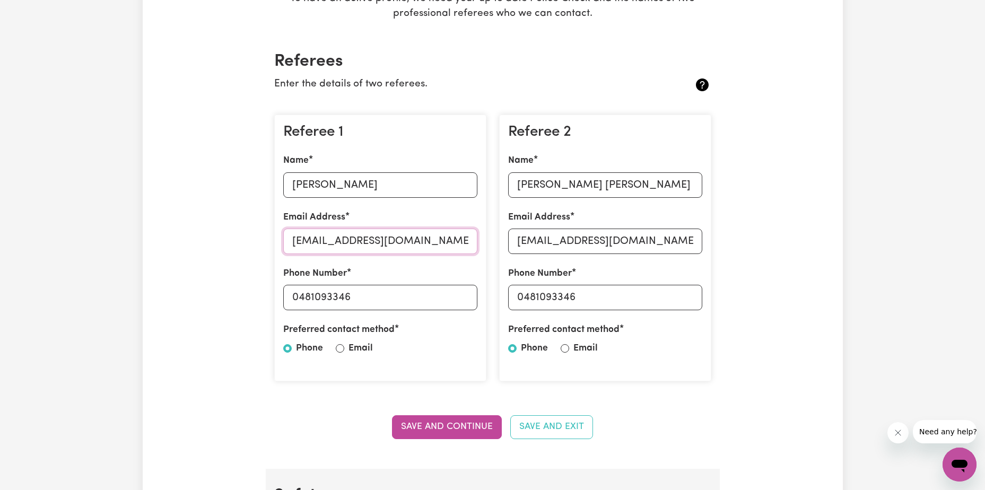
type input "aimeemurrells@gmail.com"
drag, startPoint x: 371, startPoint y: 298, endPoint x: 248, endPoint y: 294, distance: 123.7
type input "0491056161"
click at [362, 347] on label "Email" at bounding box center [361, 349] width 24 height 14
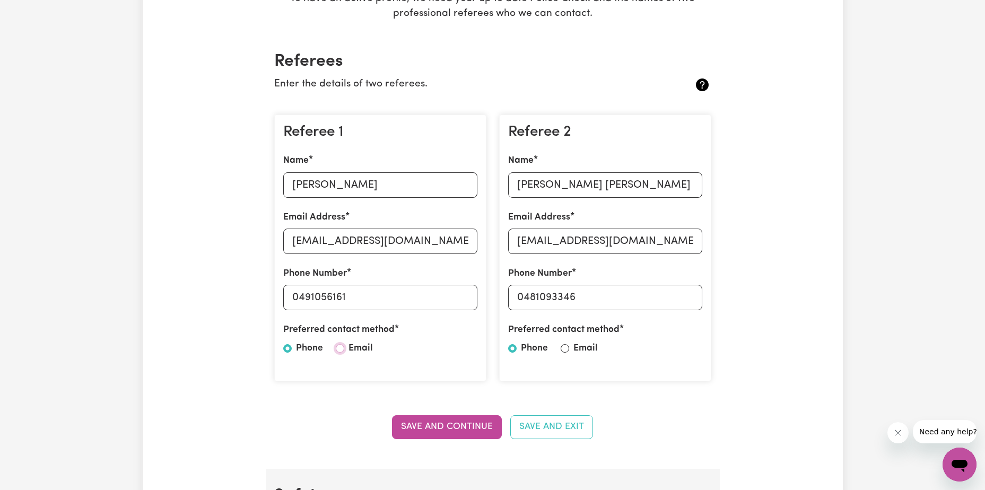
click at [344, 347] on input "Email" at bounding box center [340, 348] width 8 height 8
radio input "true"
click at [586, 348] on label "Email" at bounding box center [585, 349] width 24 height 14
click at [569, 348] on input "Email" at bounding box center [565, 348] width 8 height 8
radio input "true"
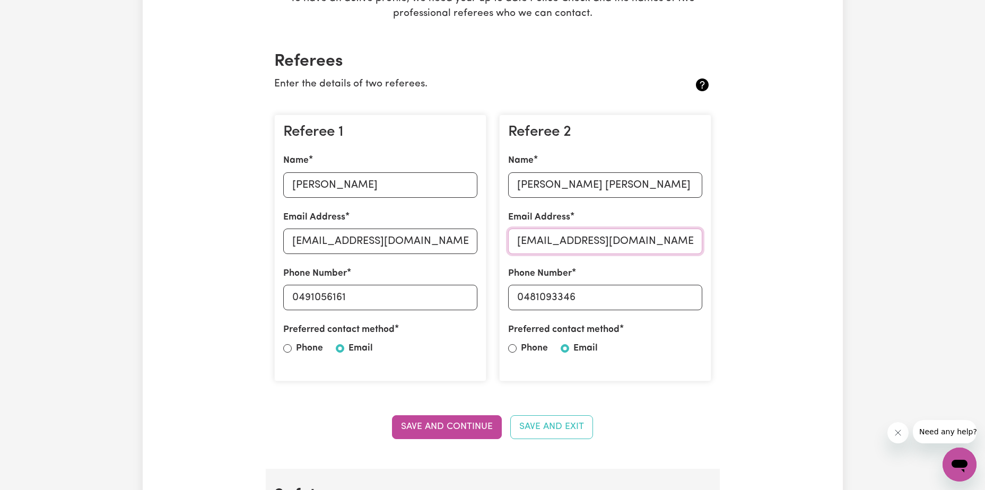
drag, startPoint x: 676, startPoint y: 244, endPoint x: 484, endPoint y: 238, distance: 192.7
click at [484, 238] on div "Referee 1 Name Aimee Murrells Email Address aimeemurrells@gmail.com Phone Numbe…" at bounding box center [493, 248] width 450 height 284
drag, startPoint x: 651, startPoint y: 180, endPoint x: 439, endPoint y: 180, distance: 212.7
click at [439, 180] on div "Referee 1 Name Aimee Murrells Email Address aimeemurrells@gmail.com Phone Numbe…" at bounding box center [493, 248] width 450 height 284
type input "Olivia Sakamoto"
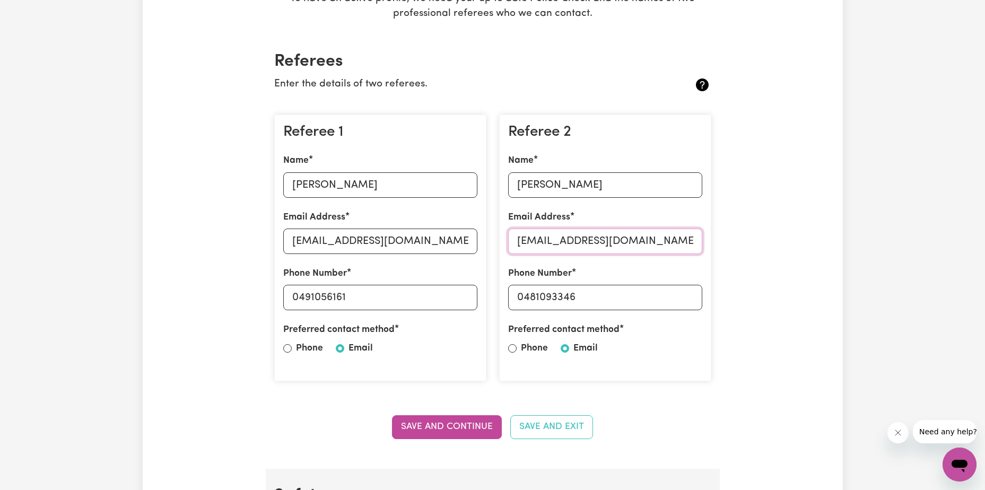
drag, startPoint x: 656, startPoint y: 244, endPoint x: 433, endPoint y: 236, distance: 223.5
click at [433, 236] on div "Referee 1 Name Aimee Murrells Email Address aimeemurrells@gmail.com Phone Numbe…" at bounding box center [493, 248] width 450 height 284
type input "oliviasakamoto@gmail.com"
drag, startPoint x: 603, startPoint y: 298, endPoint x: 444, endPoint y: 298, distance: 159.2
click at [444, 298] on div "Referee 1 Name Aimee Murrells Email Address aimeemurrells@gmail.com Phone Numbe…" at bounding box center [493, 248] width 450 height 284
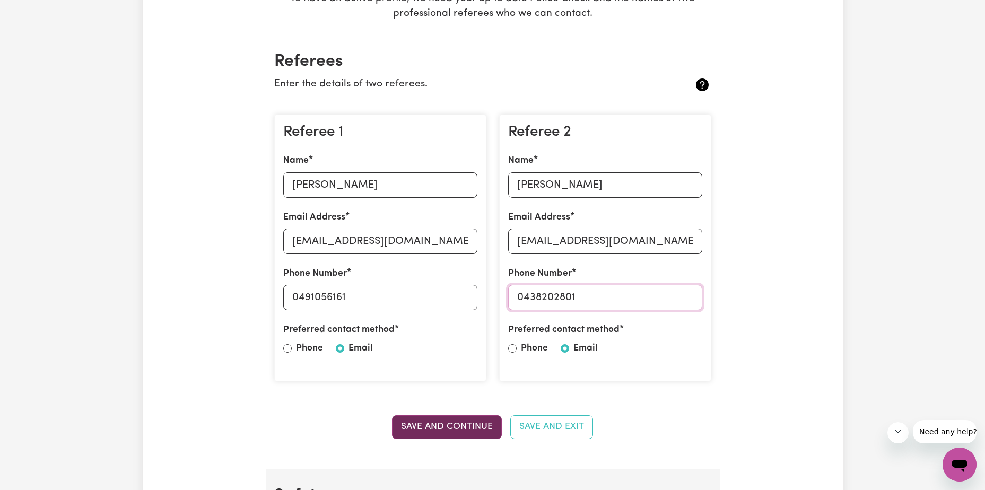
type input "0438202801"
click at [445, 428] on button "Save and Continue" at bounding box center [447, 426] width 110 height 23
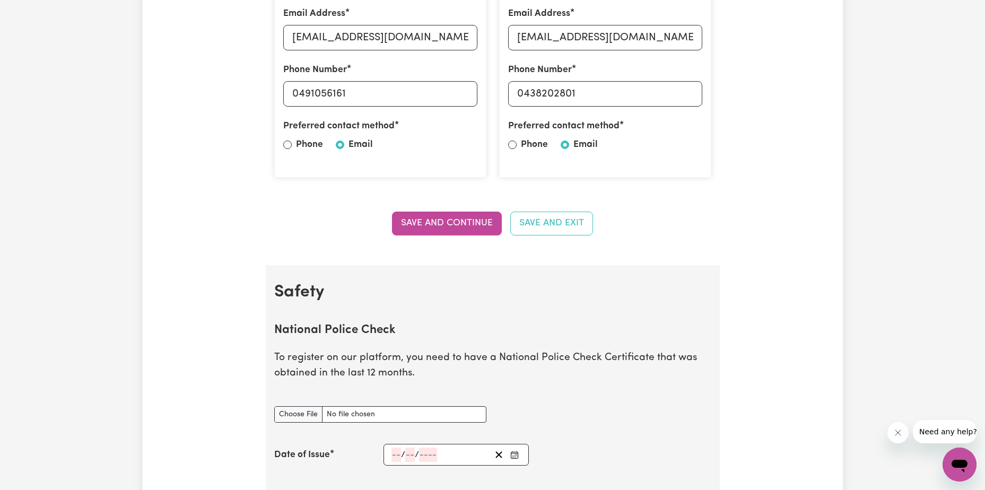
scroll to position [310, 0]
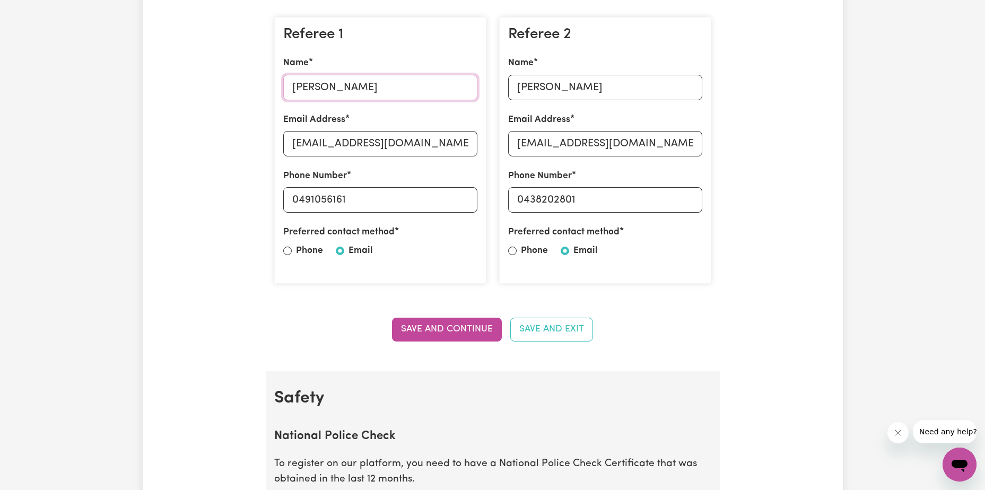
drag, startPoint x: 391, startPoint y: 89, endPoint x: 275, endPoint y: 91, distance: 116.2
click at [275, 91] on div "Referee 1 Name Aimee Murrells Email Address aimeemurrells@gmail.com Phone Numbe…" at bounding box center [380, 150] width 212 height 267
type input "Tracy Eedy"
drag, startPoint x: 441, startPoint y: 145, endPoint x: 245, endPoint y: 147, distance: 196.3
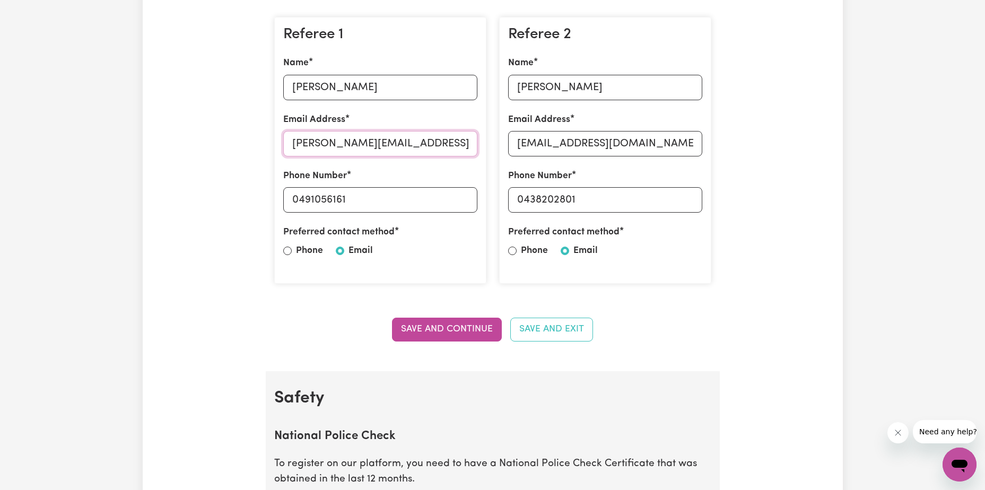
type input "t.j.eedy@icloud.com"
click at [298, 250] on label "Phone" at bounding box center [309, 251] width 27 height 14
click at [292, 250] on input "Phone" at bounding box center [287, 251] width 8 height 8
radio input "true"
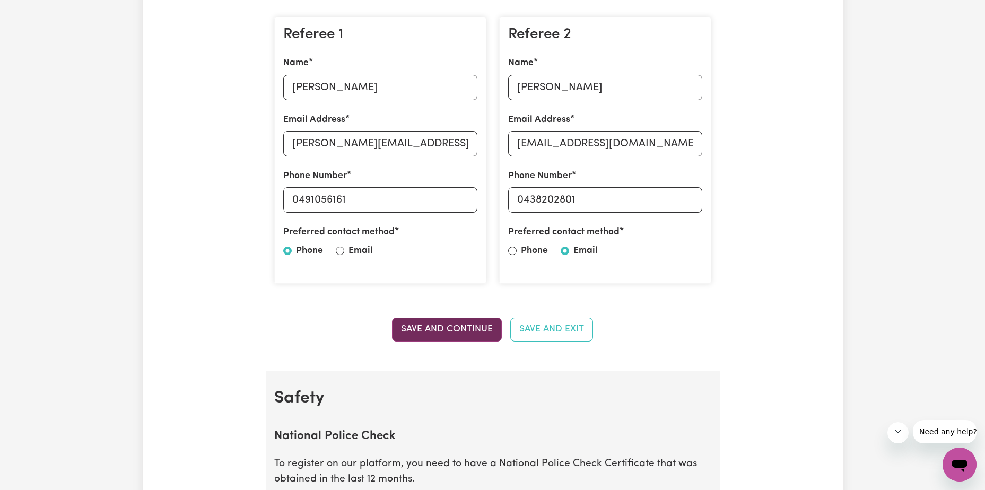
click at [434, 328] on button "Save and Continue" at bounding box center [447, 329] width 110 height 23
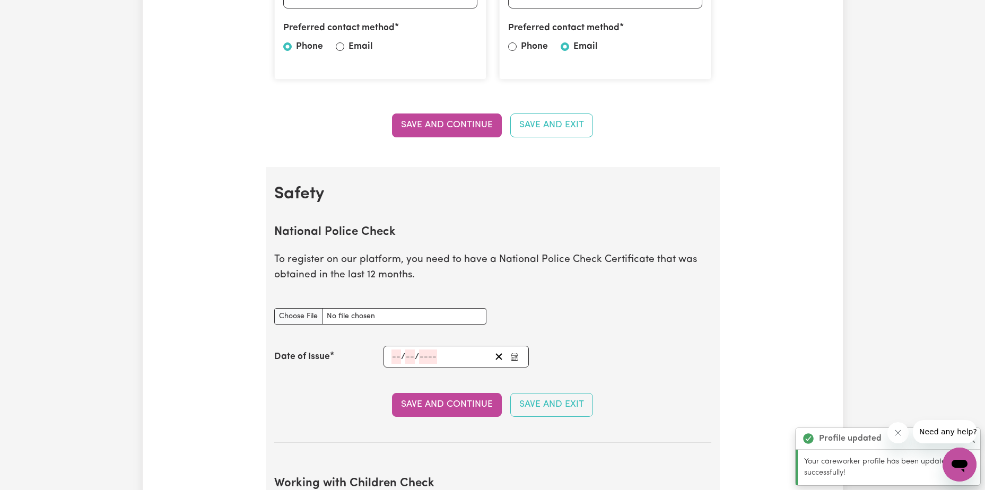
scroll to position [681, 0]
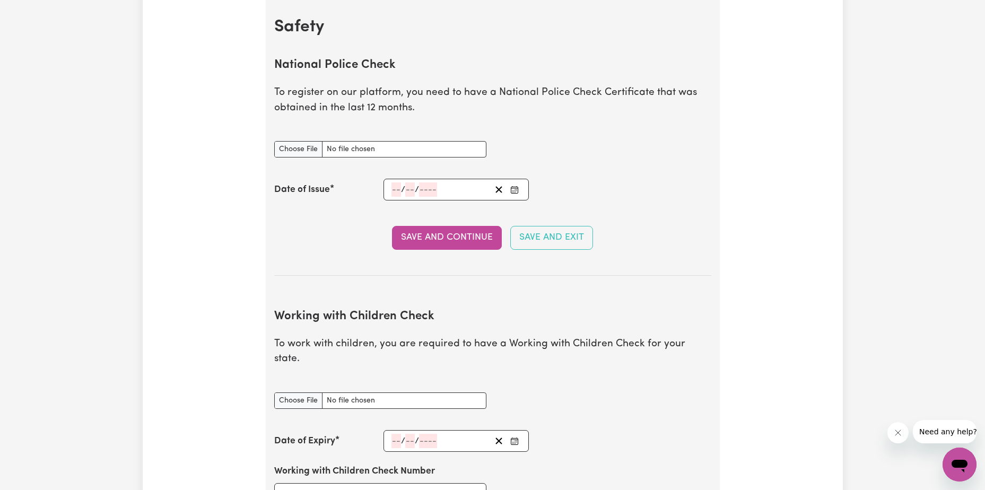
type input "C:\fakepath\Police Check 2025.pdf"
click at [393, 190] on input "number" at bounding box center [397, 189] width 10 height 14
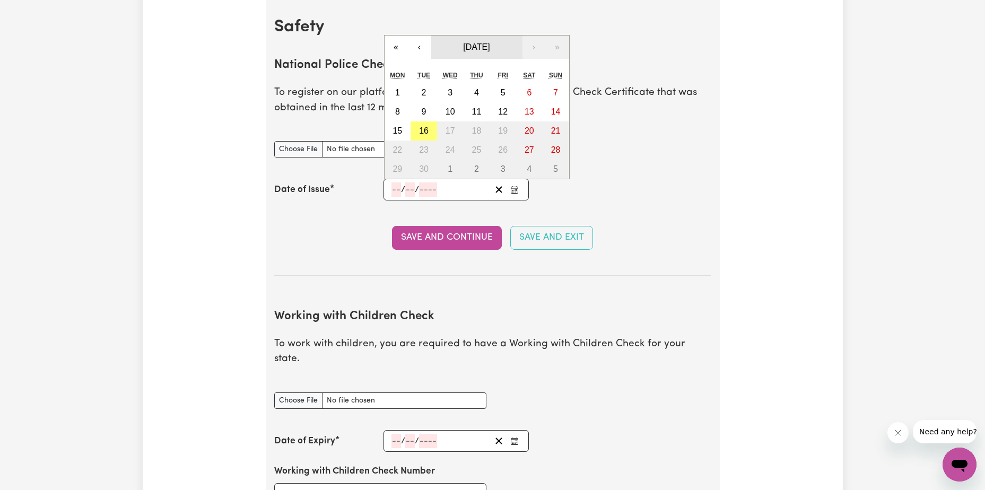
click at [463, 45] on span "September 2025" at bounding box center [476, 46] width 27 height 9
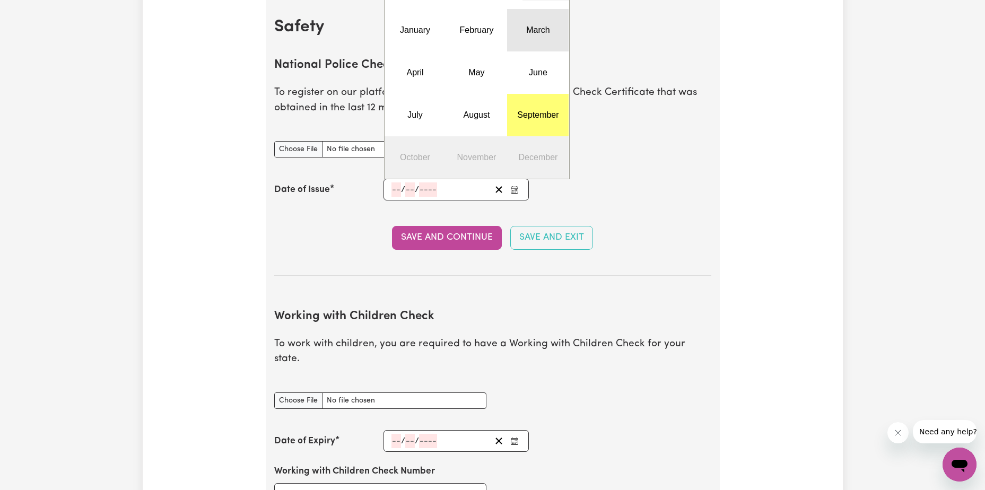
click at [549, 36] on button "March" at bounding box center [538, 30] width 62 height 42
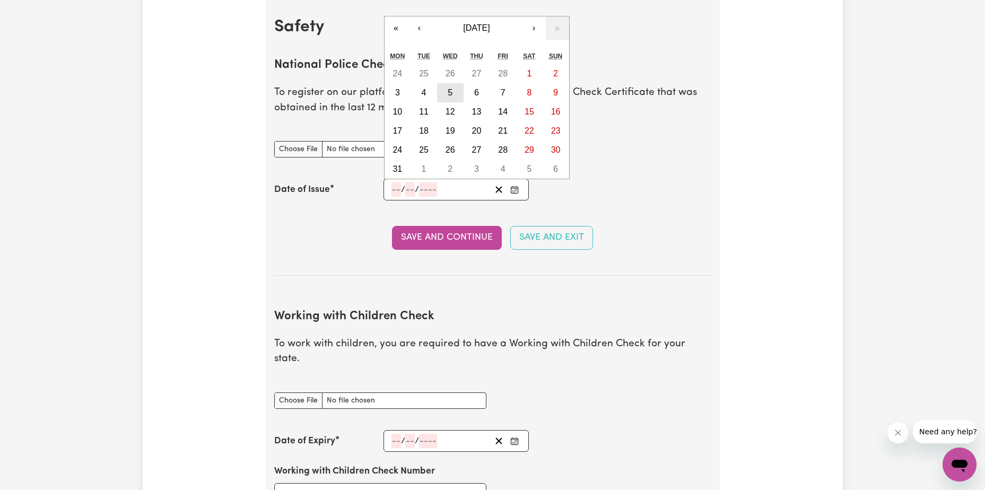
click at [451, 89] on abbr "5" at bounding box center [450, 92] width 5 height 9
type input "2025-03-05"
type input "5"
type input "3"
type input "2025"
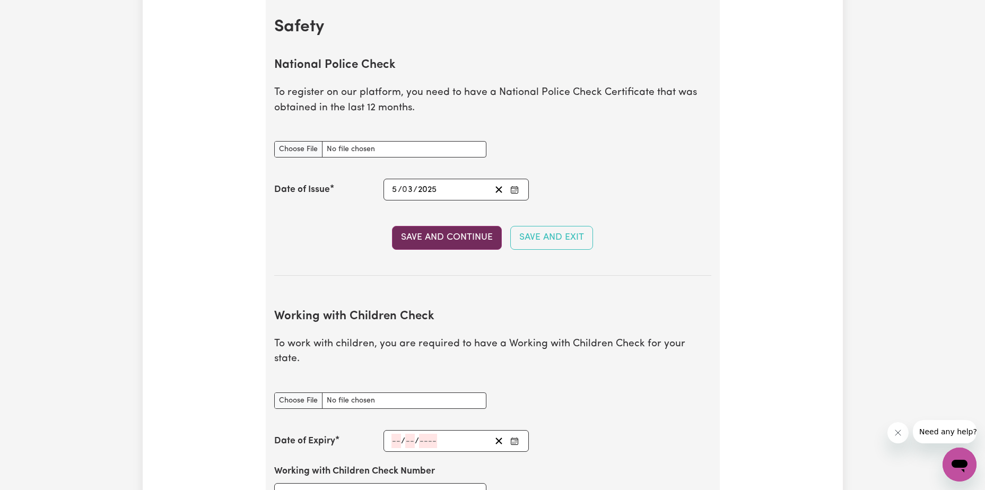
click at [469, 240] on button "Save and Continue" at bounding box center [447, 237] width 110 height 23
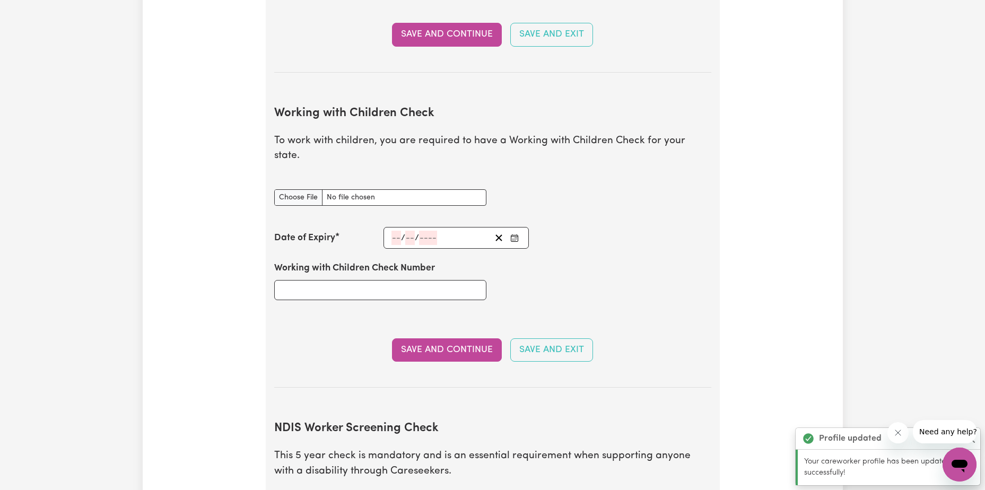
scroll to position [974, 0]
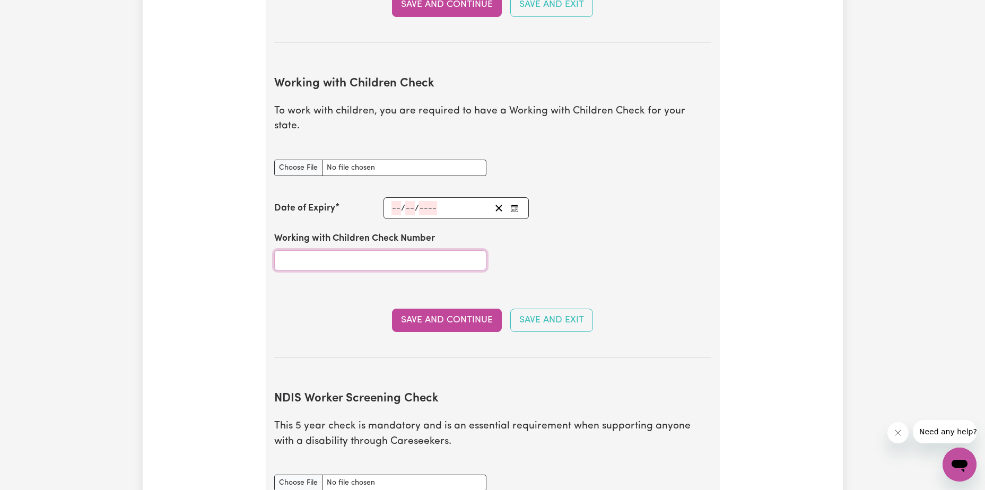
click at [341, 250] on input "Working with Children Check Number" at bounding box center [380, 260] width 212 height 20
paste input "59324482"
type input "59324482"
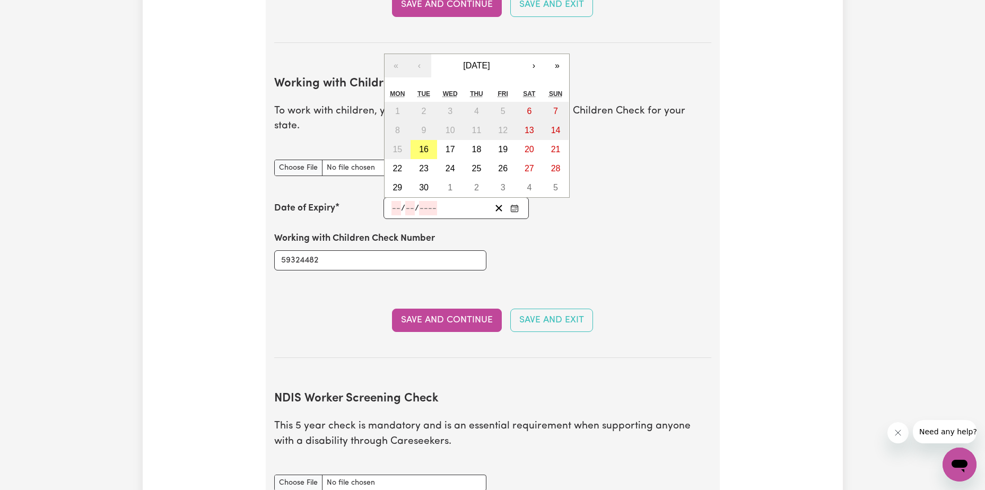
click at [412, 201] on input "number" at bounding box center [410, 208] width 10 height 14
click at [396, 201] on input "number" at bounding box center [397, 208] width 10 height 14
type input "01"
type input "202"
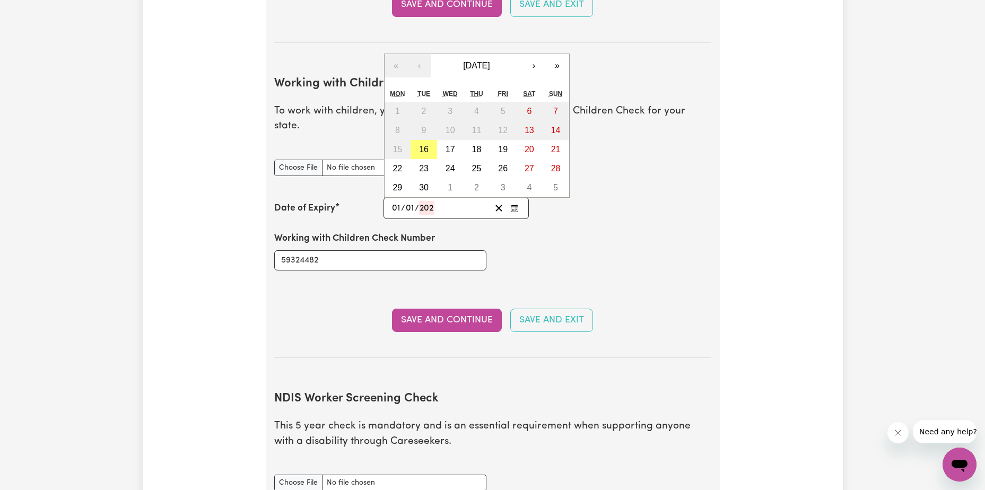
type input "2028-01-01"
type input "1"
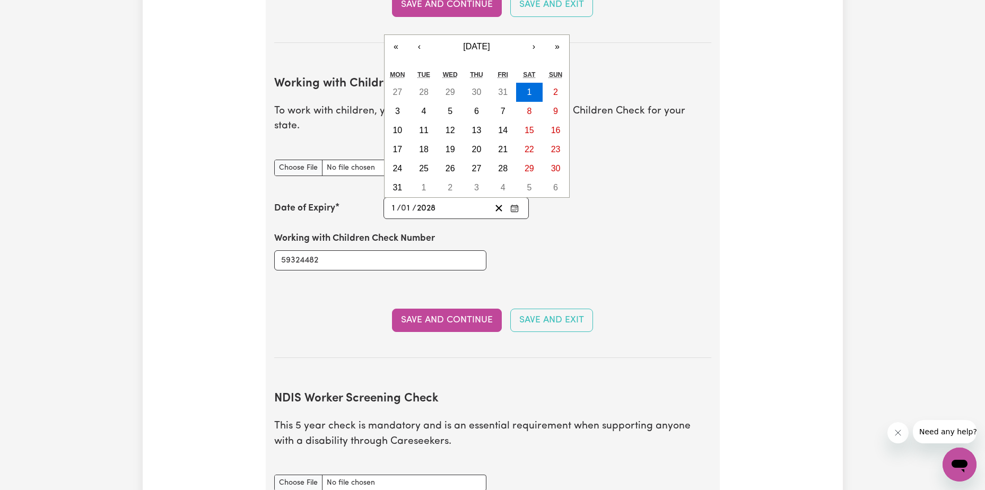
type input "2028"
click at [536, 220] on div "Working with Children Check Number 59324482" at bounding box center [493, 251] width 450 height 64
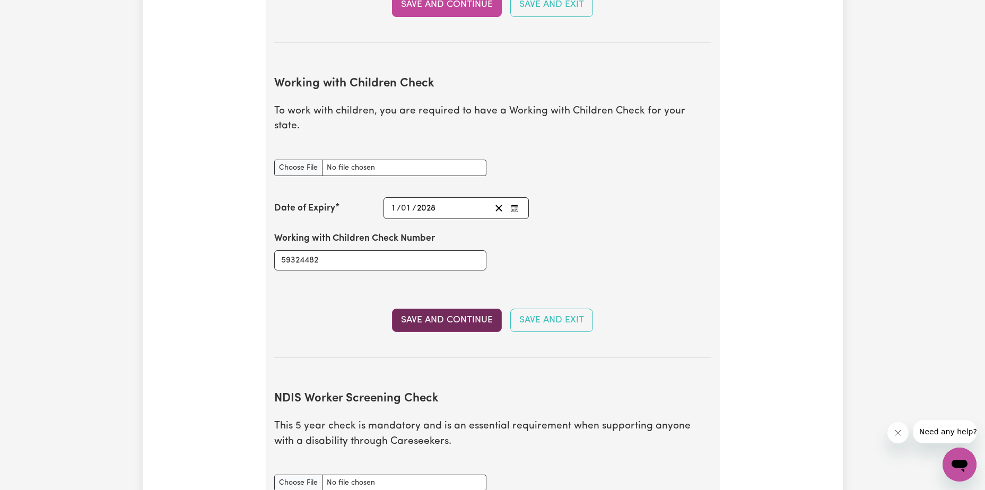
click at [427, 309] on button "Save and Continue" at bounding box center [447, 320] width 110 height 23
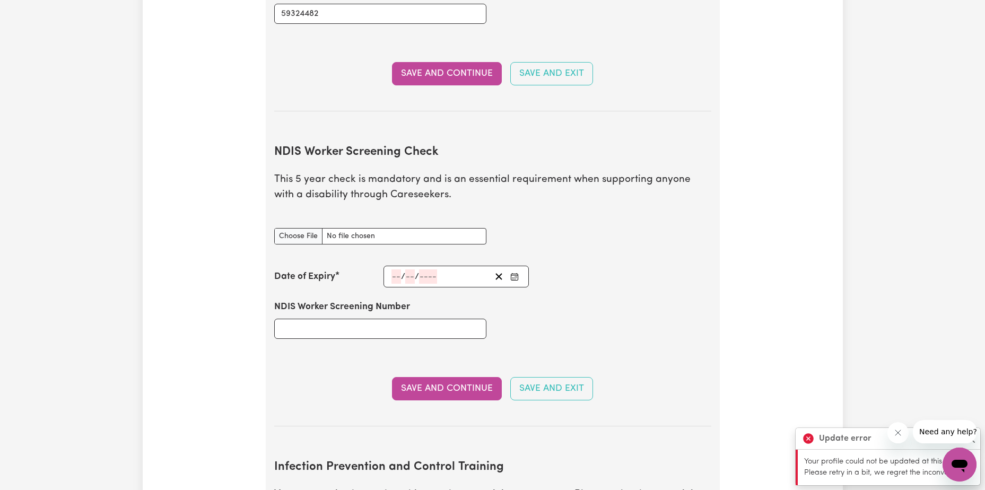
scroll to position [1292, 0]
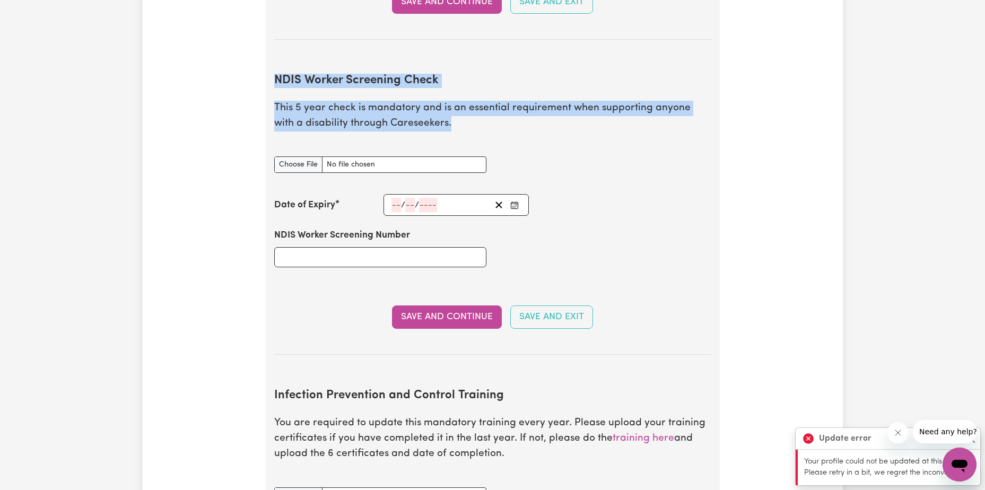
drag, startPoint x: 275, startPoint y: 64, endPoint x: 461, endPoint y: 110, distance: 191.3
click at [461, 110] on section "NDIS Worker Screening Check This 5 year check is mandatory and is an essential …" at bounding box center [492, 206] width 437 height 298
drag, startPoint x: 461, startPoint y: 110, endPoint x: 445, endPoint y: 112, distance: 16.5
click at [445, 112] on p "This 5 year check is mandatory and is an essential requirement when supporting …" at bounding box center [492, 116] width 437 height 31
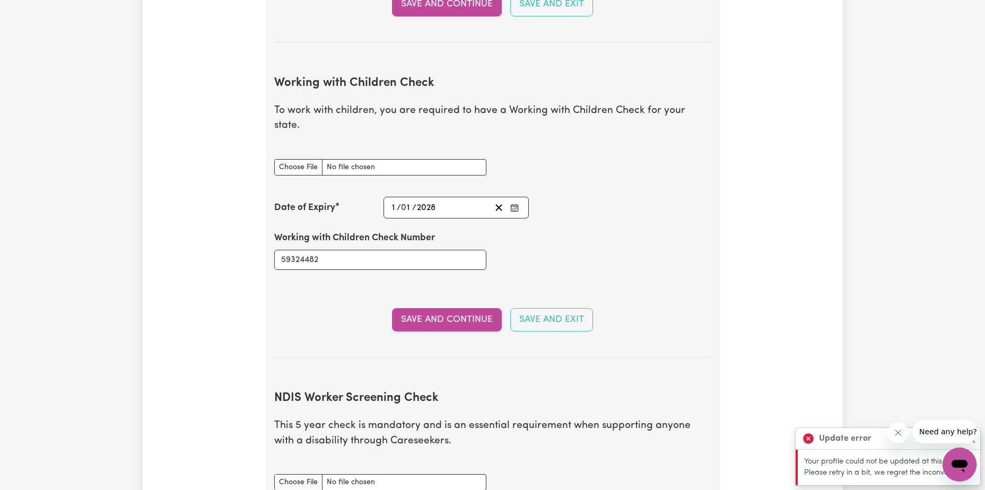
scroll to position [974, 0]
click at [324, 250] on input "59324482" at bounding box center [380, 260] width 212 height 20
drag, startPoint x: 342, startPoint y: 248, endPoint x: 257, endPoint y: 243, distance: 85.6
click at [257, 243] on div "Update Profile 1 2 3 4 5 Step 2 : Referees and Safety Checks To have an active …" at bounding box center [493, 136] width 700 height 2087
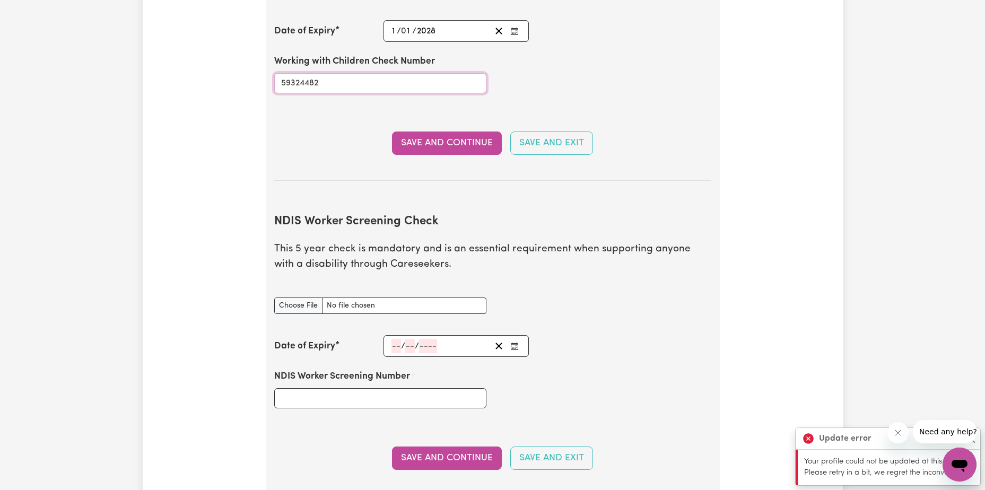
scroll to position [1186, 0]
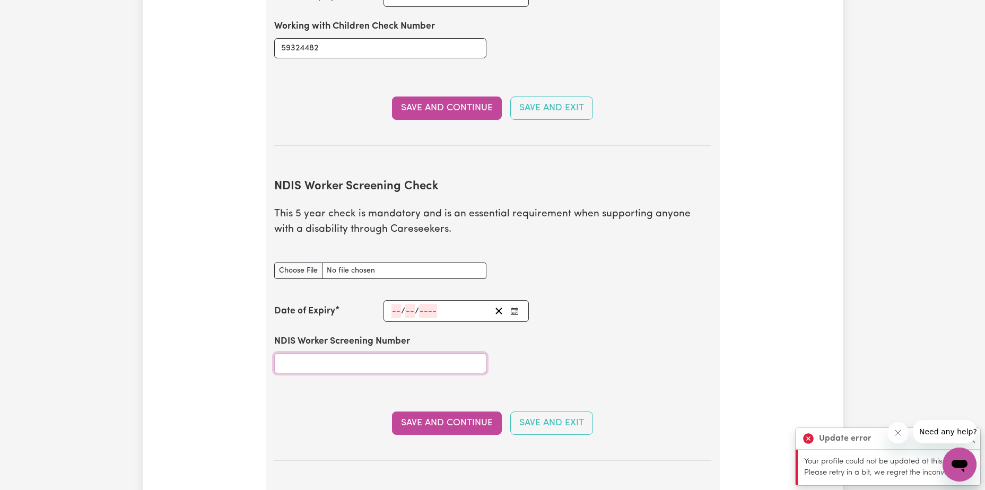
click at [330, 353] on input "NDIS Worker Screening Number" at bounding box center [380, 363] width 212 height 20
paste input "59324482"
type input "59324482"
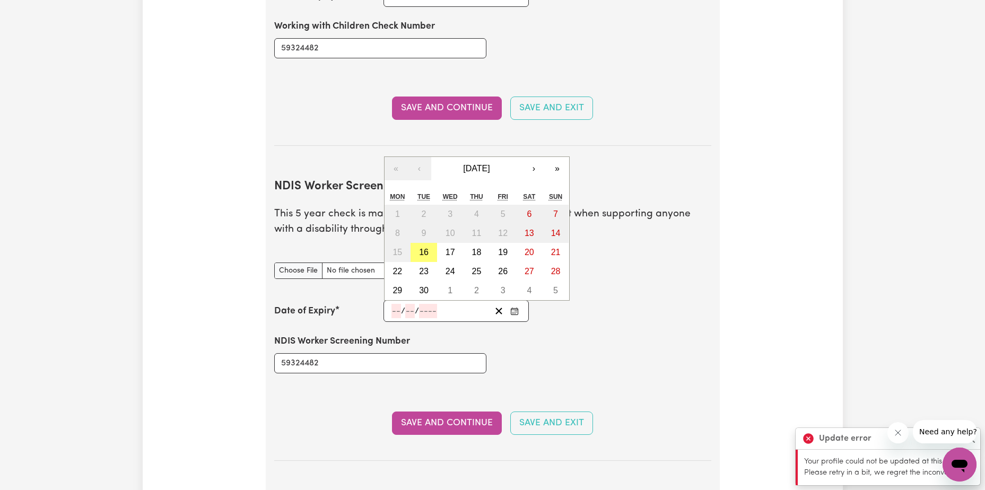
click at [392, 304] on input "number" at bounding box center [397, 311] width 10 height 14
type input "01"
type input "202"
type input "2028-01-01"
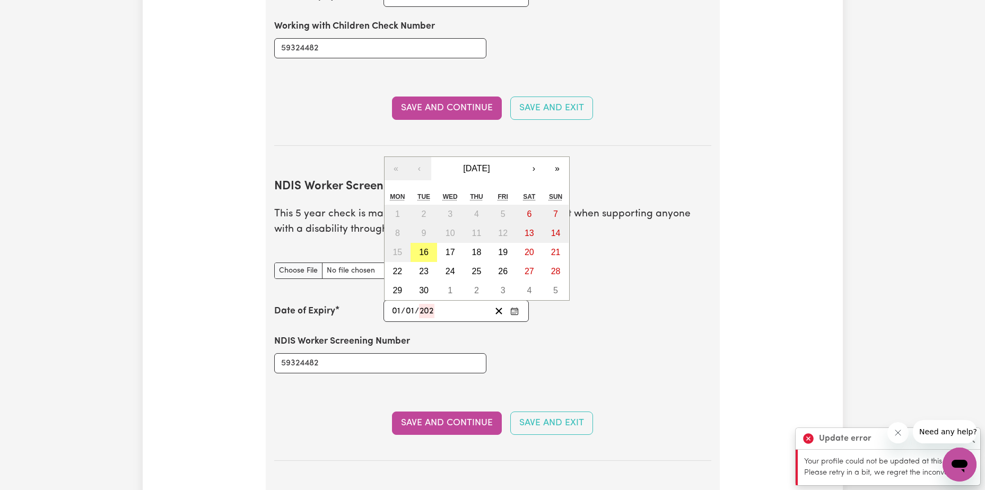
type input "1"
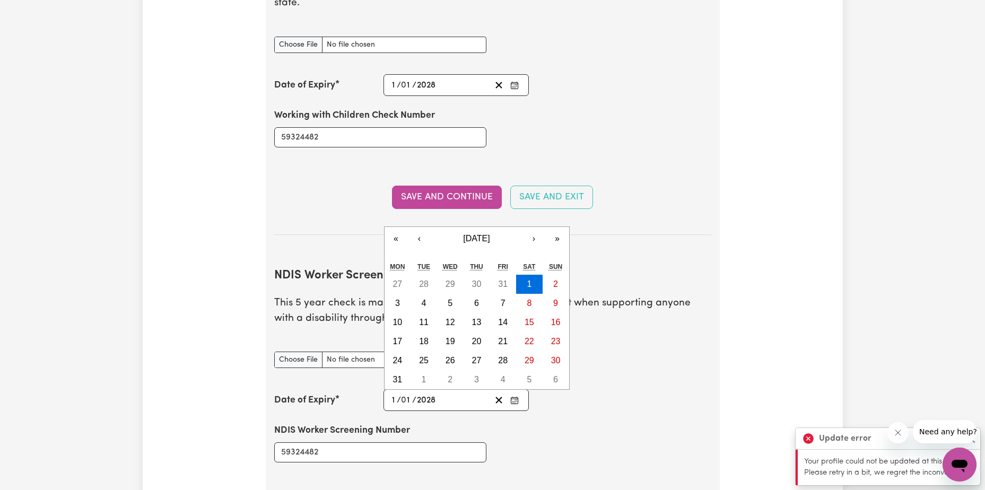
scroll to position [974, 0]
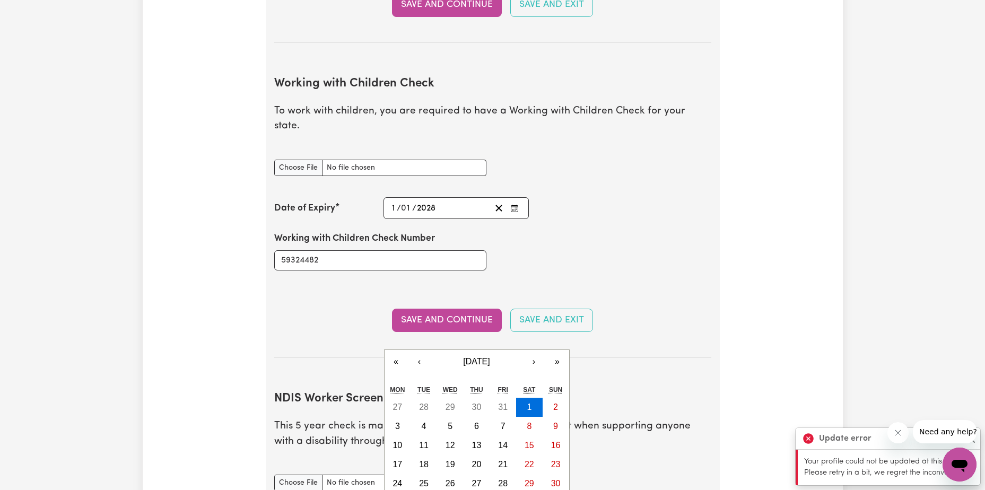
type input "2028"
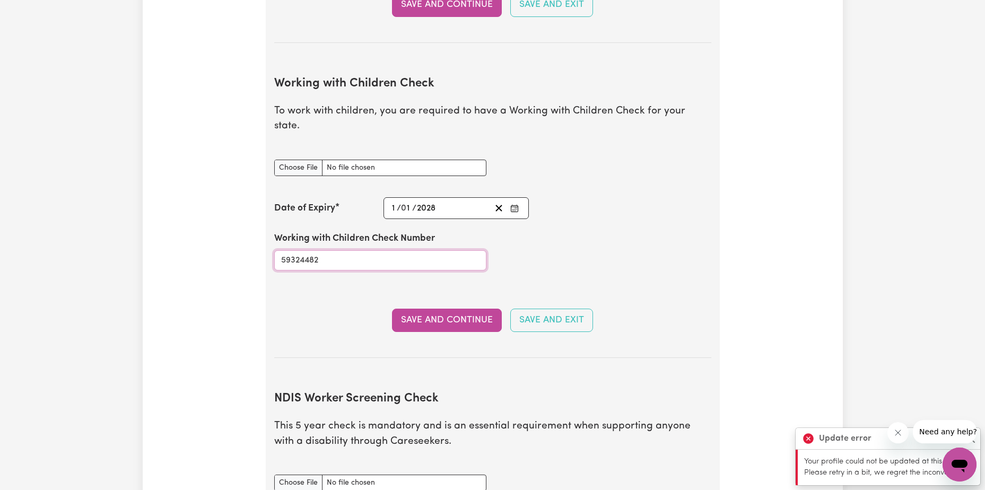
drag, startPoint x: 327, startPoint y: 244, endPoint x: 235, endPoint y: 244, distance: 91.8
click at [235, 244] on div "Update Profile 1 2 3 4 5 Step 2 : Referees and Safety Checks To have an active …" at bounding box center [493, 136] width 700 height 2087
paste input "WWC2249388E"
type input "WWC2249388E"
click at [447, 201] on div "2028-01-01 1 / 0 1 / 2028" at bounding box center [440, 208] width 101 height 14
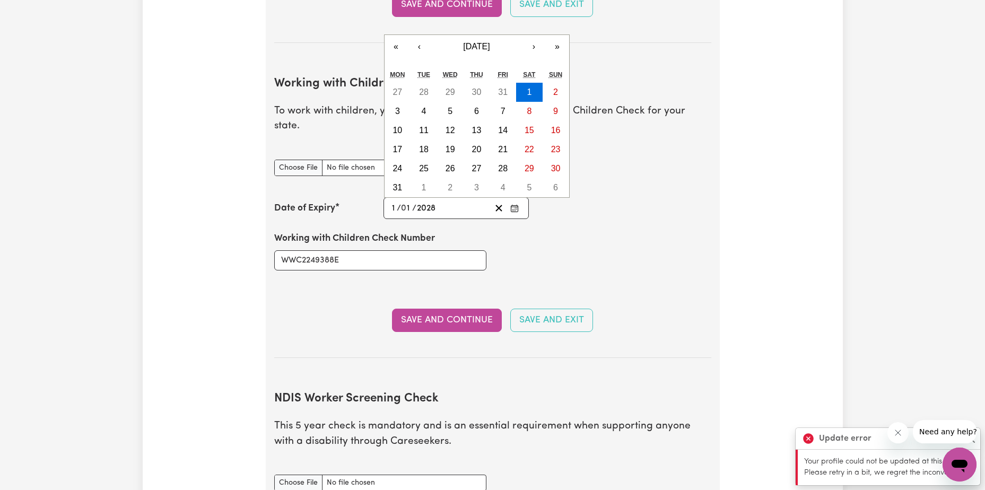
type input "2028-01-10"
type input "10"
type input "01"
type input "2028"
click at [659, 242] on div "Working with Children Check Number WWC2249388E" at bounding box center [493, 251] width 450 height 64
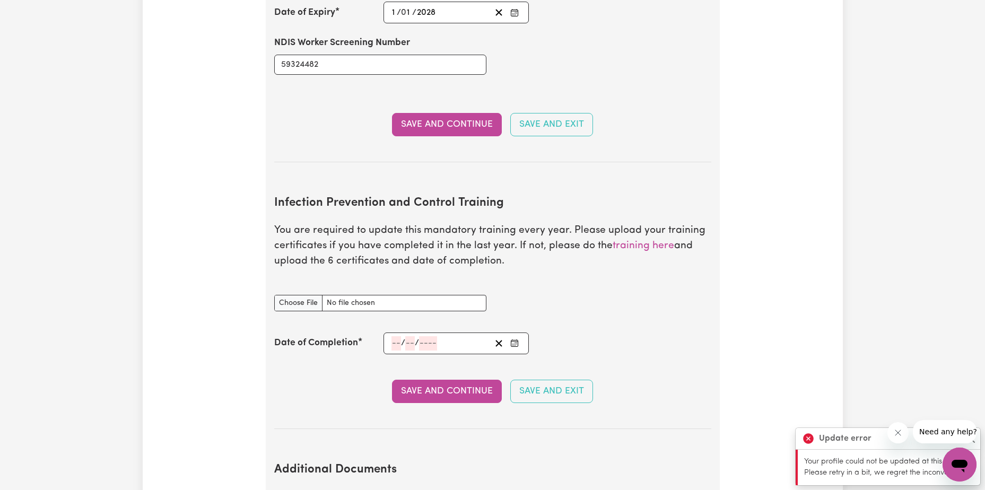
scroll to position [1505, 0]
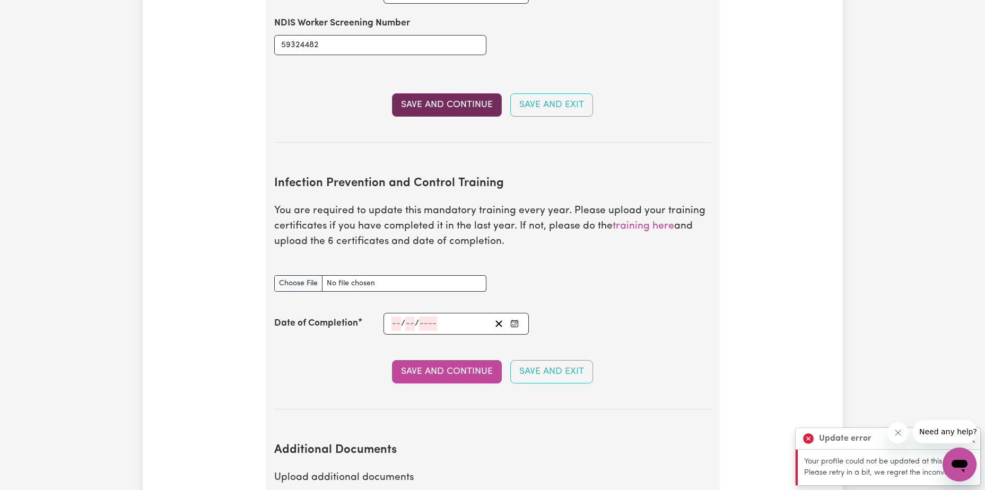
click at [449, 93] on button "Save and Continue" at bounding box center [447, 104] width 110 height 23
type input "2028-01-01"
type input "1"
type input "59324482"
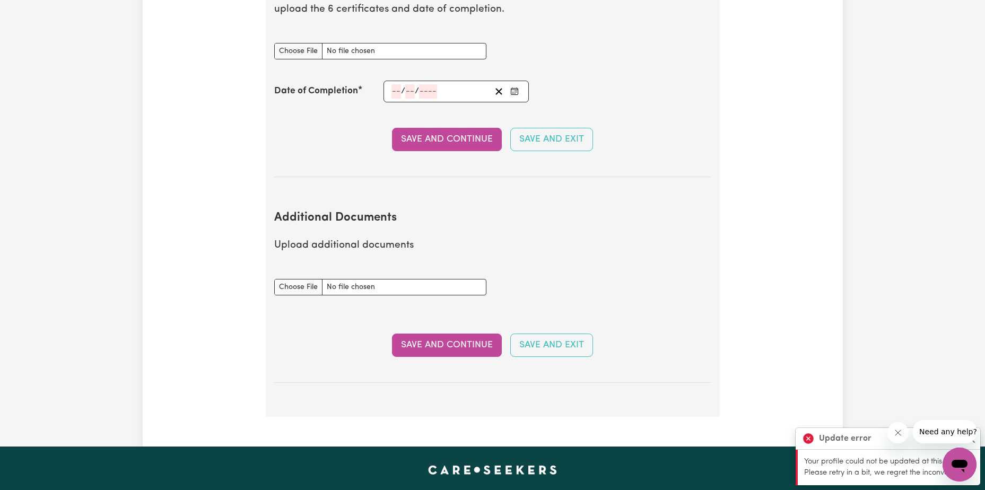
scroll to position [1677, 0]
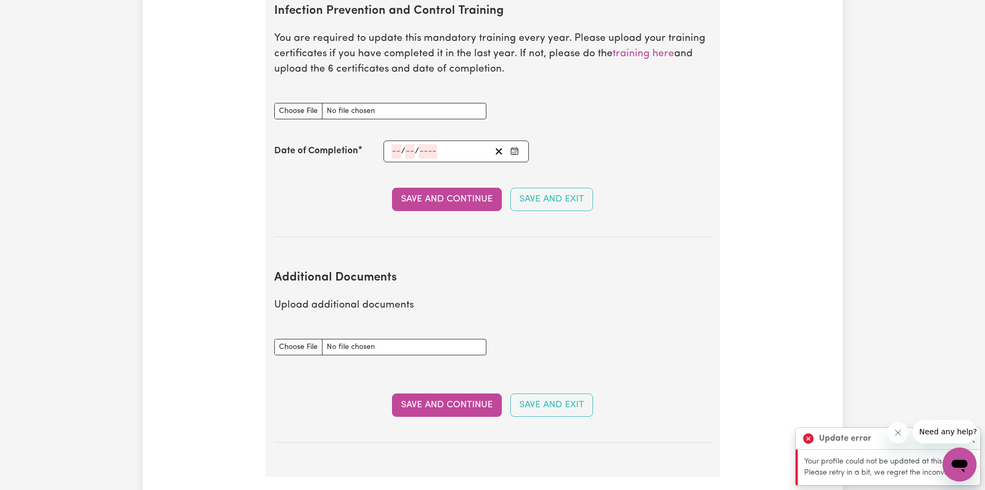
drag, startPoint x: 543, startPoint y: 397, endPoint x: 543, endPoint y: 391, distance: 5.8
click at [543, 394] on button "Save and Exit" at bounding box center [551, 405] width 83 height 23
click at [551, 188] on button "Save and Exit" at bounding box center [551, 199] width 83 height 23
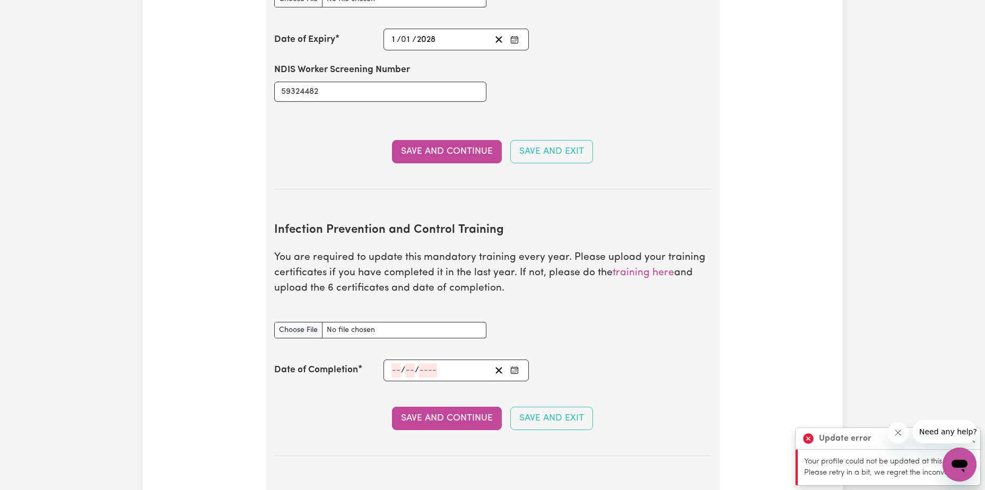
scroll to position [1412, 0]
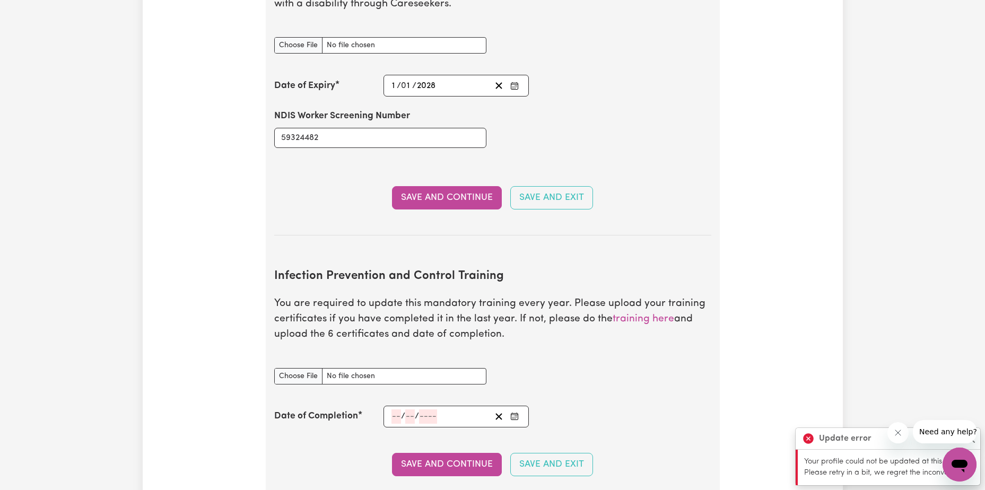
click at [554, 186] on button "Save and Exit" at bounding box center [551, 197] width 83 height 23
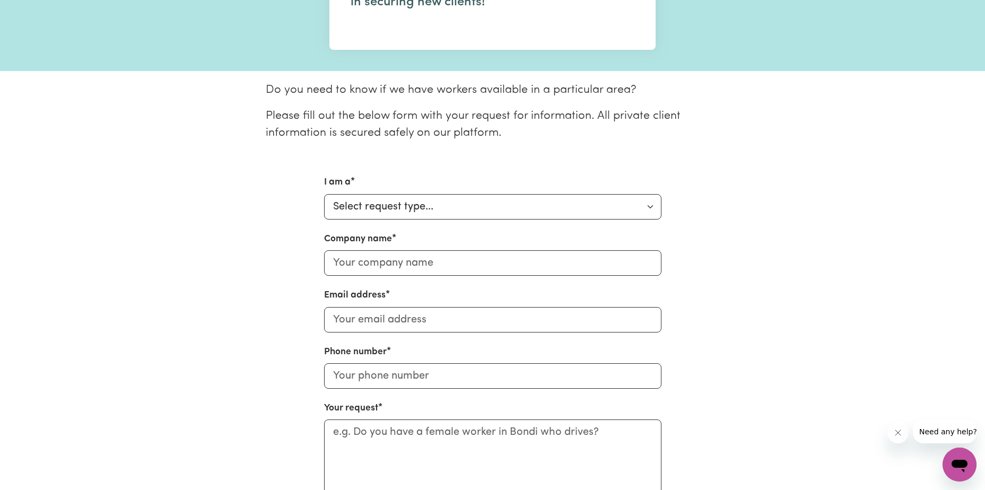
scroll to position [318, 0]
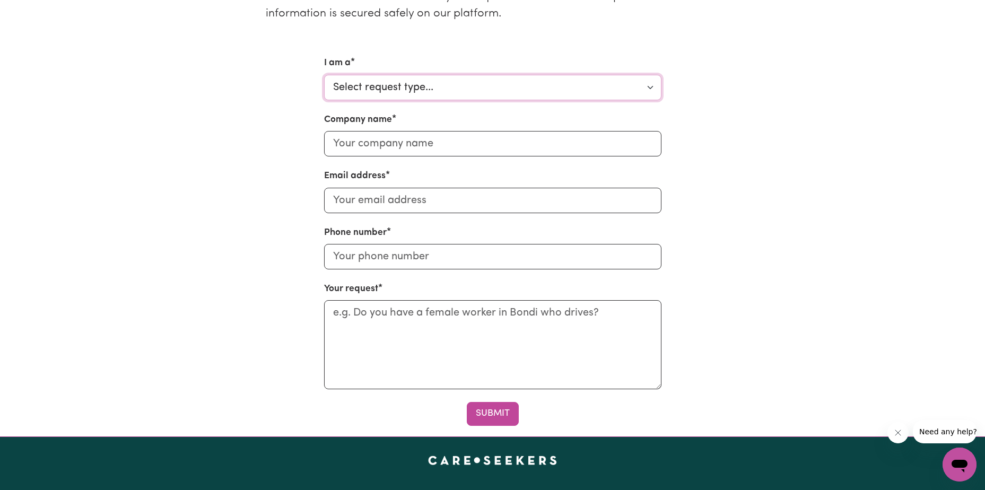
click at [441, 86] on select "Select request type... Individual looking for care and support for myself and m…" at bounding box center [492, 87] width 337 height 25
click at [251, 149] on div "I am a Select request type... Individual looking for care and support for mysel…" at bounding box center [493, 240] width 700 height 369
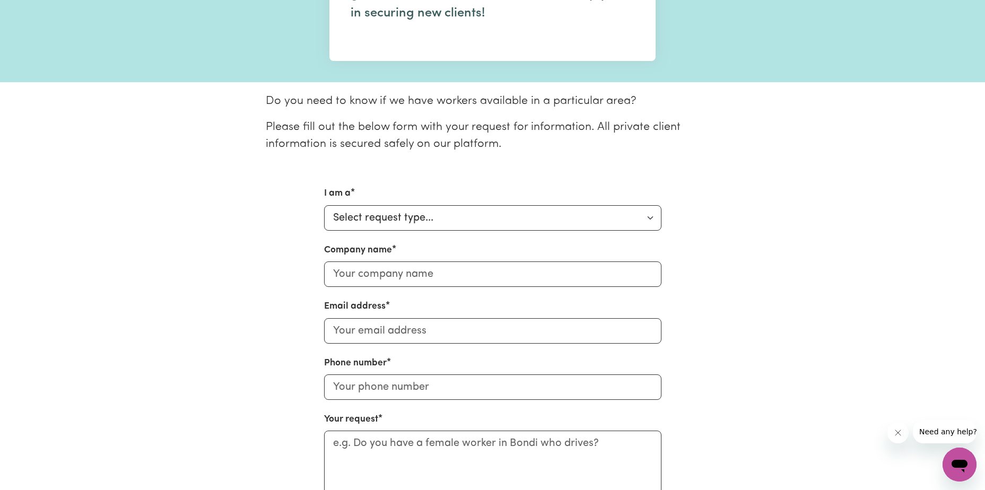
scroll to position [159, 0]
